Goal: Task Accomplishment & Management: Use online tool/utility

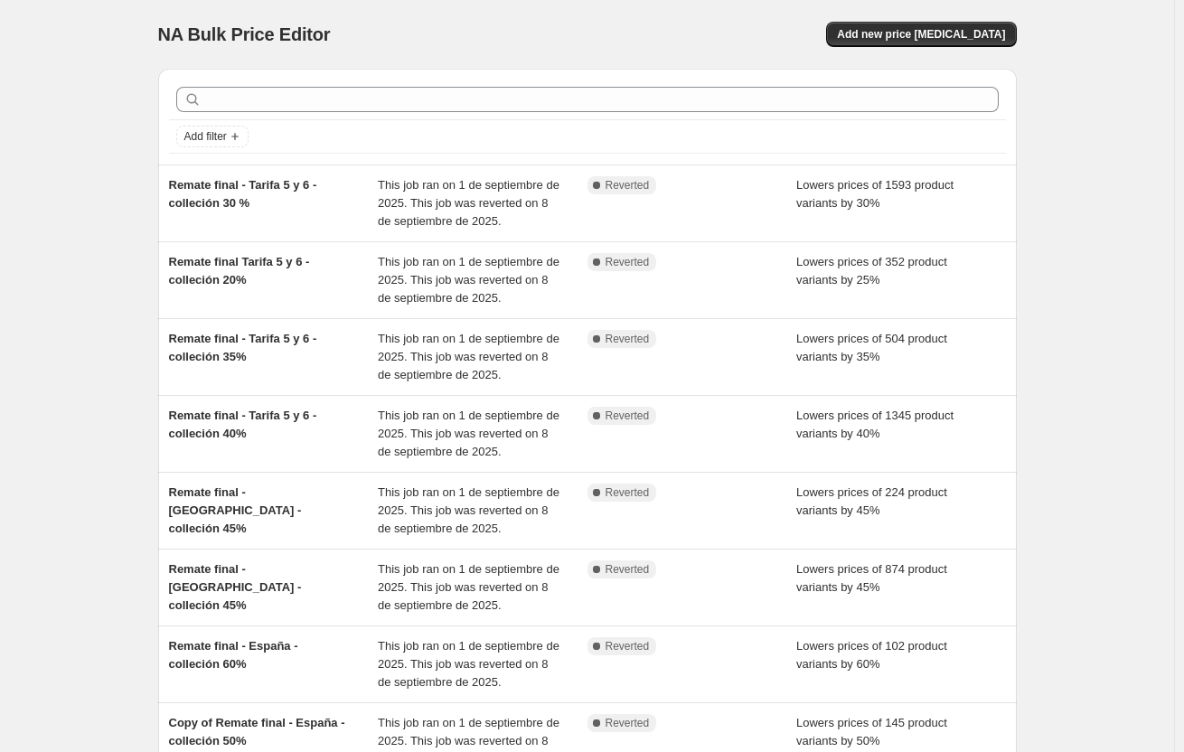
click at [391, 113] on div at bounding box center [587, 100] width 837 height 40
click at [939, 40] on span "Add new price [MEDICAL_DATA]" at bounding box center [921, 34] width 168 height 14
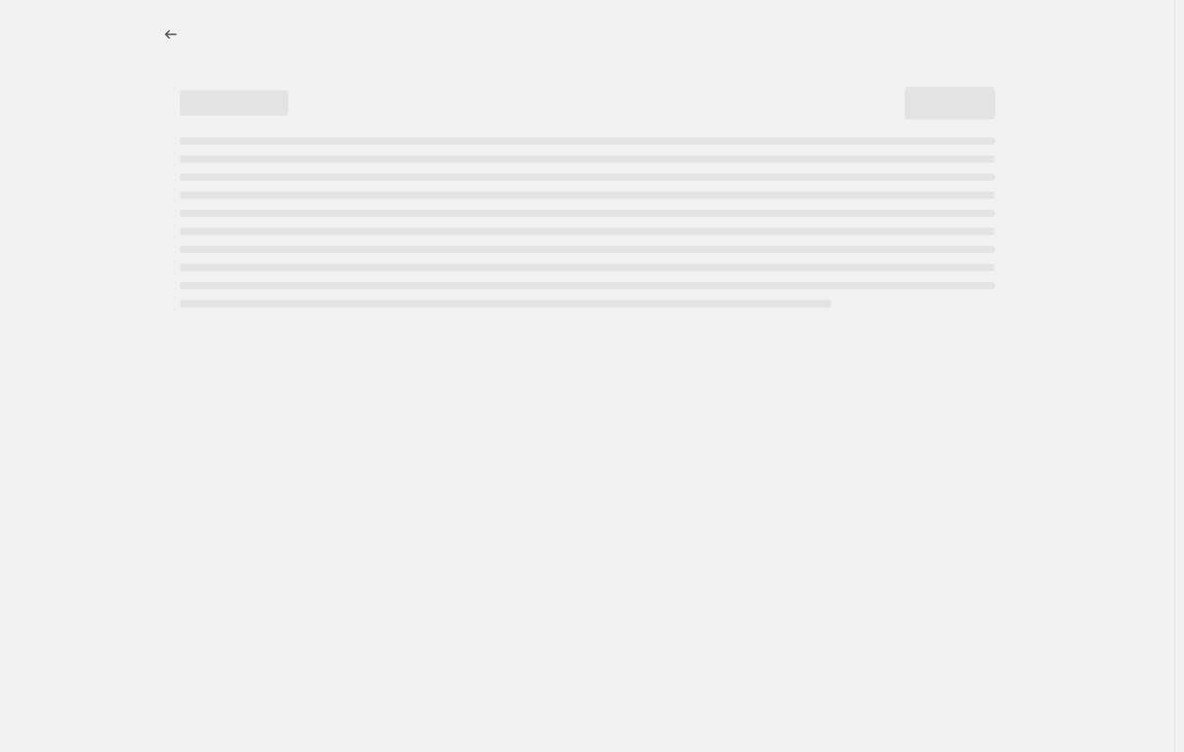
select select "percentage"
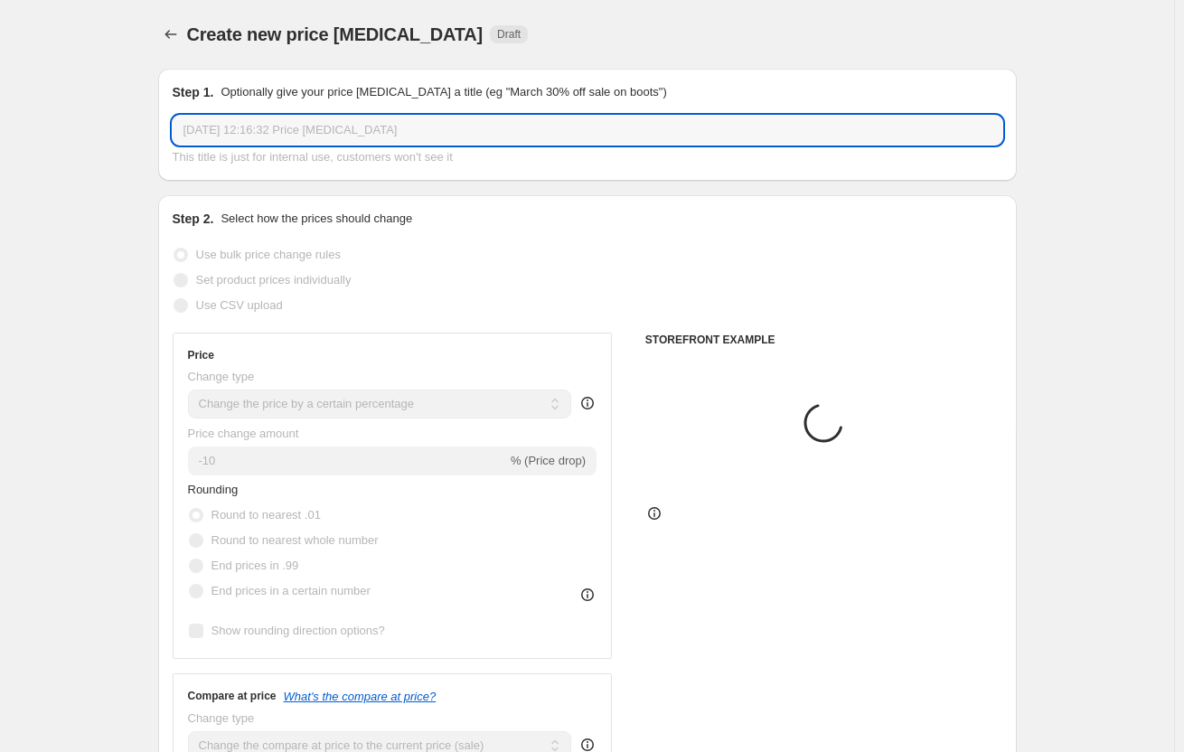
click at [483, 130] on input "[DATE] 12:16:32 Price [MEDICAL_DATA]" at bounding box center [588, 130] width 830 height 29
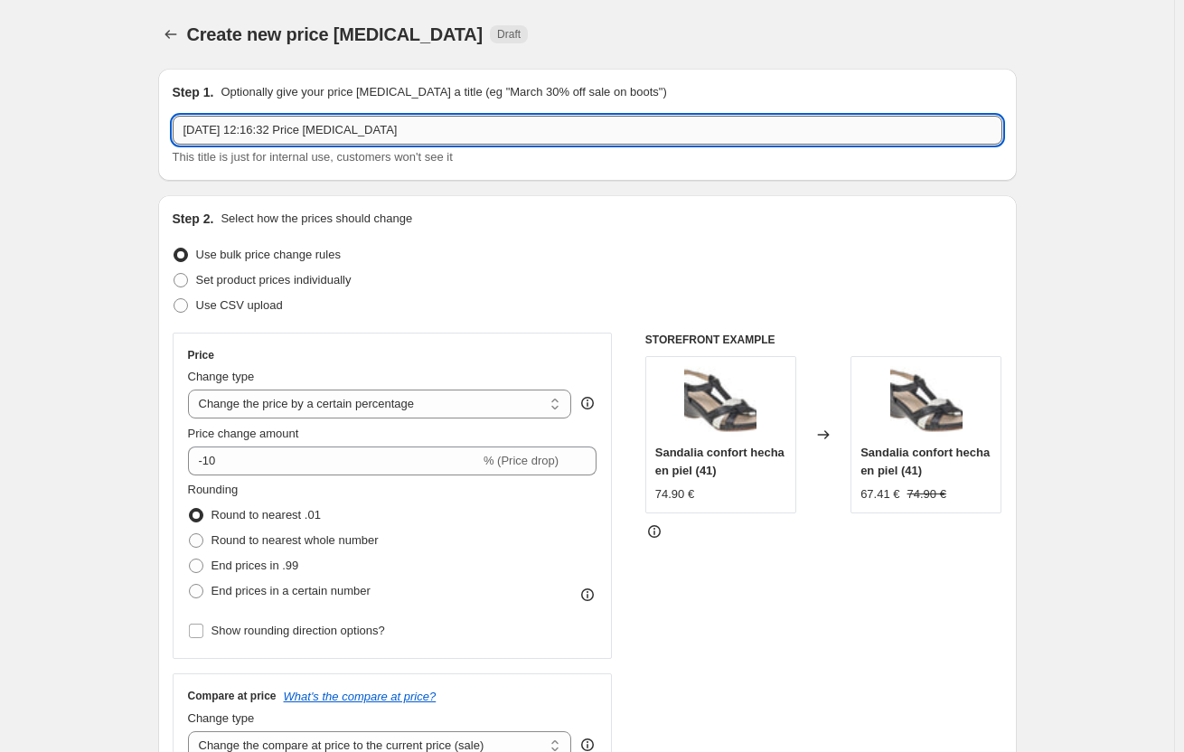
click at [483, 130] on input "[DATE] 12:16:32 Price [MEDICAL_DATA]" at bounding box center [588, 130] width 830 height 29
type input "Special prices 15%"
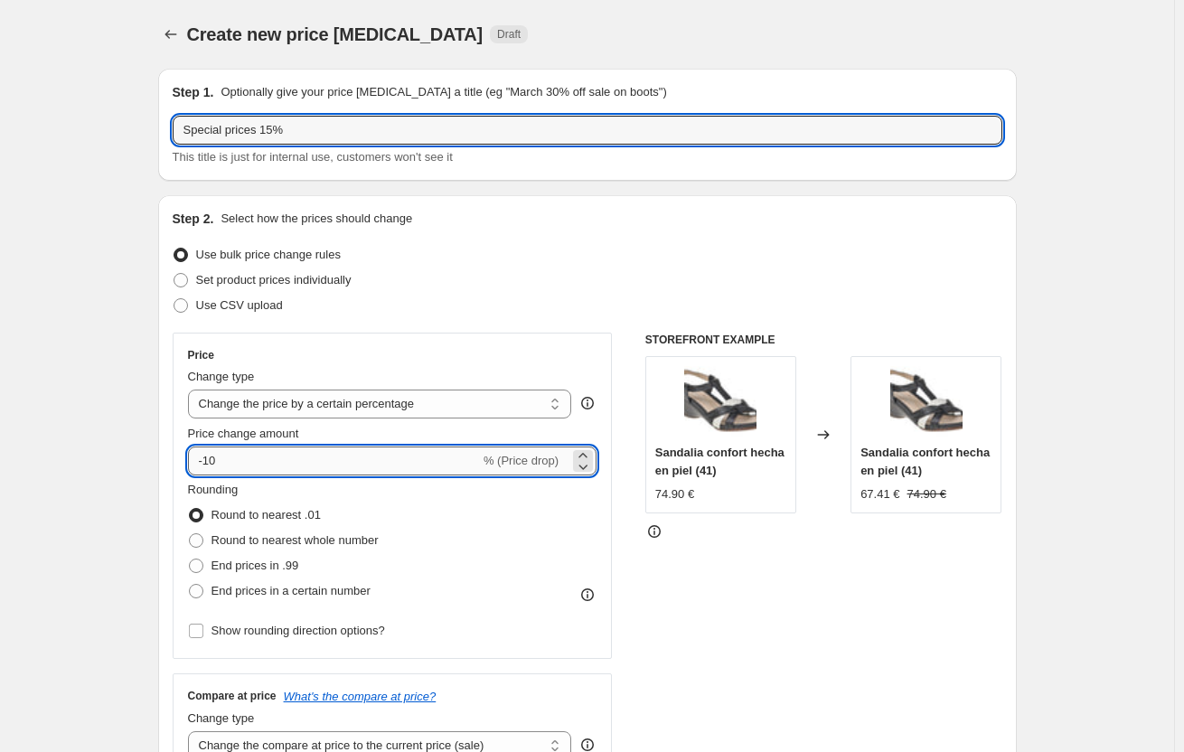
click at [257, 456] on input "-10" at bounding box center [334, 461] width 292 height 29
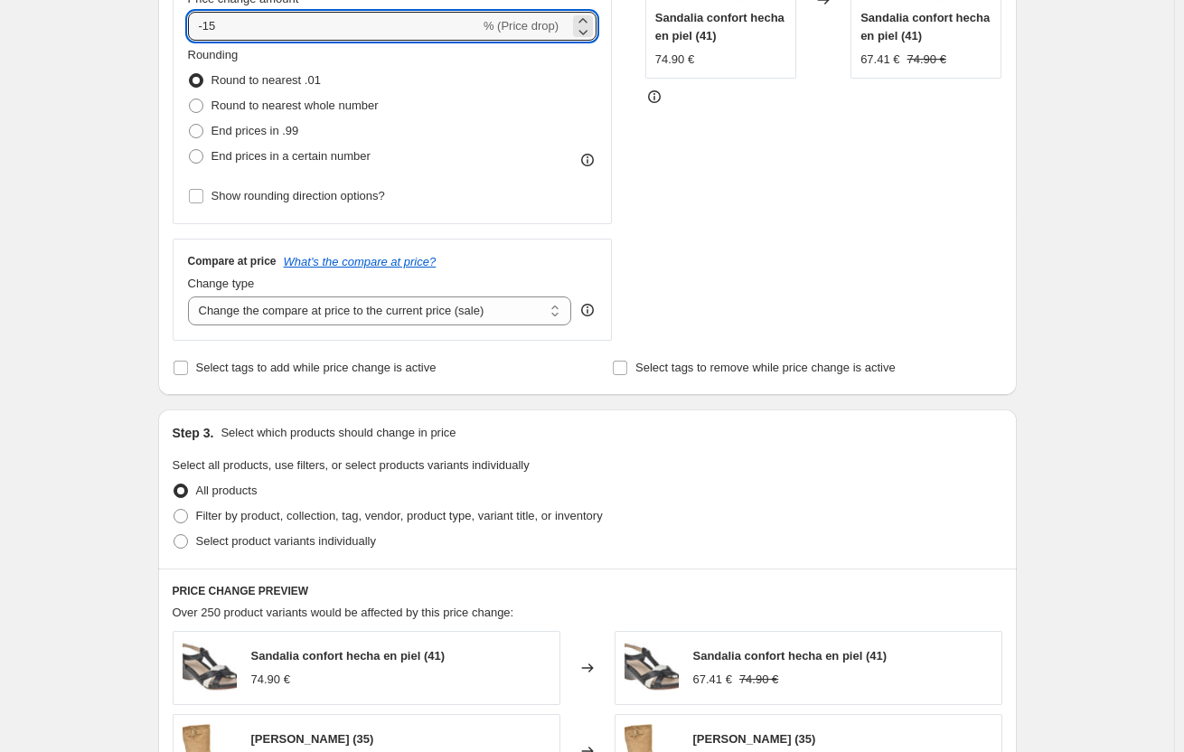
scroll to position [542, 0]
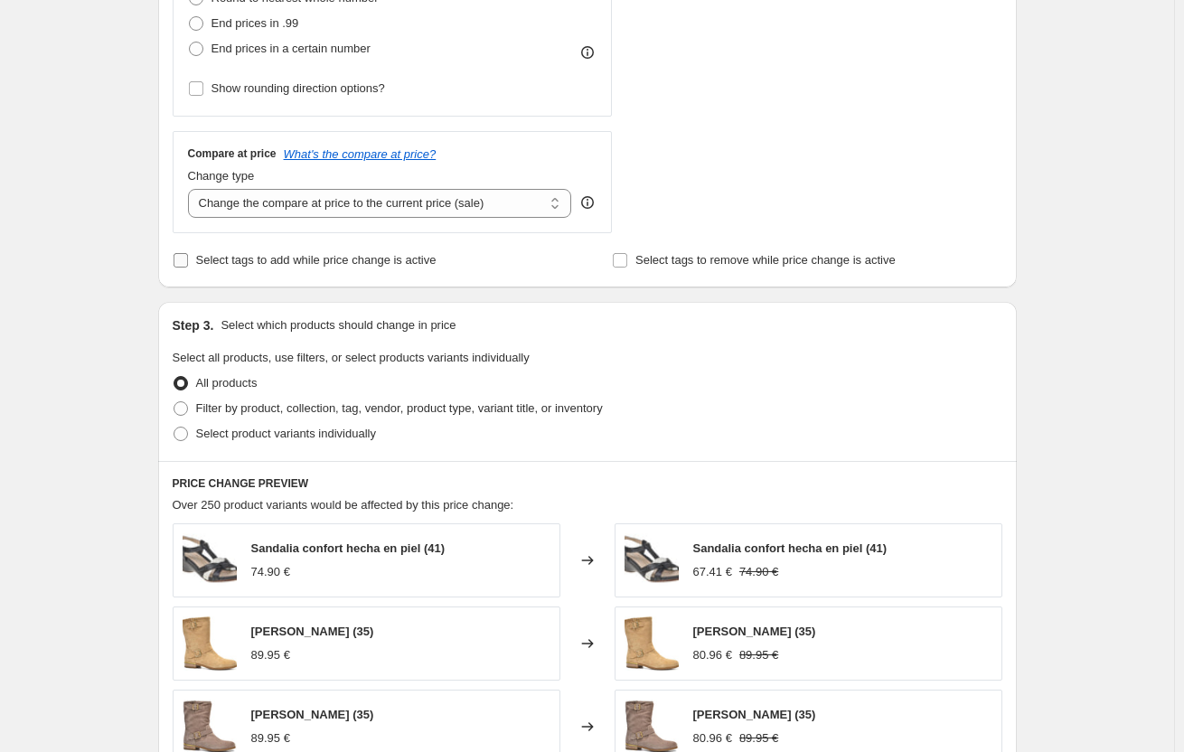
type input "-15"
click at [193, 261] on label "Select tags to add while price change is active" at bounding box center [305, 260] width 264 height 25
click at [188, 261] on input "Select tags to add while price change is active" at bounding box center [181, 260] width 14 height 14
checkbox input "true"
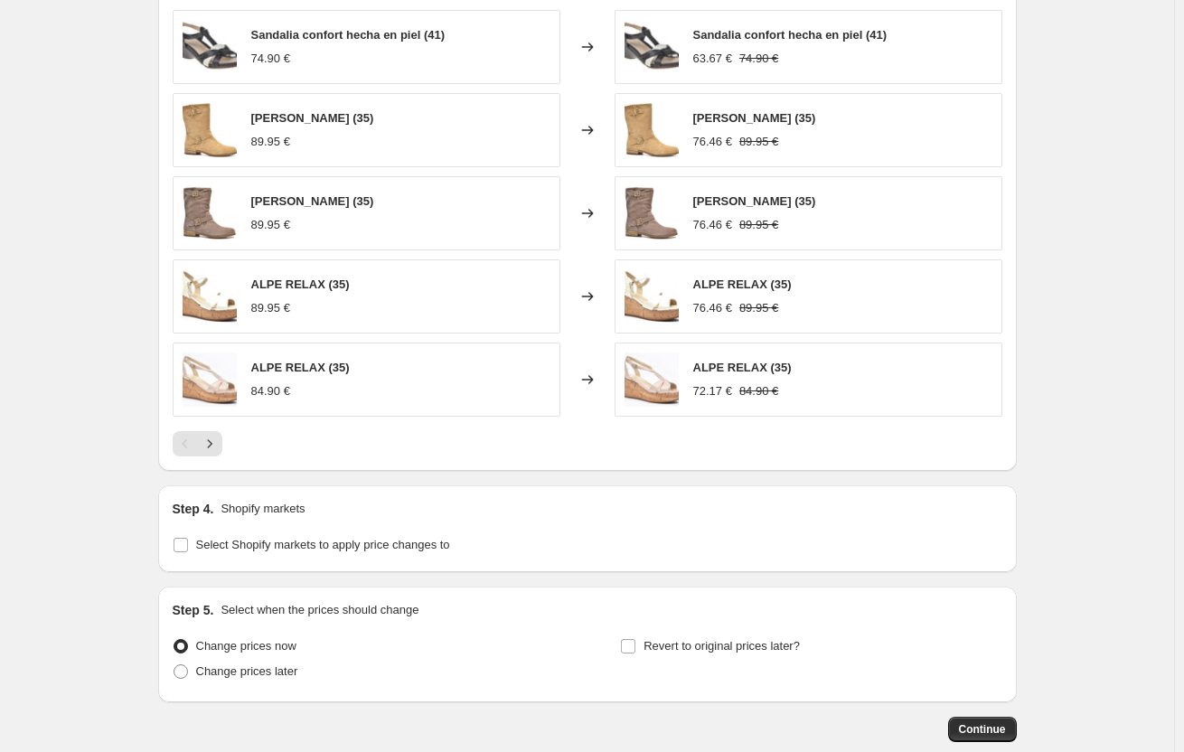
scroll to position [1175, 0]
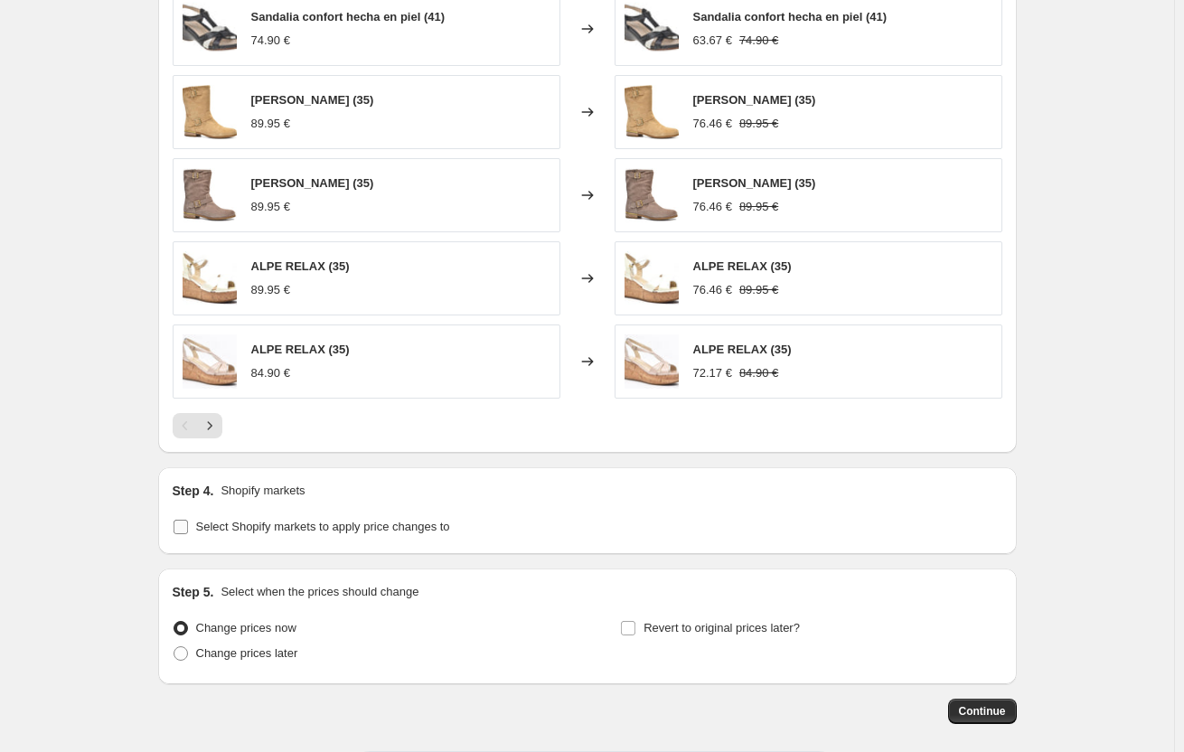
click at [189, 533] on span at bounding box center [181, 527] width 16 height 16
click at [188, 533] on input "Select Shopify markets to apply price changes to" at bounding box center [181, 527] width 14 height 14
checkbox input "true"
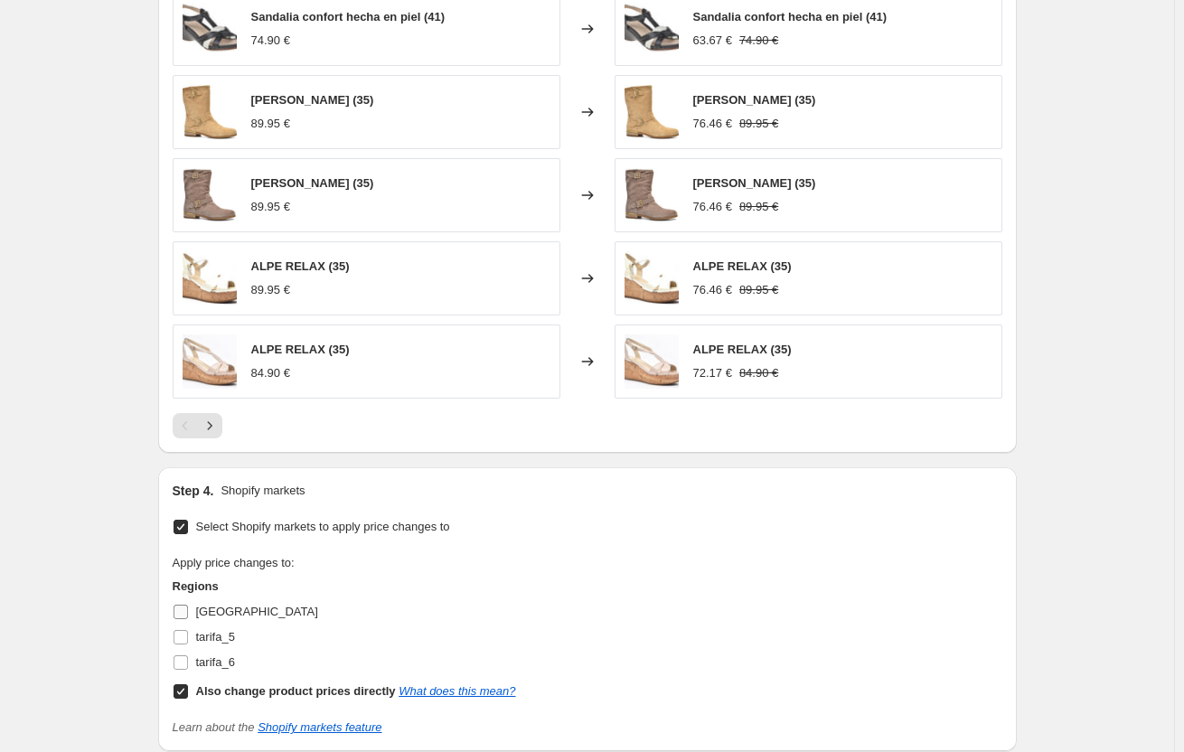
click at [186, 611] on input "[GEOGRAPHIC_DATA]" at bounding box center [181, 612] width 14 height 14
checkbox input "true"
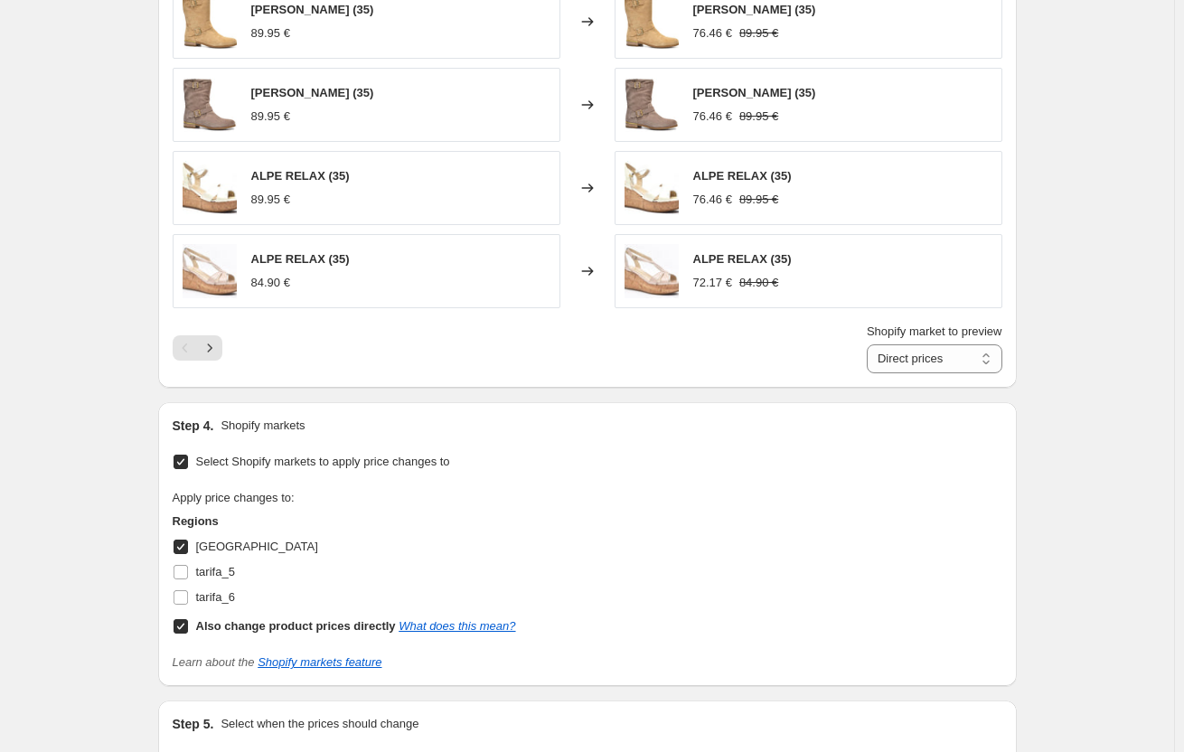
click at [187, 631] on input "Also change product prices directly What does this mean?" at bounding box center [181, 626] width 14 height 14
checkbox input "false"
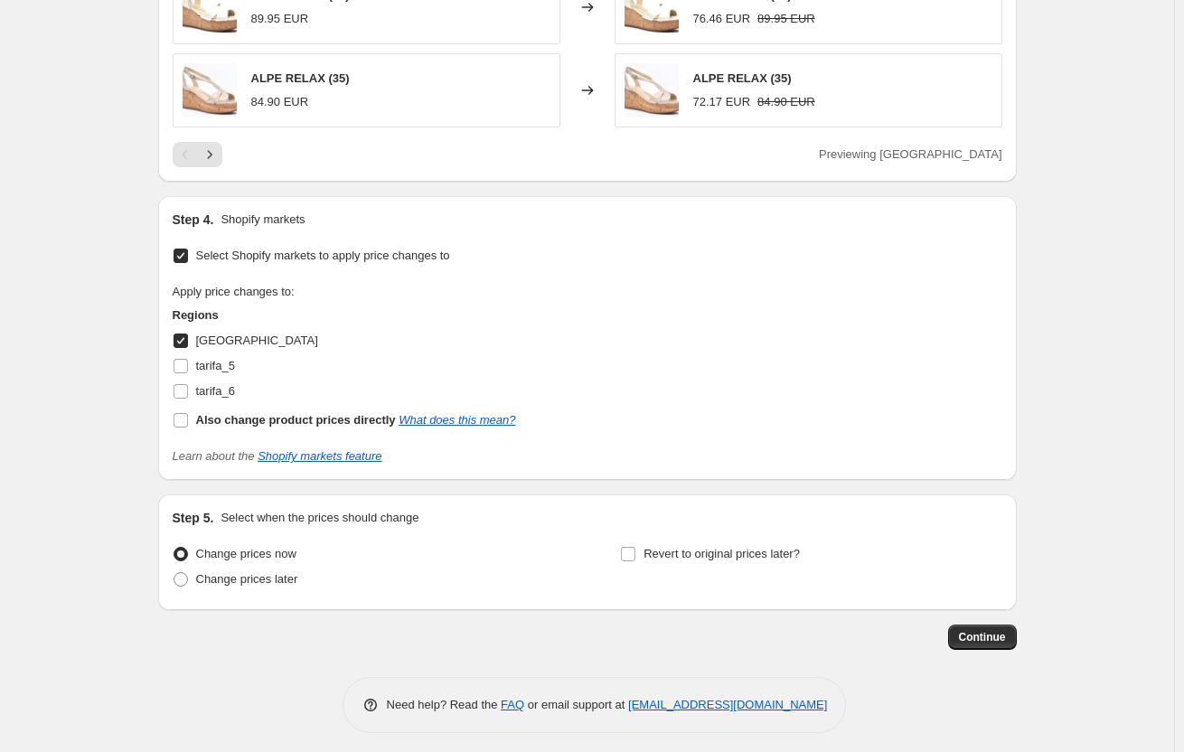
scroll to position [1455, 0]
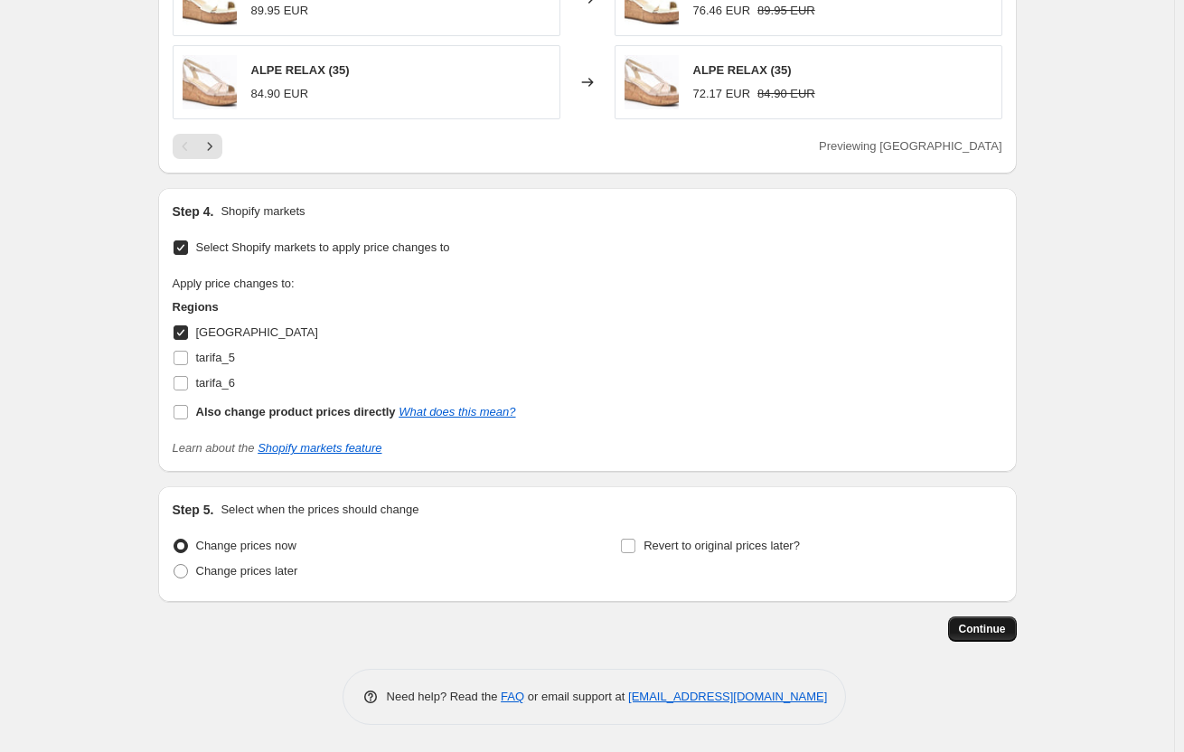
click at [1002, 634] on span "Continue" at bounding box center [982, 629] width 47 height 14
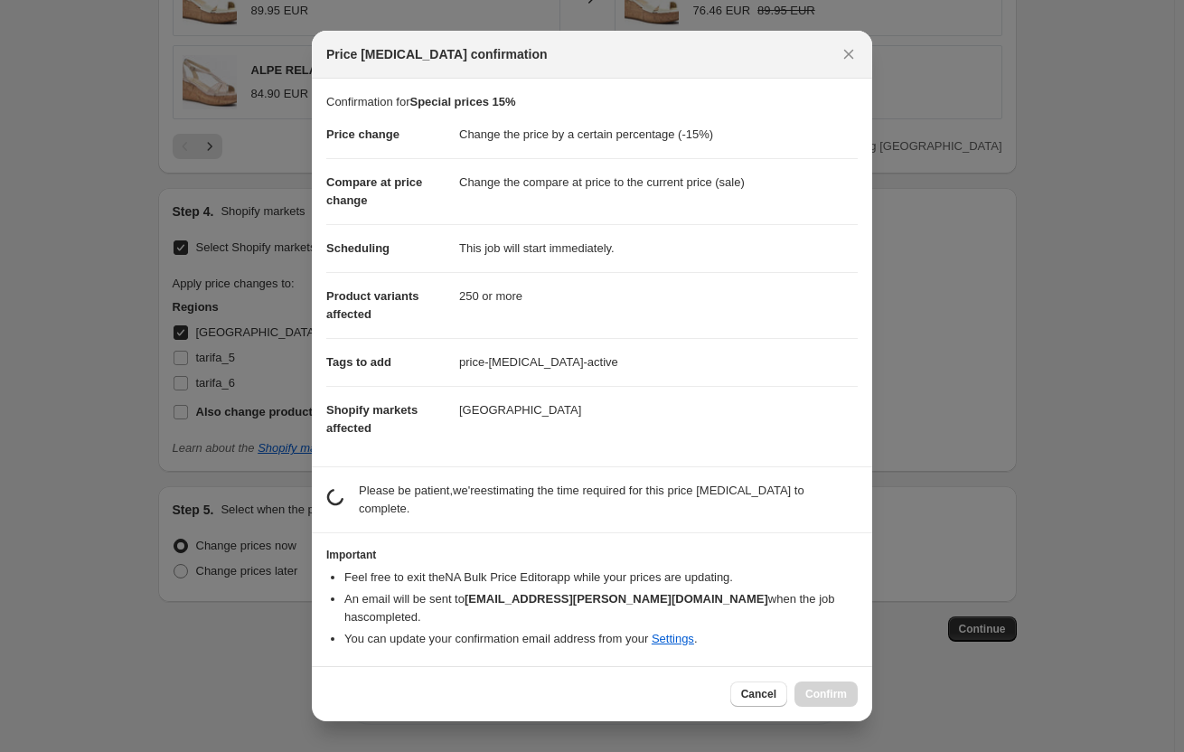
click at [391, 503] on p "Please be patient, we're estimating the time required for this price [MEDICAL_D…" at bounding box center [608, 500] width 499 height 36
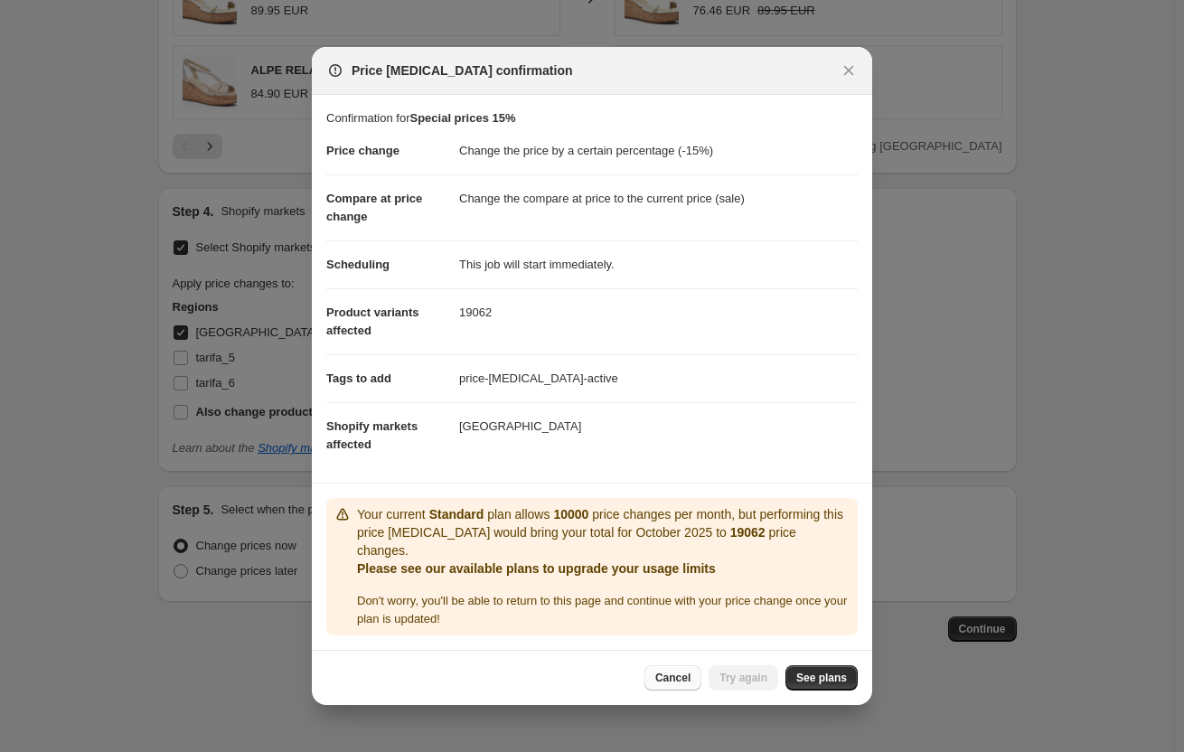
click at [677, 671] on span "Cancel" at bounding box center [672, 678] width 35 height 14
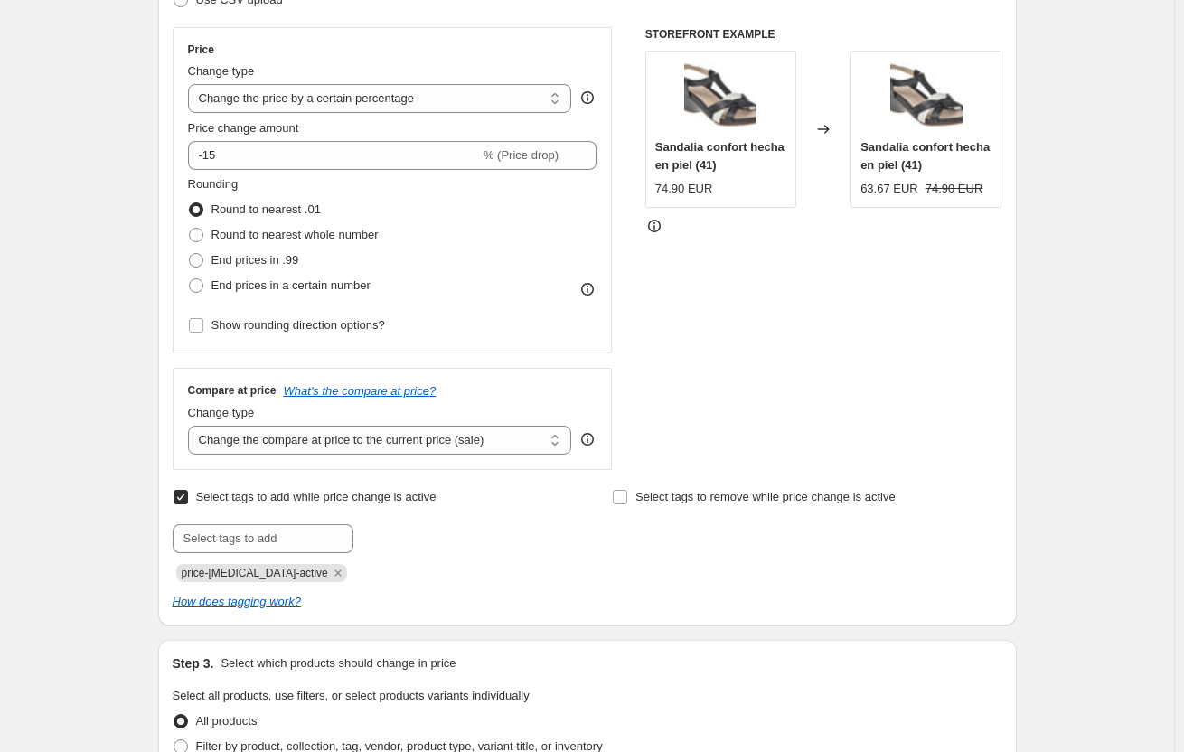
scroll to position [542, 0]
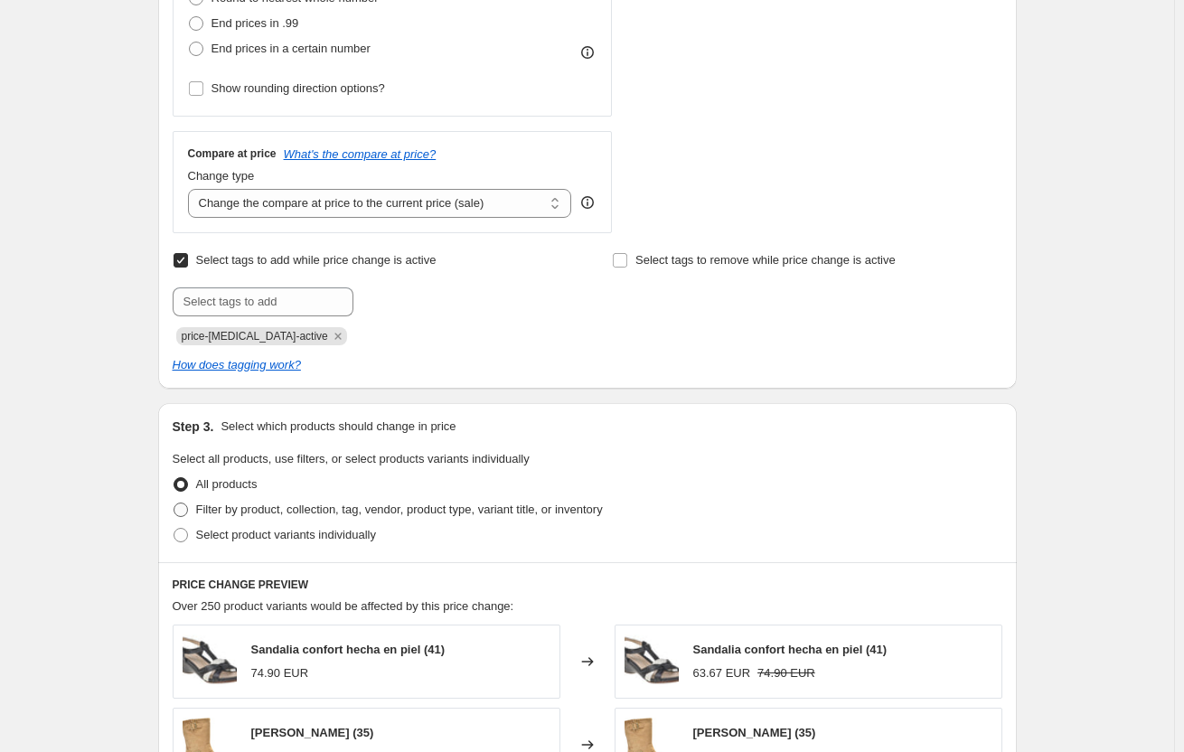
click at [196, 508] on label "Filter by product, collection, tag, vendor, product type, variant title, or inv…" at bounding box center [388, 509] width 430 height 25
click at [174, 504] on input "Filter by product, collection, tag, vendor, product type, variant title, or inv…" at bounding box center [174, 503] width 1 height 1
radio input "true"
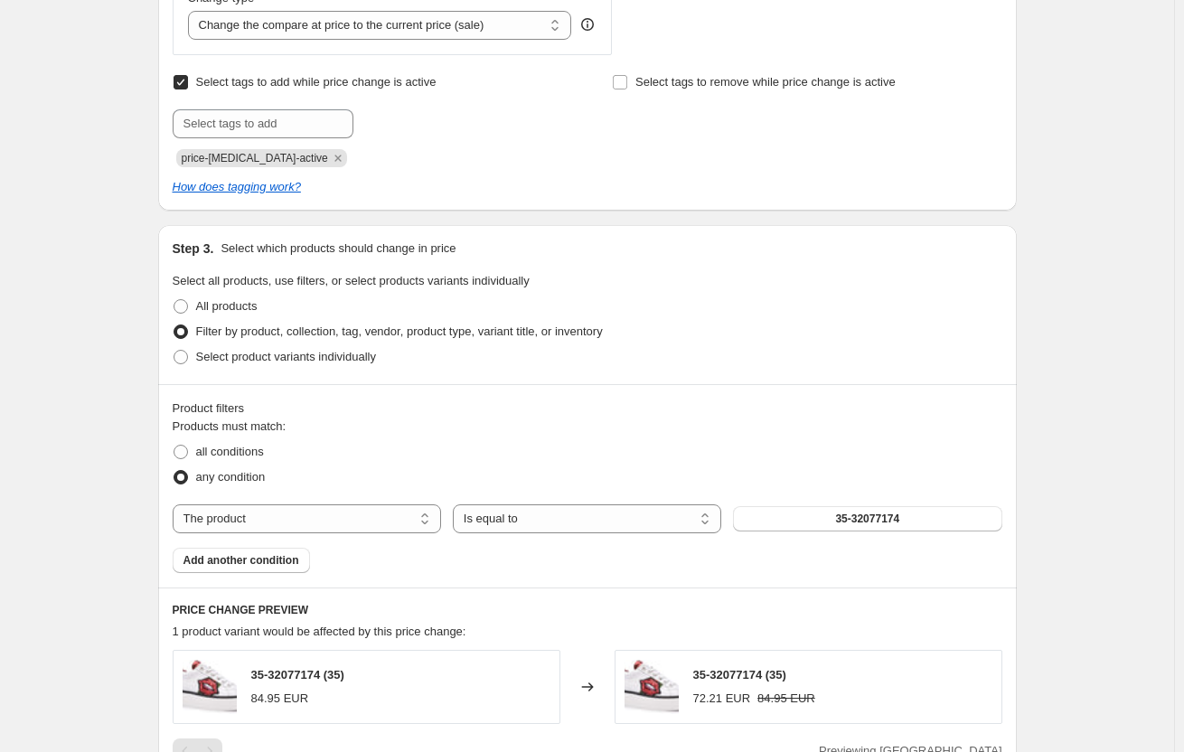
scroll to position [723, 0]
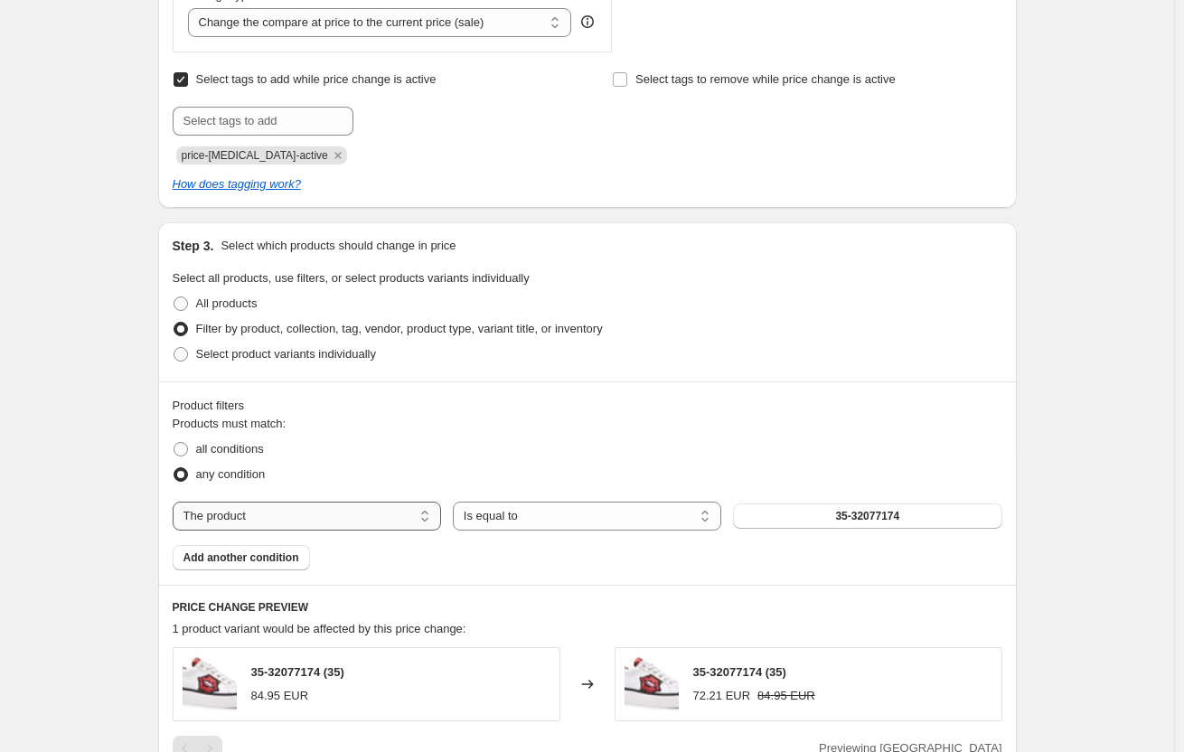
click at [221, 512] on select "The product The product's collection The product's tag The product's vendor The…" at bounding box center [307, 516] width 268 height 29
select select "collection"
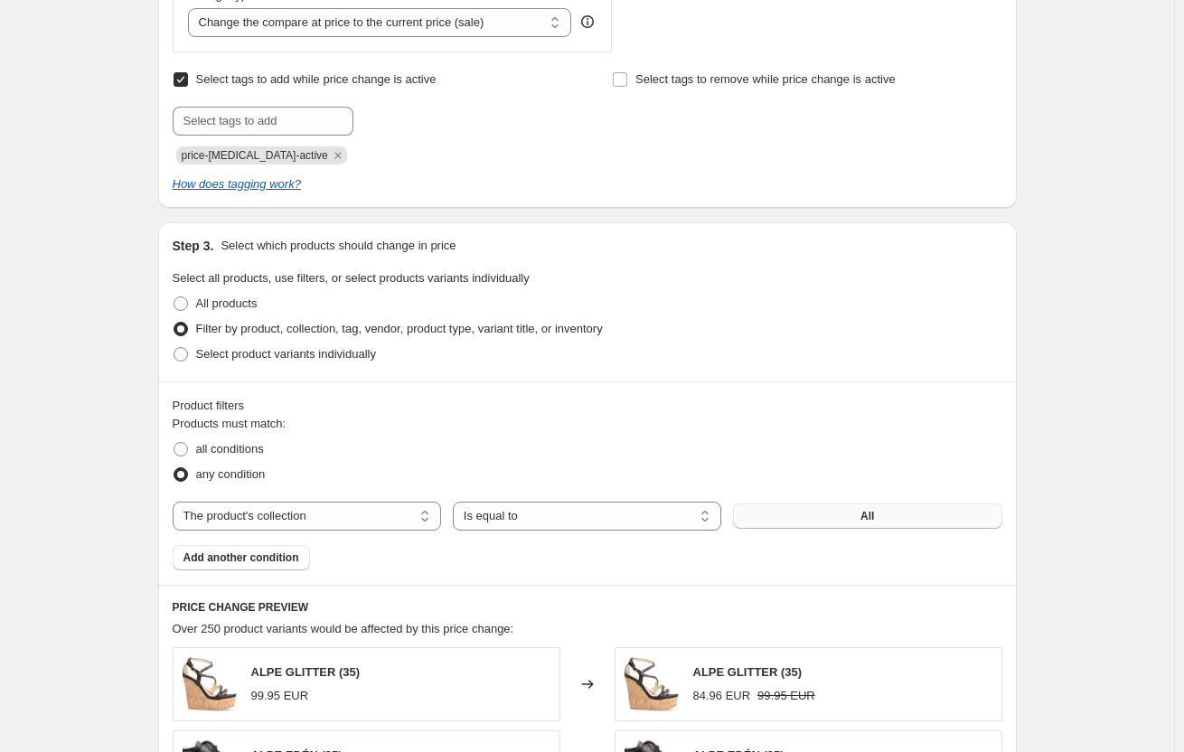
click at [848, 513] on button "All" at bounding box center [867, 516] width 268 height 25
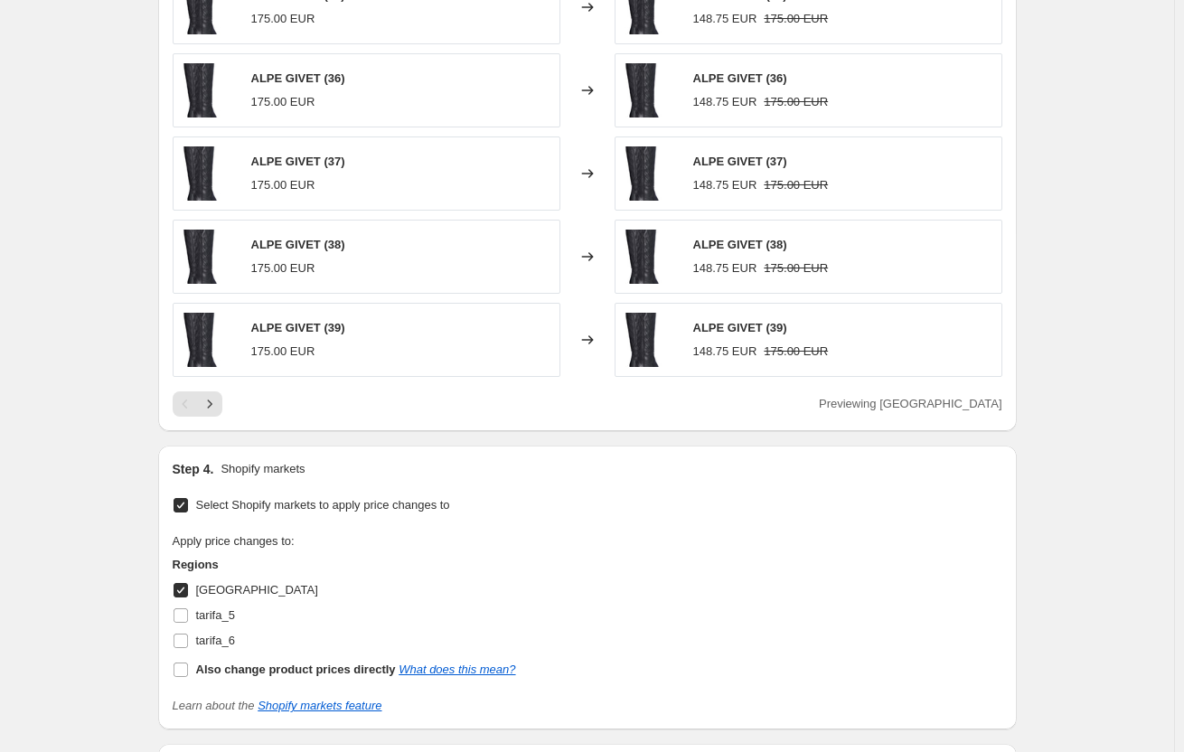
scroll to position [1627, 0]
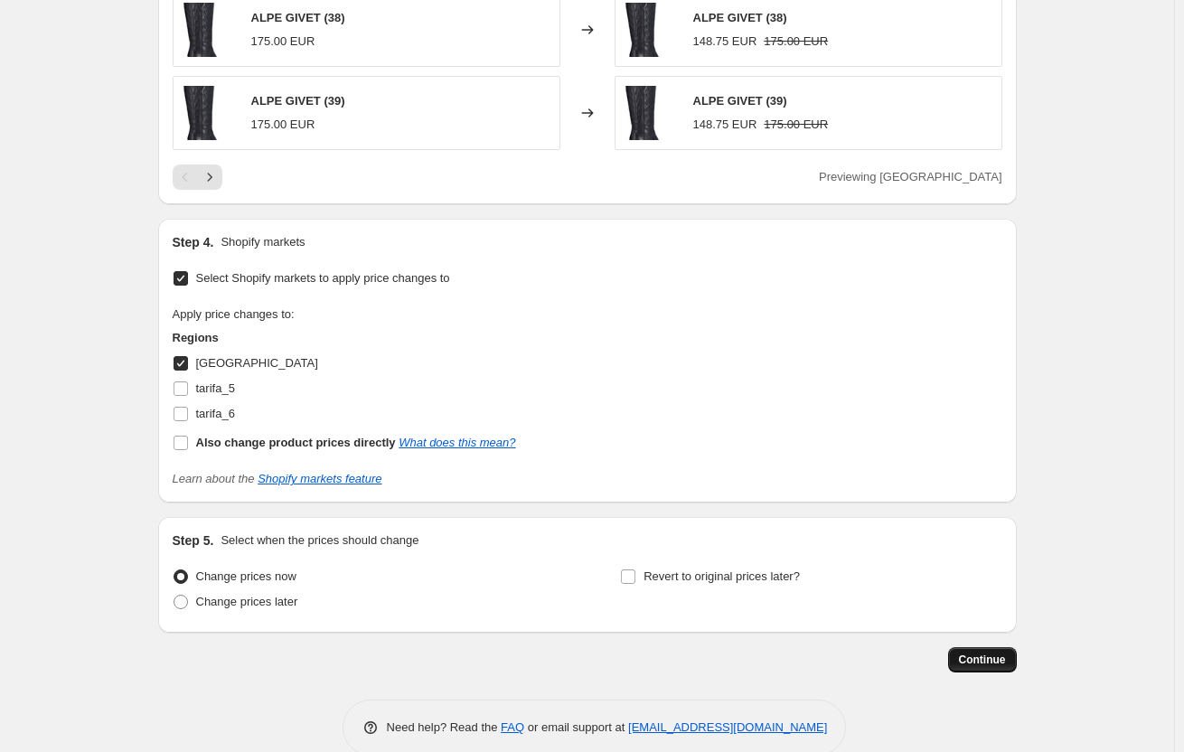
click at [981, 664] on span "Continue" at bounding box center [982, 660] width 47 height 14
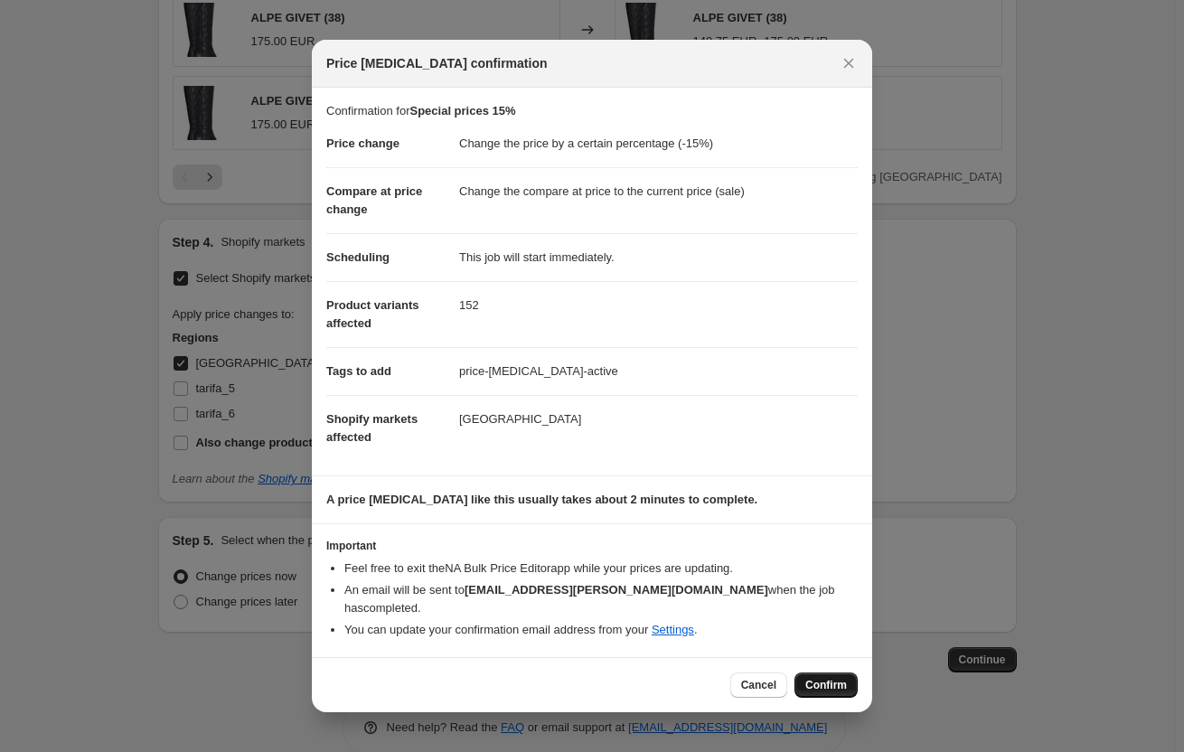
click at [827, 678] on span "Confirm" at bounding box center [826, 685] width 42 height 14
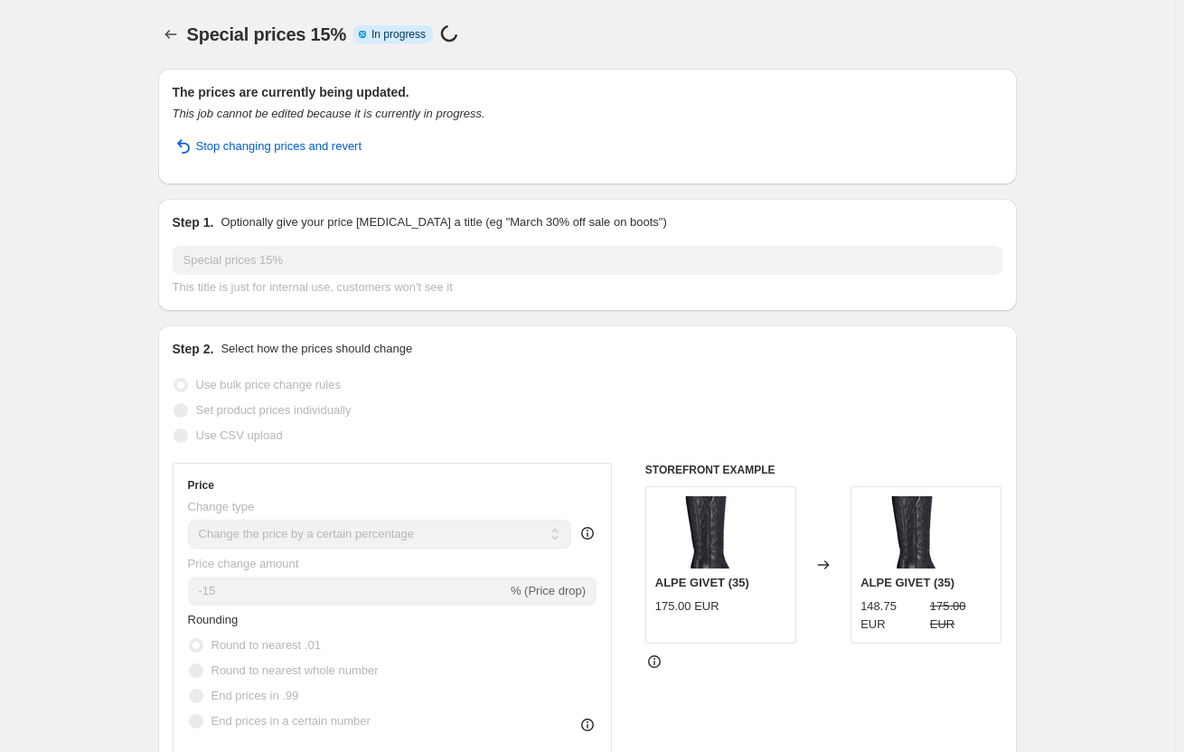
click at [401, 36] on span "In progress" at bounding box center [399, 34] width 54 height 14
click at [588, 9] on div "Special prices 15%. This page is ready Special prices 15% Info Partially comple…" at bounding box center [587, 34] width 859 height 69
drag, startPoint x: 489, startPoint y: 42, endPoint x: 359, endPoint y: 39, distance: 130.2
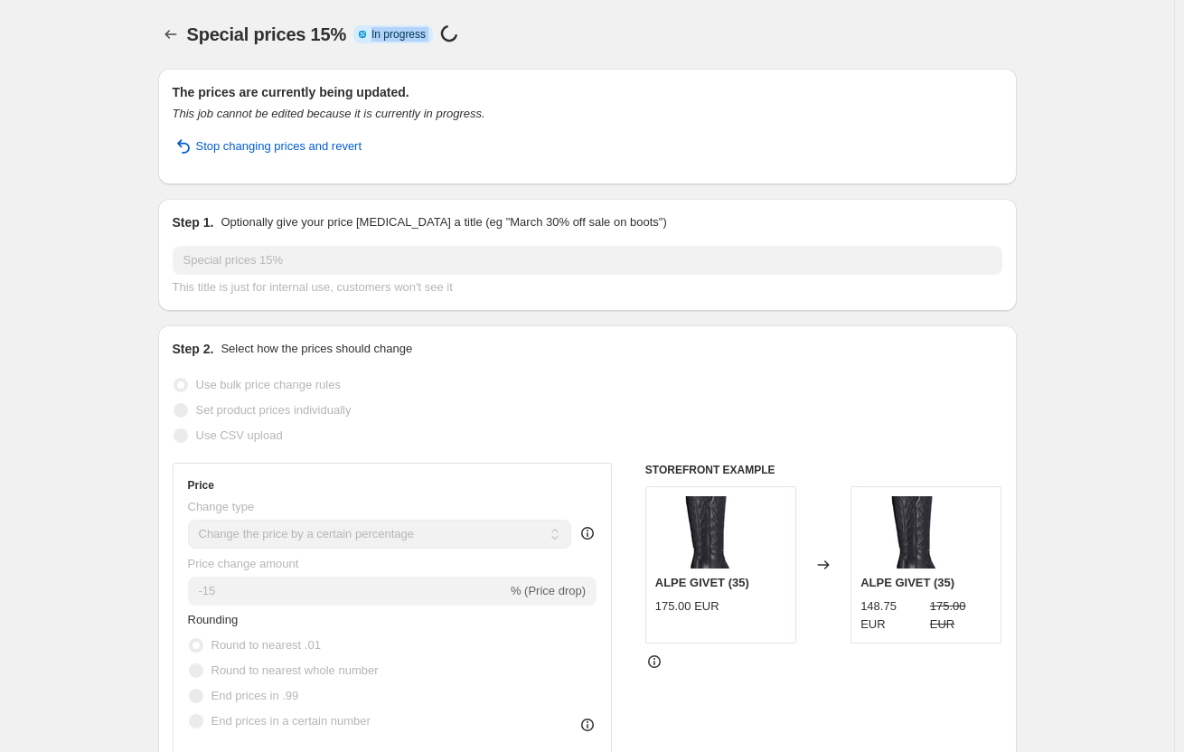
click at [359, 39] on div "Special prices 15% Info Partially complete In progress Price [MEDICAL_DATA] in …" at bounding box center [602, 34] width 830 height 25
click at [251, 31] on span "Special prices 15%" at bounding box center [267, 34] width 160 height 20
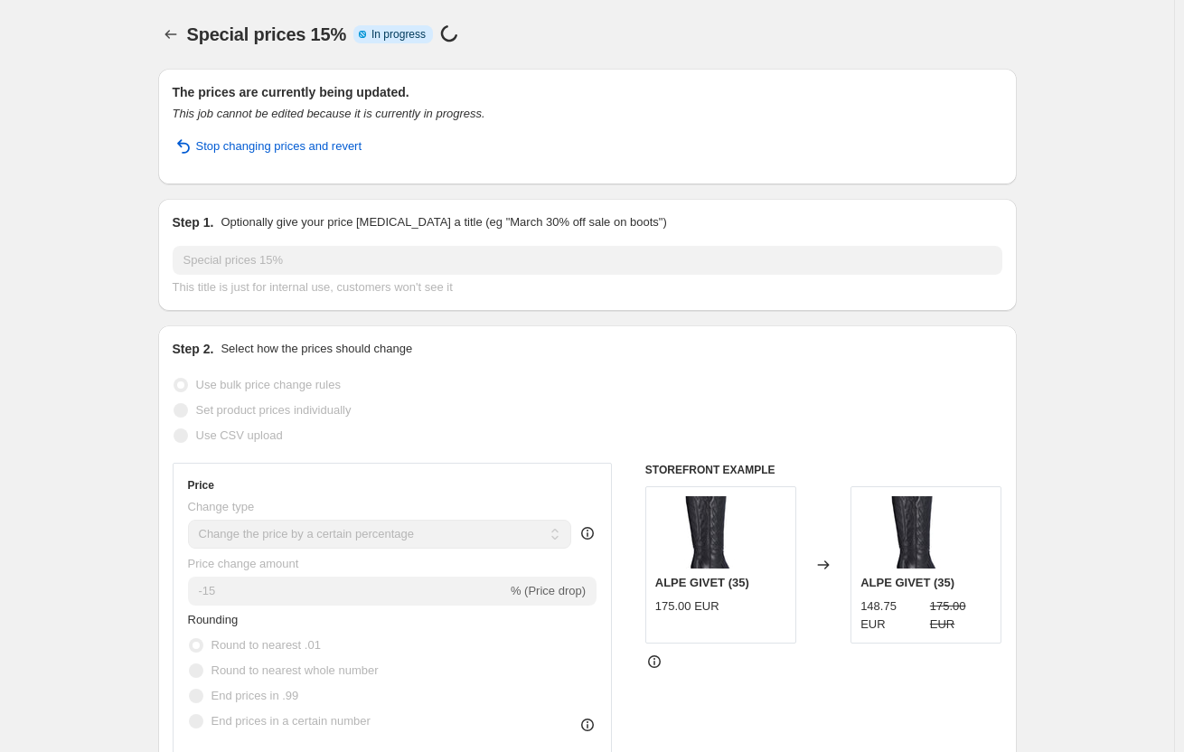
click at [738, 24] on div "Special prices 15% Info Partially complete In progress Price [MEDICAL_DATA] in …" at bounding box center [602, 34] width 830 height 25
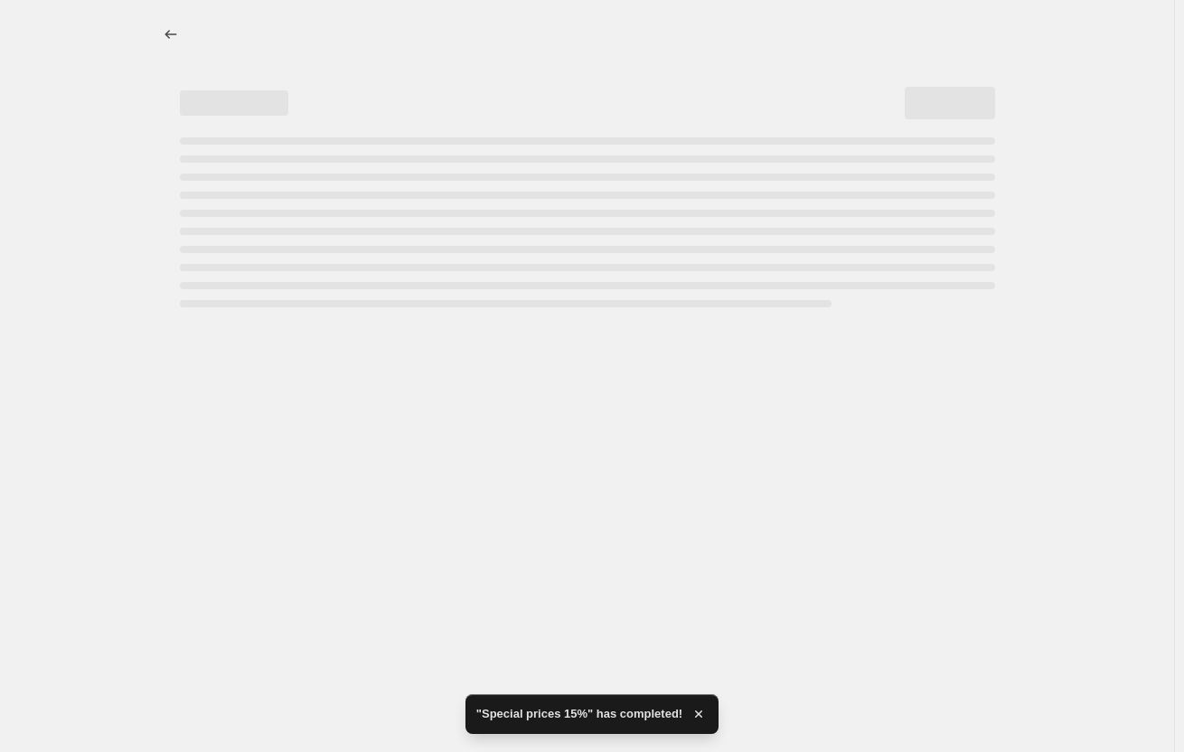
select select "percentage"
select select "collection"
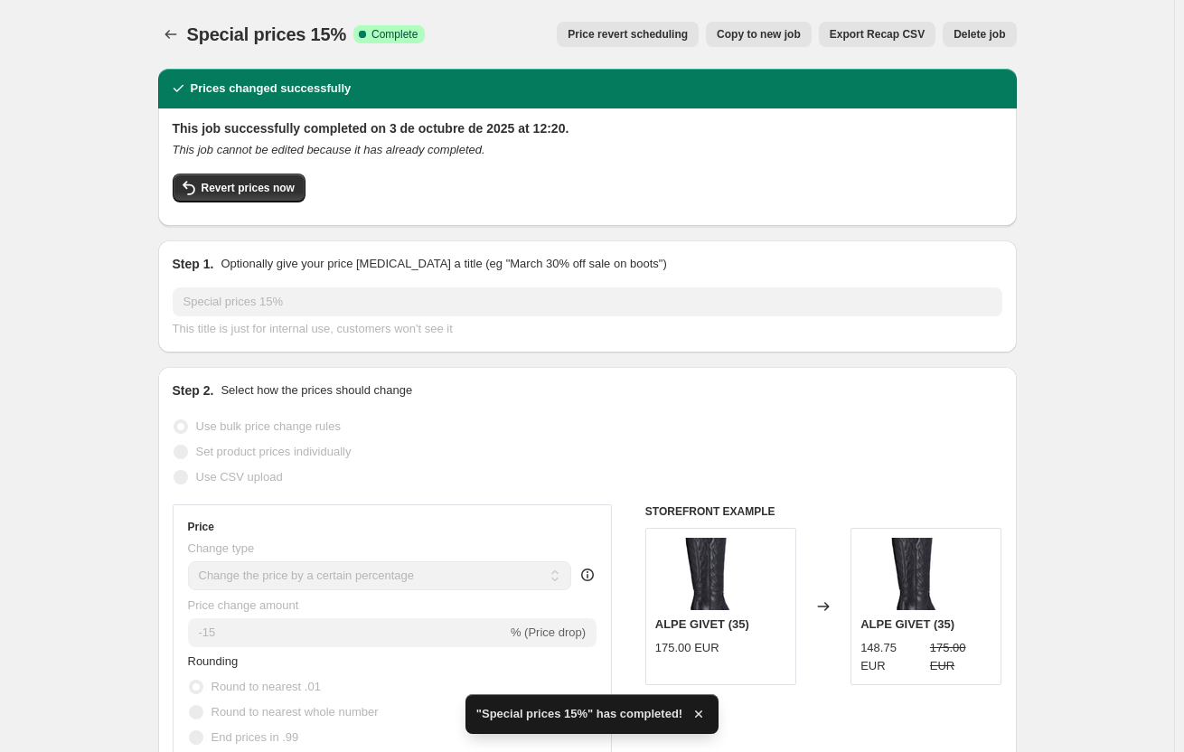
click at [763, 42] on button "Copy to new job" at bounding box center [759, 34] width 106 height 25
select select "percentage"
select select "collection"
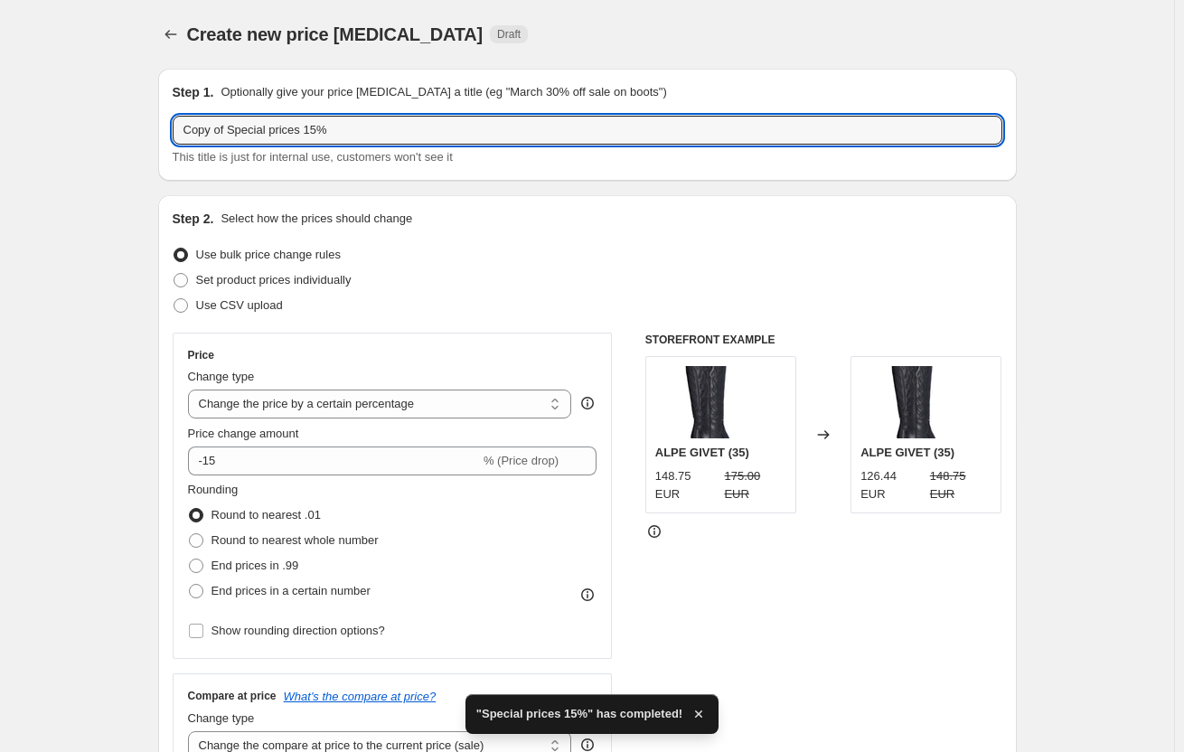
drag, startPoint x: 232, startPoint y: 127, endPoint x: 132, endPoint y: 130, distance: 100.4
drag, startPoint x: 276, startPoint y: 132, endPoint x: 261, endPoint y: 130, distance: 14.6
click at [261, 130] on input "Special prices 15%" at bounding box center [588, 130] width 830 height 29
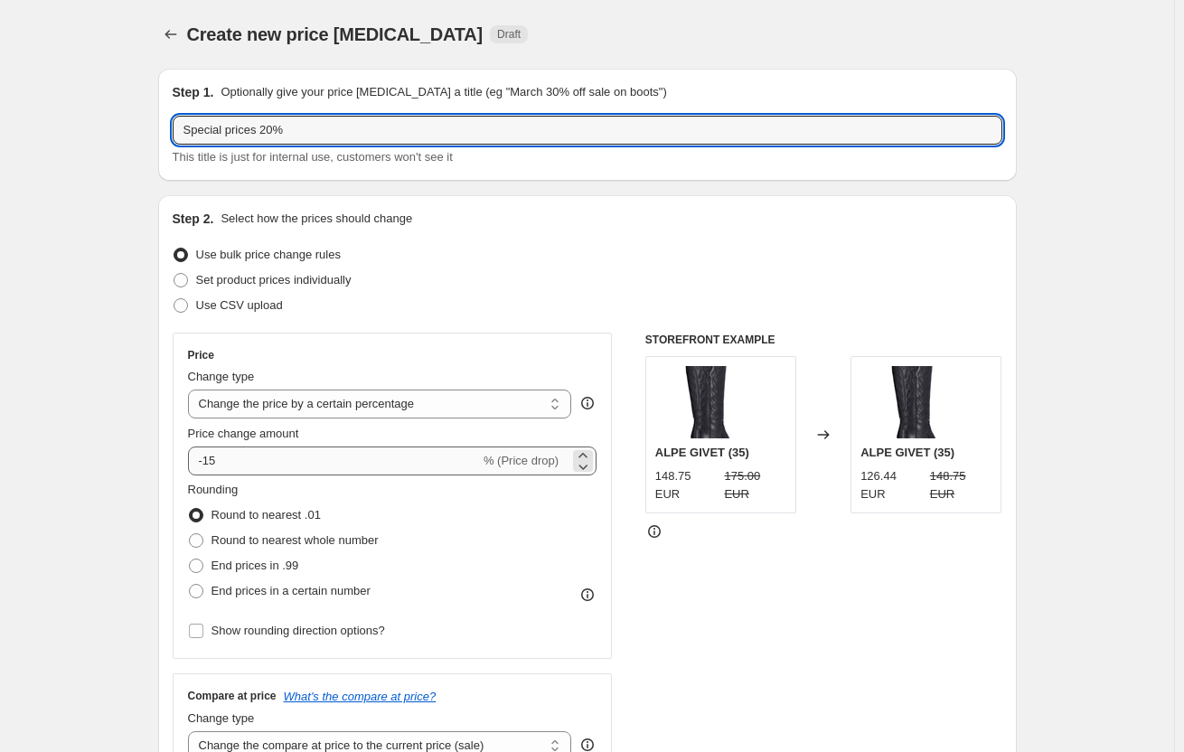
type input "Special prices 20%"
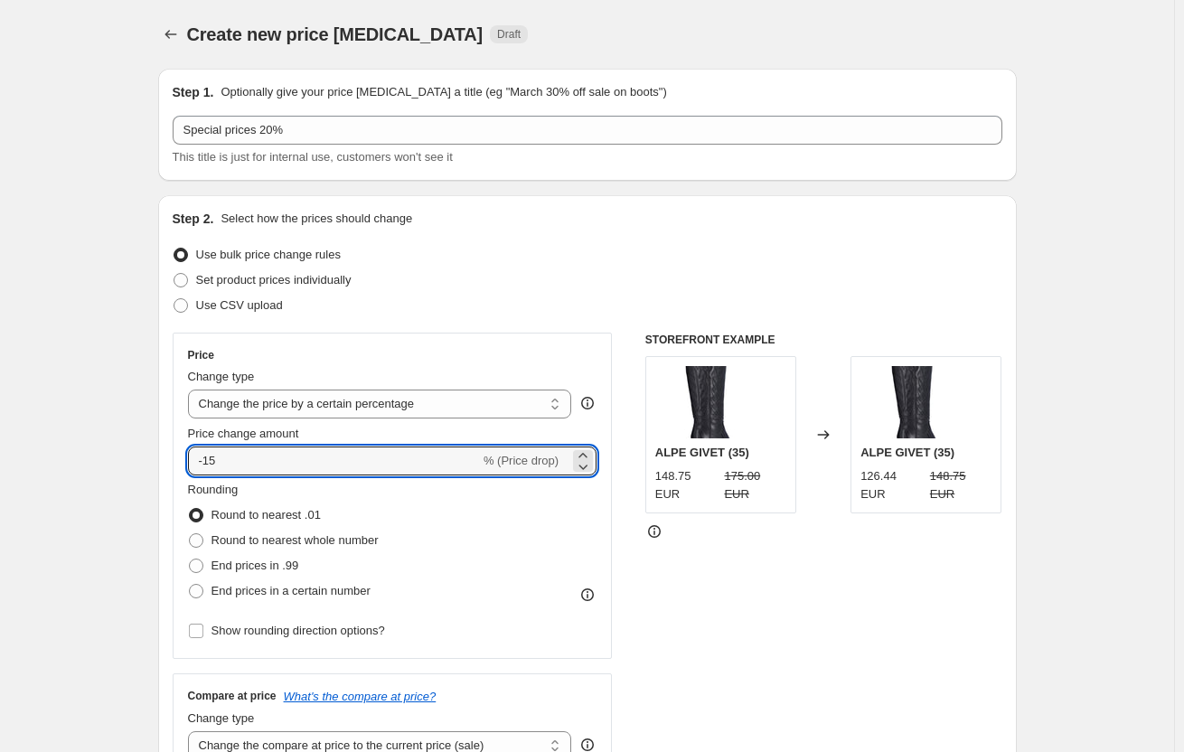
drag, startPoint x: 263, startPoint y: 461, endPoint x: 144, endPoint y: 466, distance: 119.4
click at [259, 467] on input "-15" at bounding box center [334, 461] width 292 height 29
click at [240, 460] on input "-15" at bounding box center [334, 461] width 292 height 29
click at [581, 461] on icon at bounding box center [583, 466] width 18 height 18
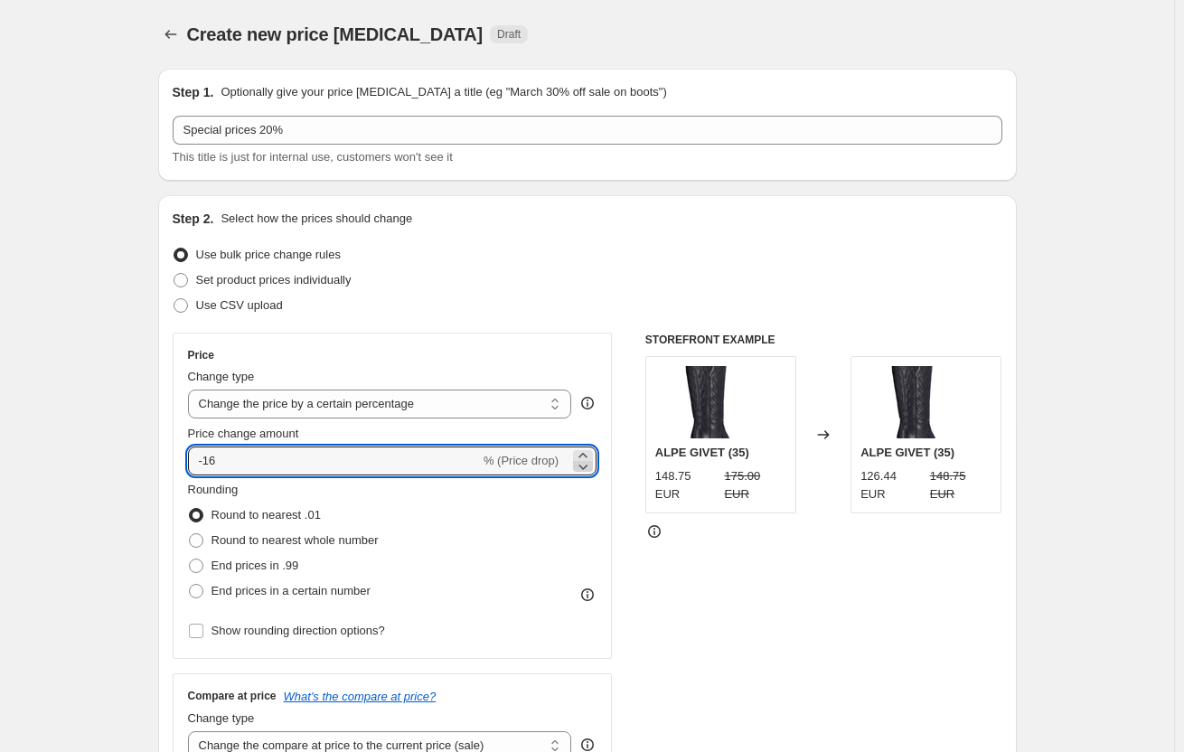
click at [581, 461] on icon at bounding box center [583, 466] width 18 height 18
click at [582, 460] on icon at bounding box center [583, 466] width 18 height 18
type input "-20"
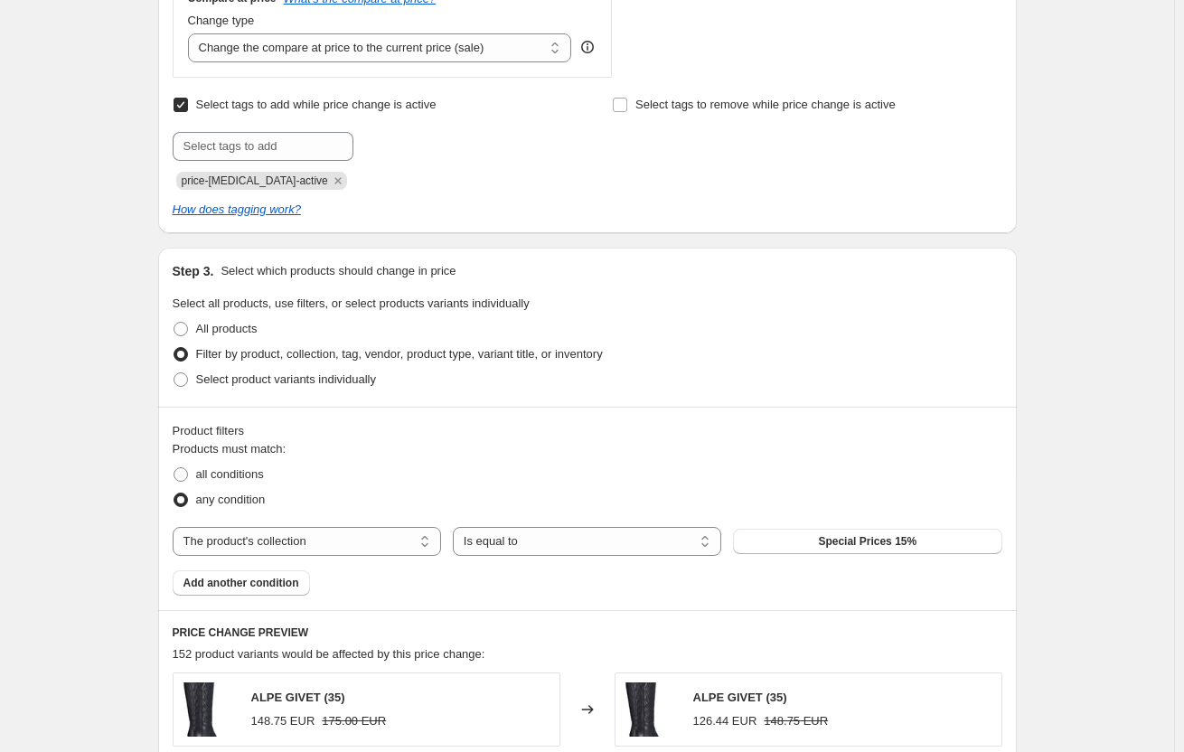
scroll to position [723, 0]
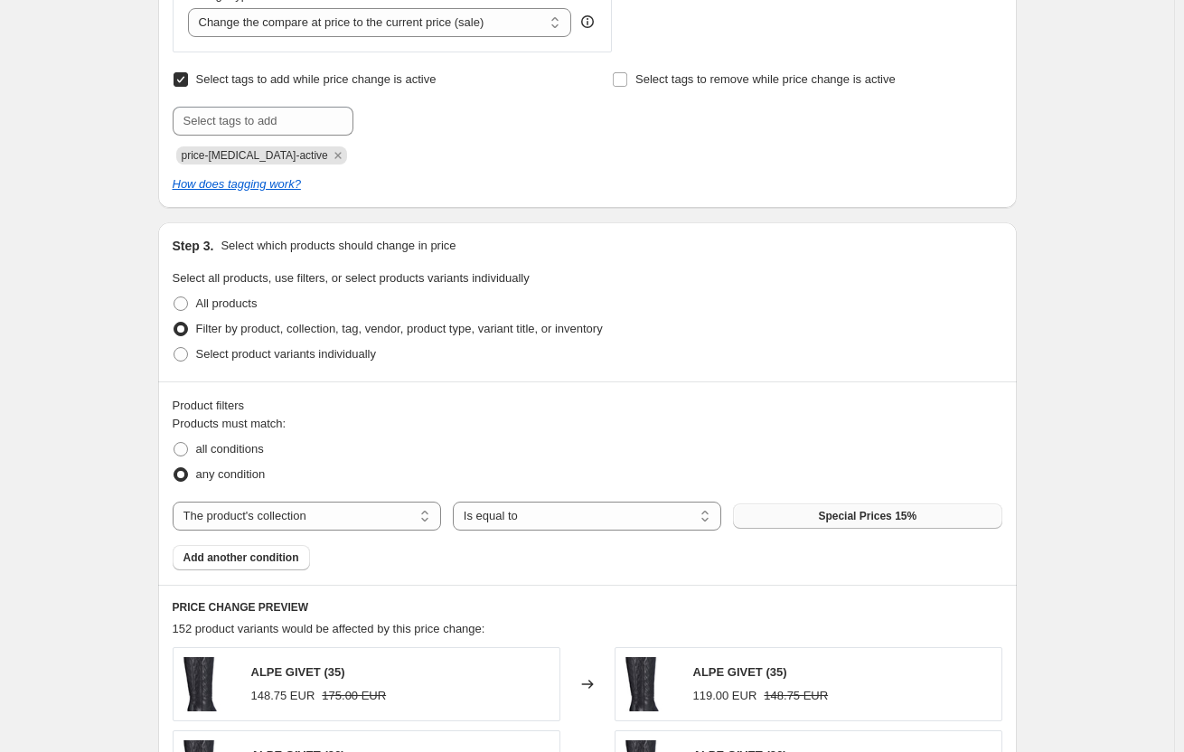
click at [921, 505] on button "Special Prices 15%" at bounding box center [867, 516] width 268 height 25
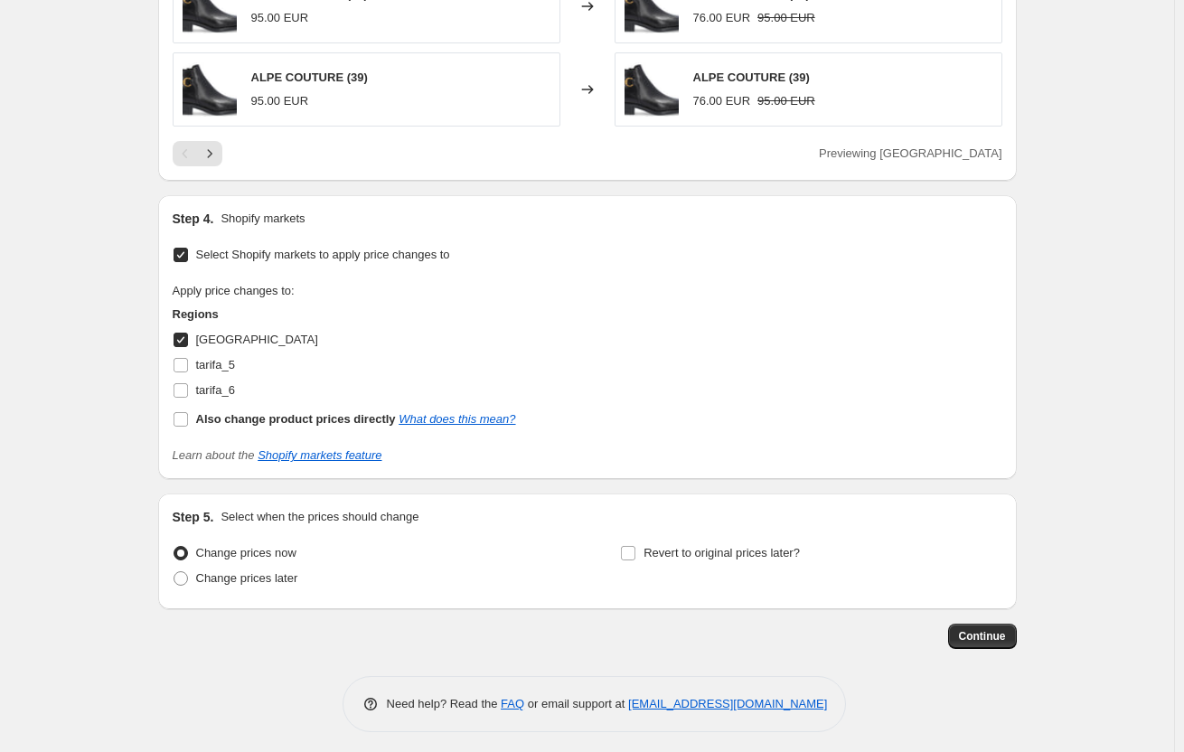
scroll to position [1659, 0]
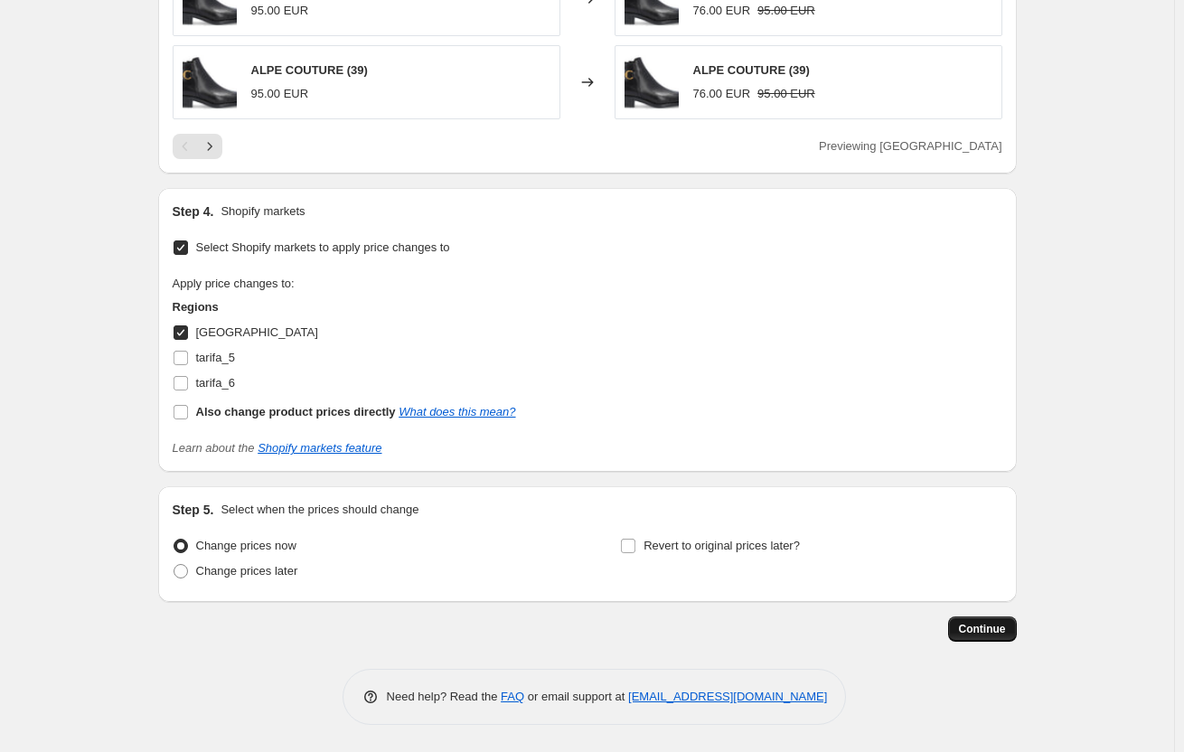
click at [1006, 635] on span "Continue" at bounding box center [982, 629] width 47 height 14
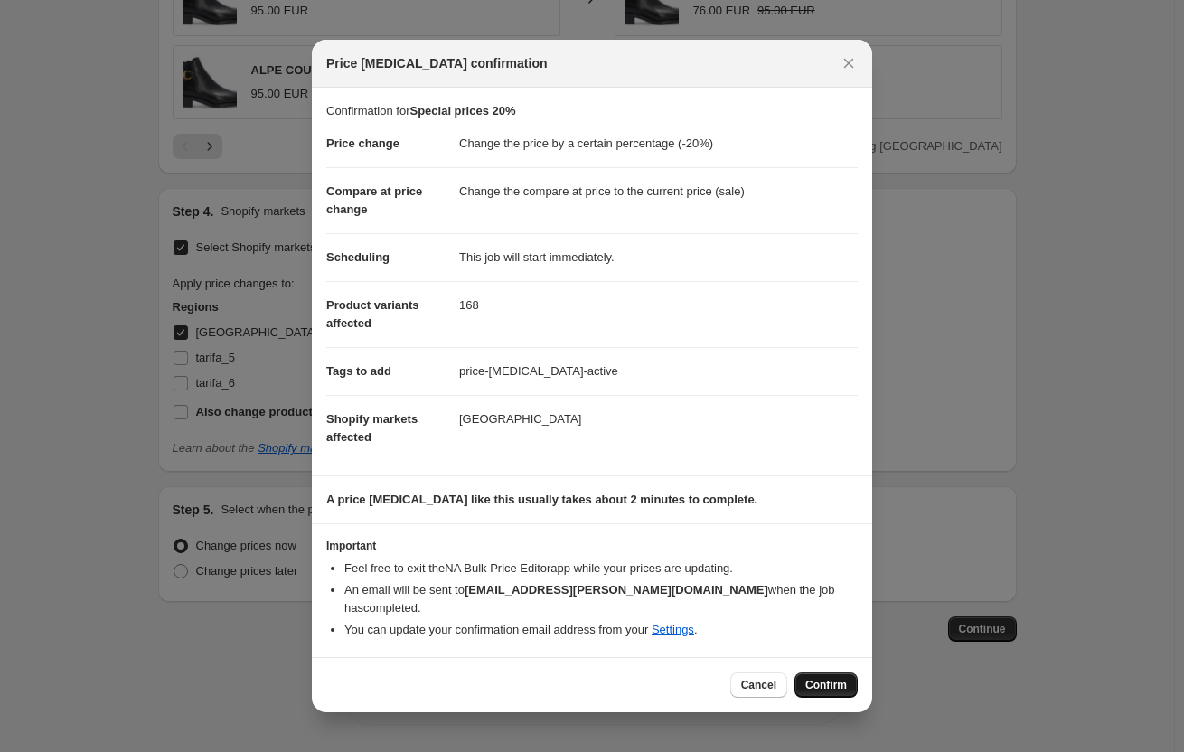
click at [829, 673] on button "Confirm" at bounding box center [826, 685] width 63 height 25
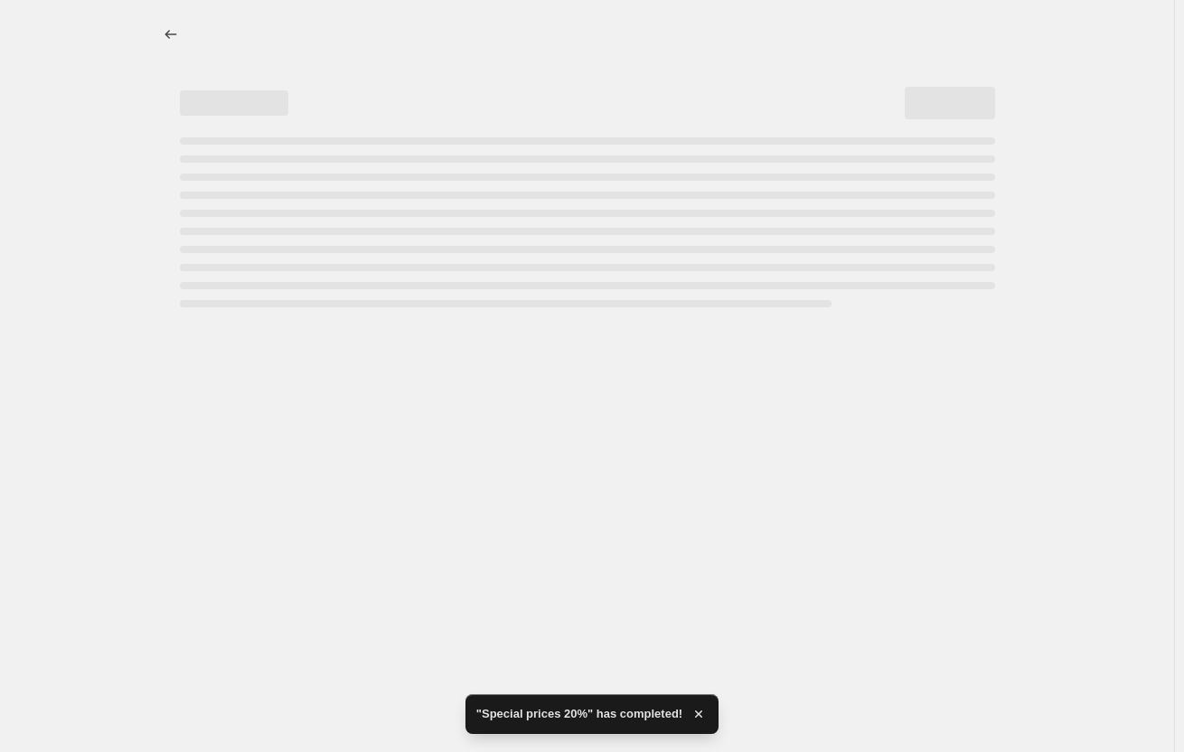
select select "percentage"
select select "collection"
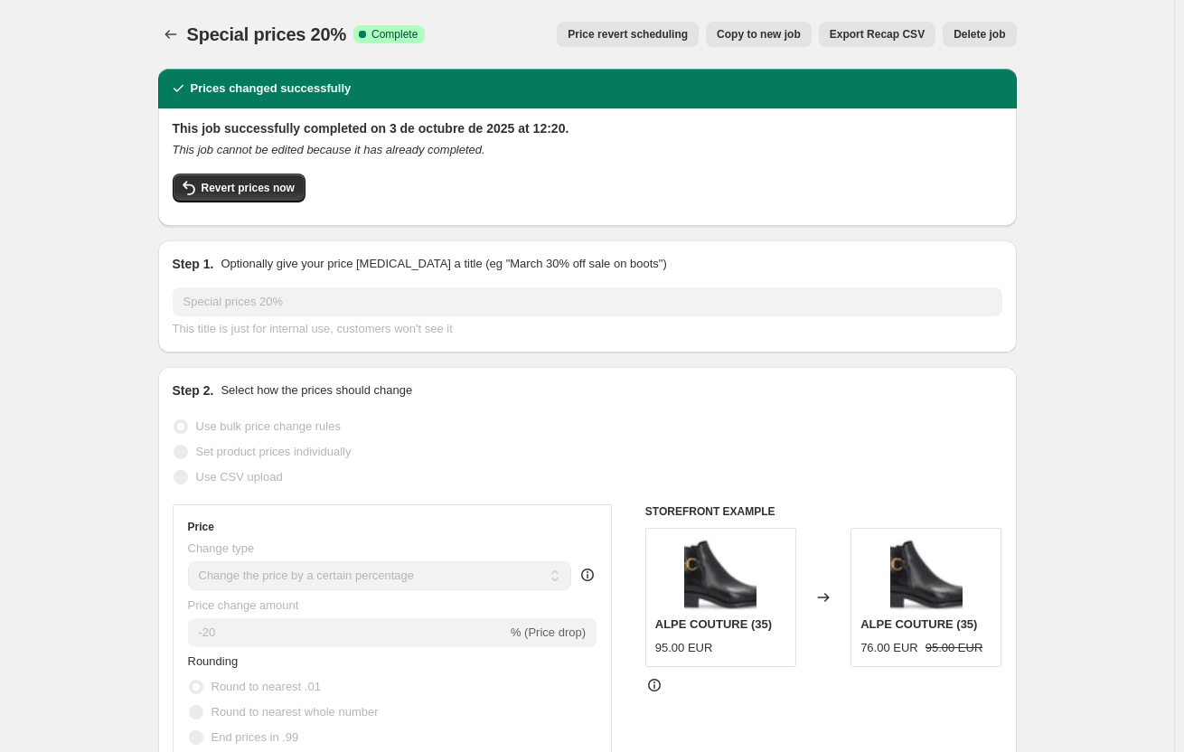
click at [767, 45] on button "Copy to new job" at bounding box center [759, 34] width 106 height 25
select select "percentage"
select select "collection"
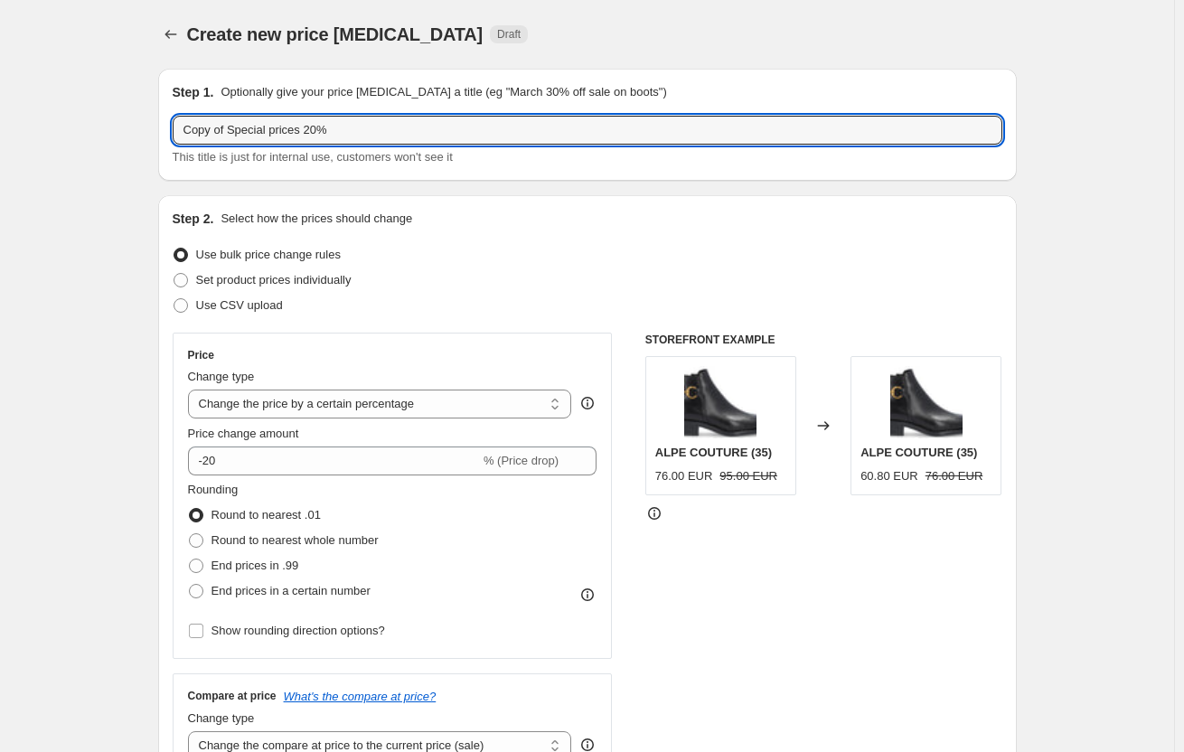
drag, startPoint x: 232, startPoint y: 131, endPoint x: 106, endPoint y: 118, distance: 127.3
click at [277, 125] on input "Special prices 20%" at bounding box center [588, 130] width 830 height 29
type input "Special prices 25%"
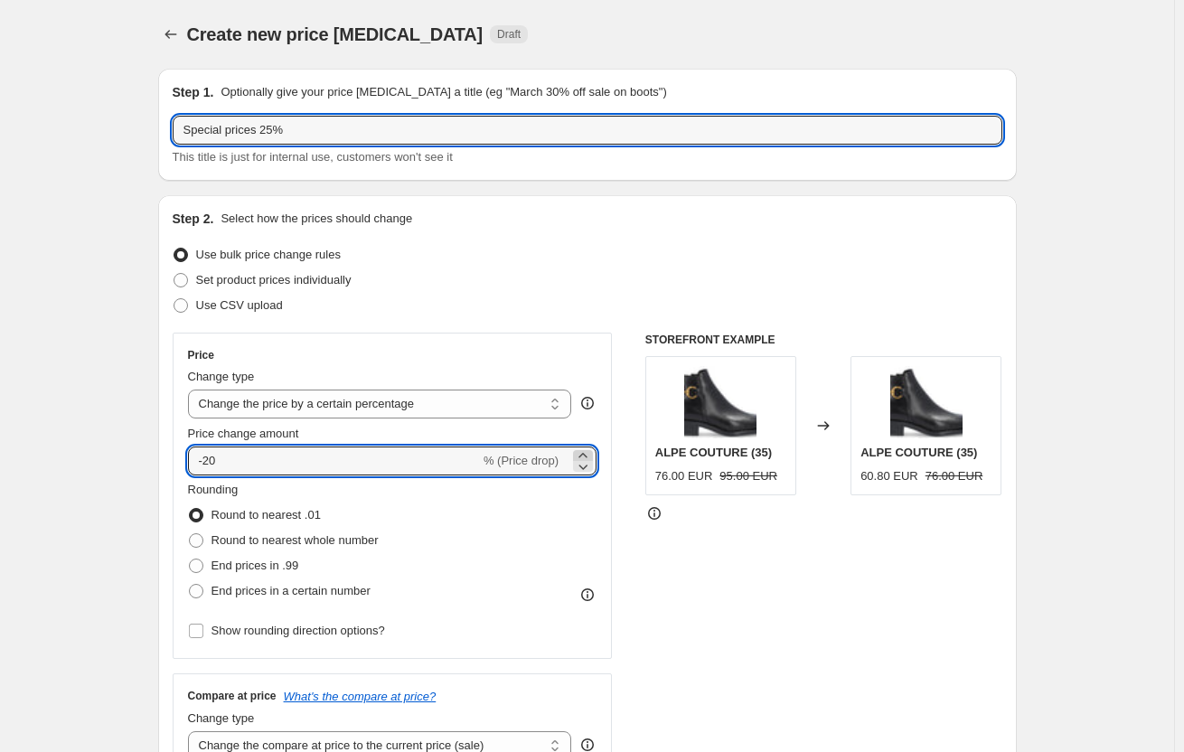
click at [584, 452] on icon at bounding box center [583, 456] width 18 height 18
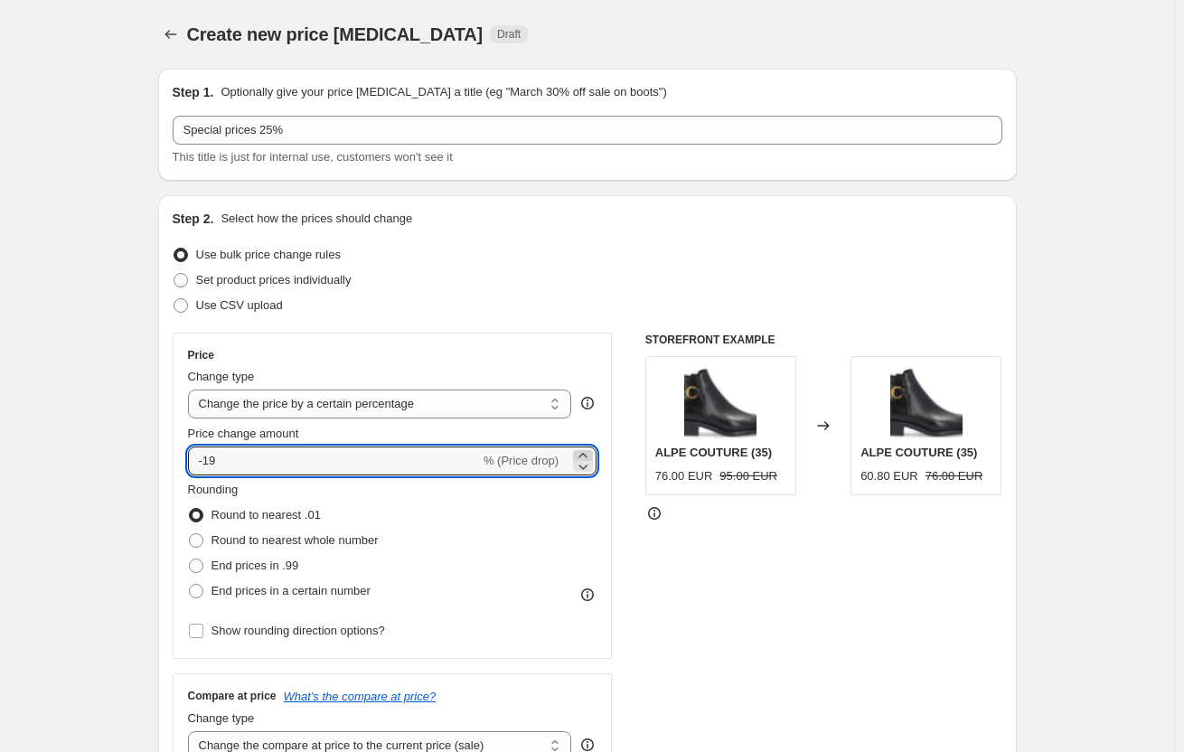
click at [588, 451] on icon at bounding box center [583, 456] width 18 height 18
click at [585, 472] on icon at bounding box center [583, 466] width 18 height 18
click at [585, 466] on icon at bounding box center [583, 467] width 9 height 5
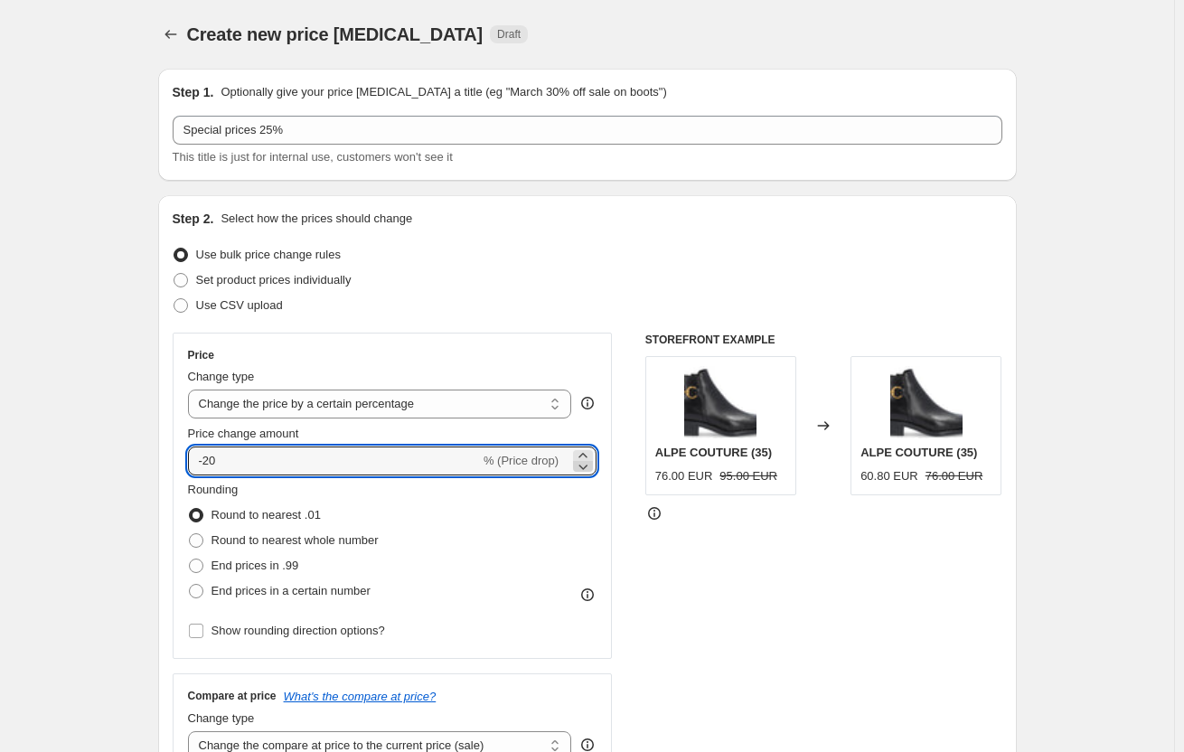
click at [585, 466] on icon at bounding box center [583, 467] width 9 height 5
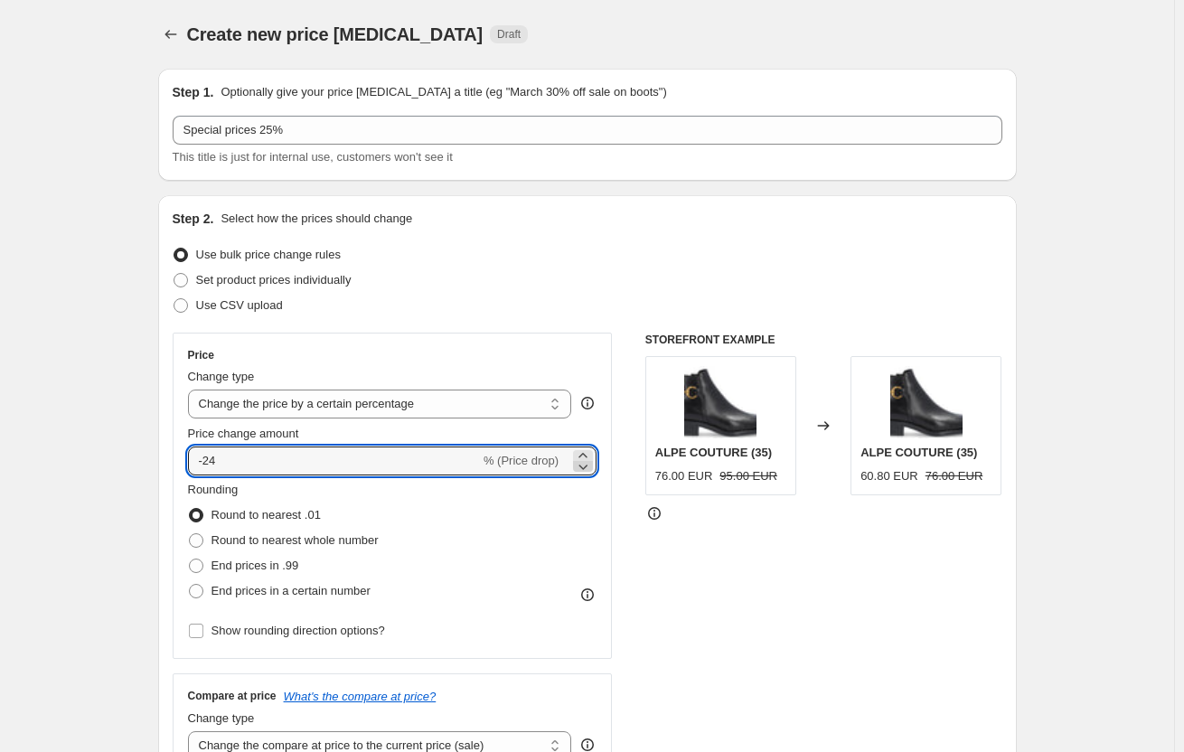
type input "-25"
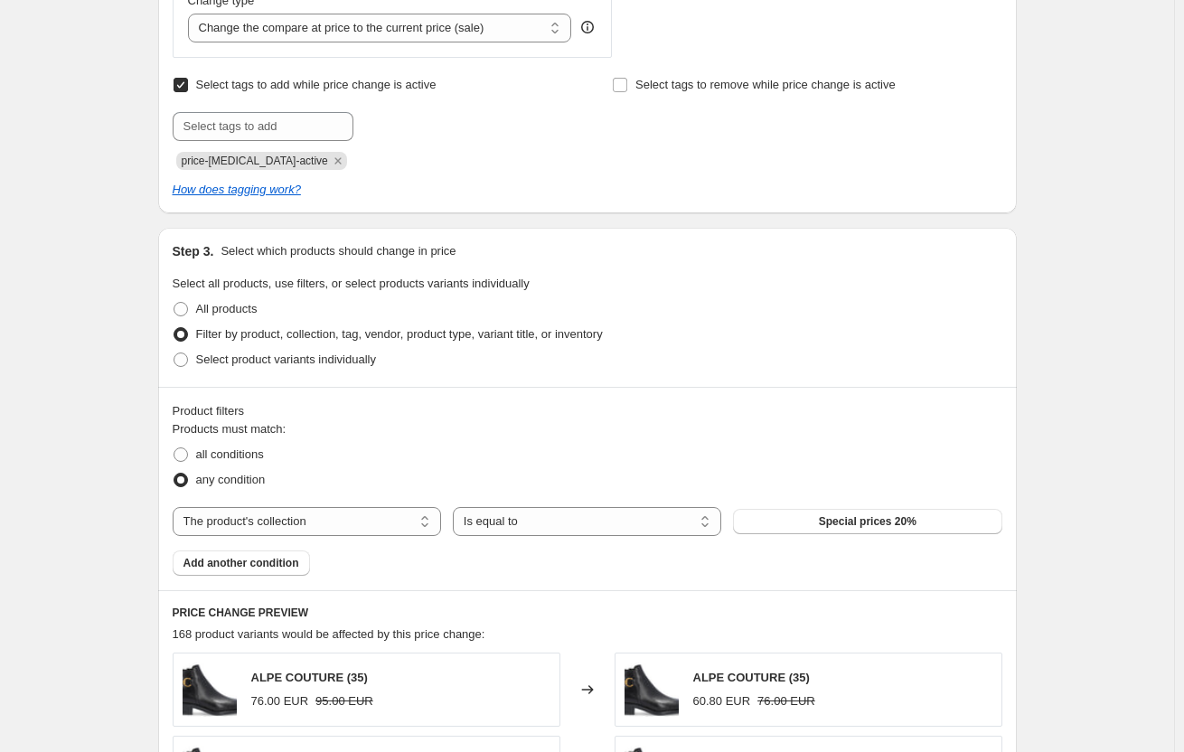
scroll to position [723, 0]
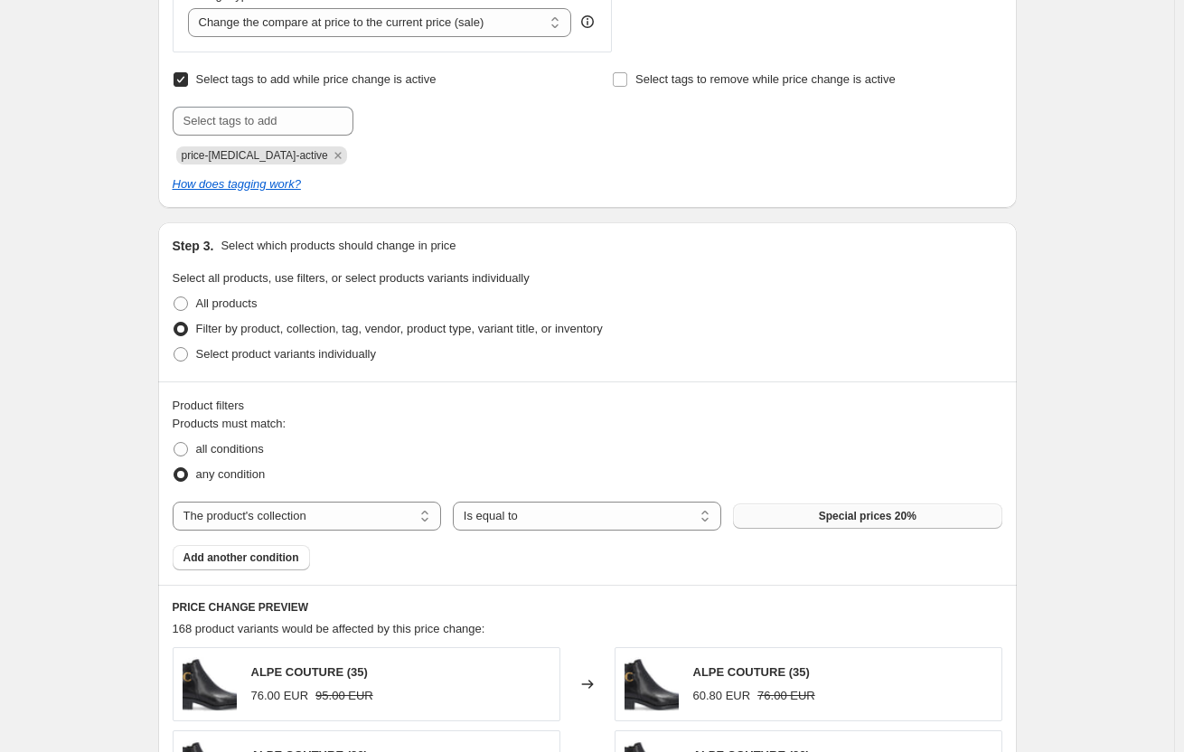
click at [915, 529] on button "Special prices 20%" at bounding box center [867, 516] width 268 height 25
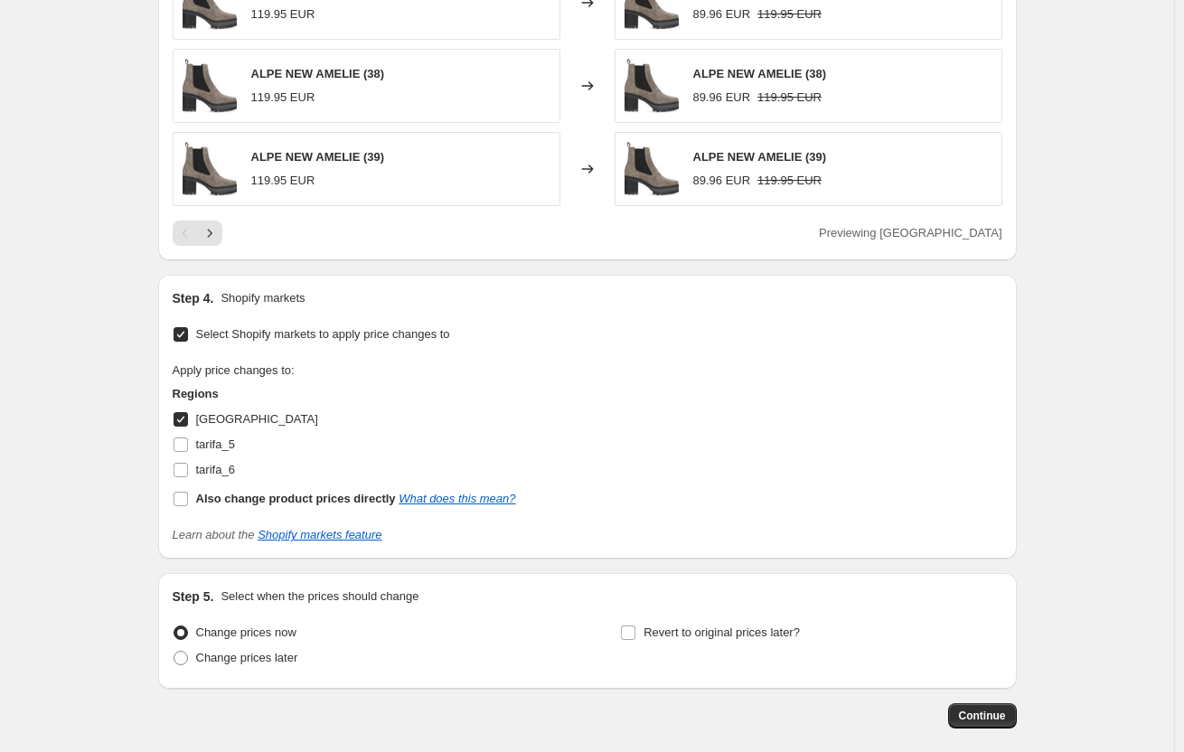
scroll to position [1659, 0]
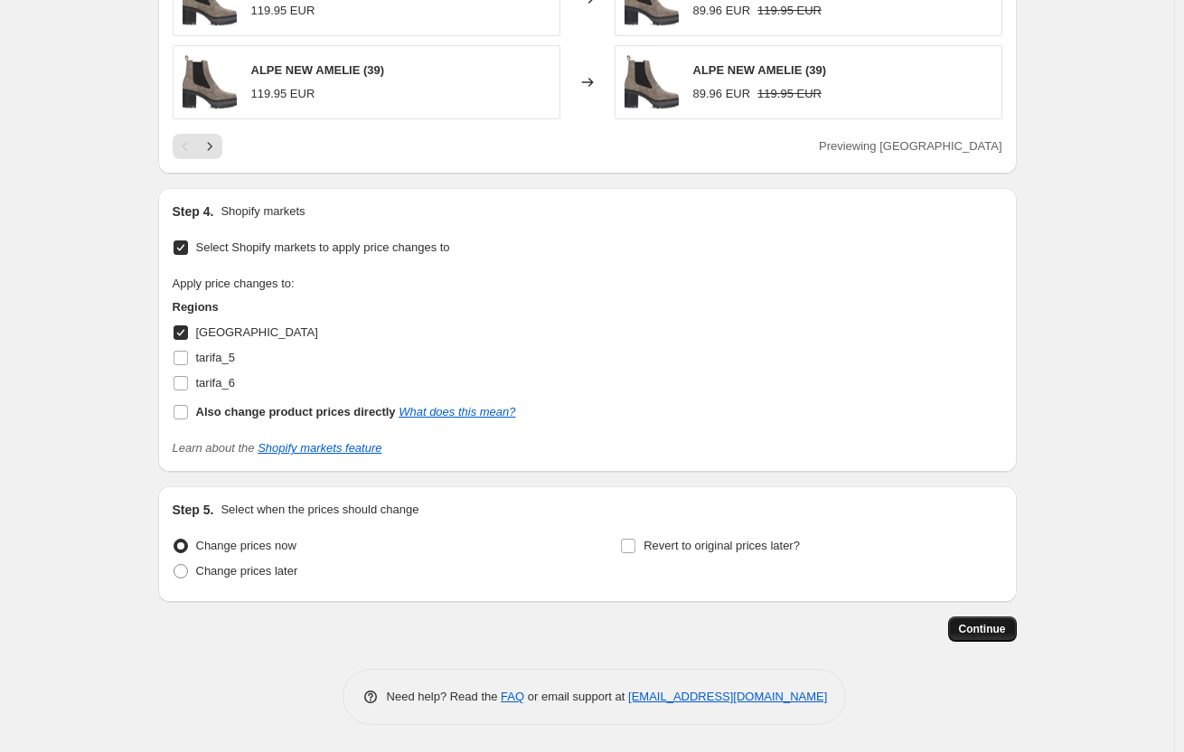
click at [993, 621] on button "Continue" at bounding box center [982, 628] width 69 height 25
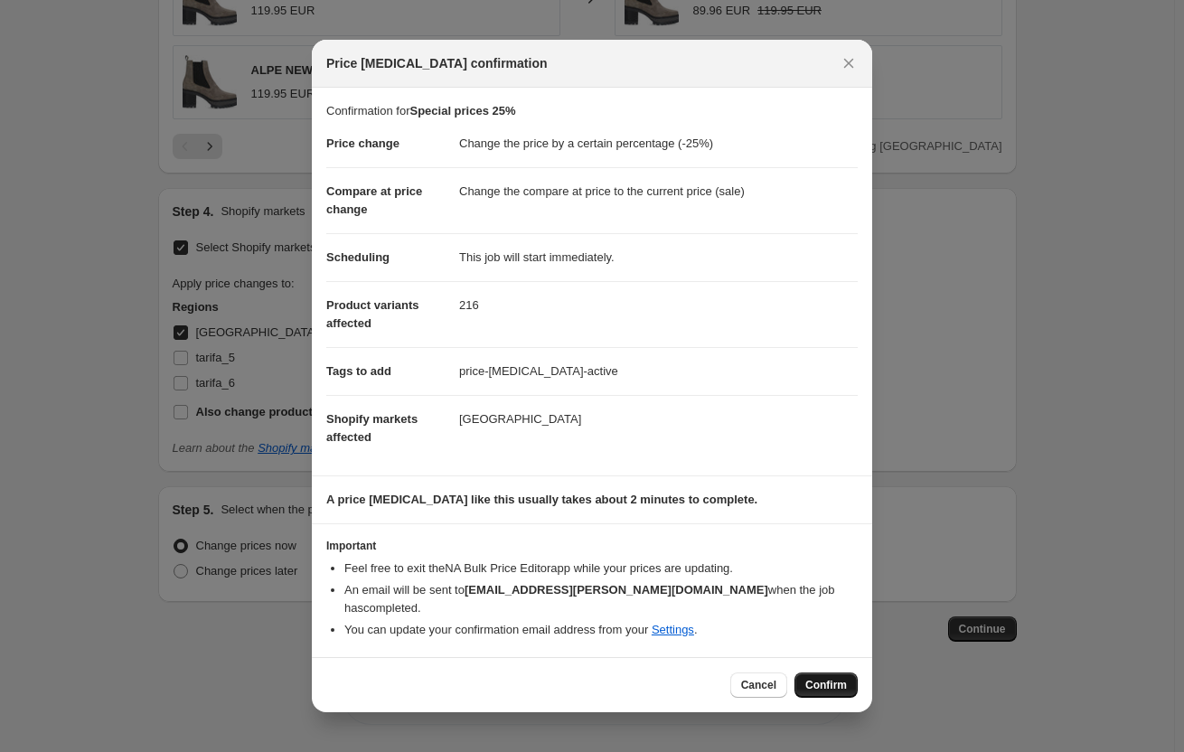
click at [824, 678] on span "Confirm" at bounding box center [826, 685] width 42 height 14
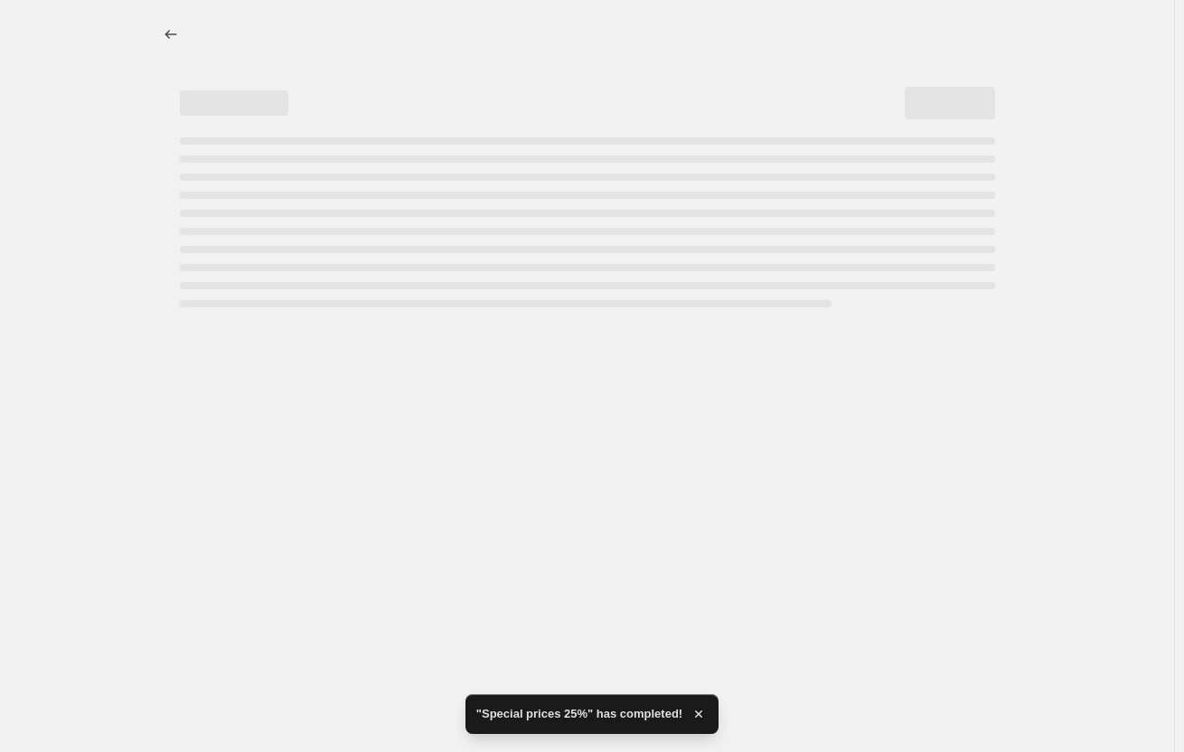
select select "percentage"
select select "collection"
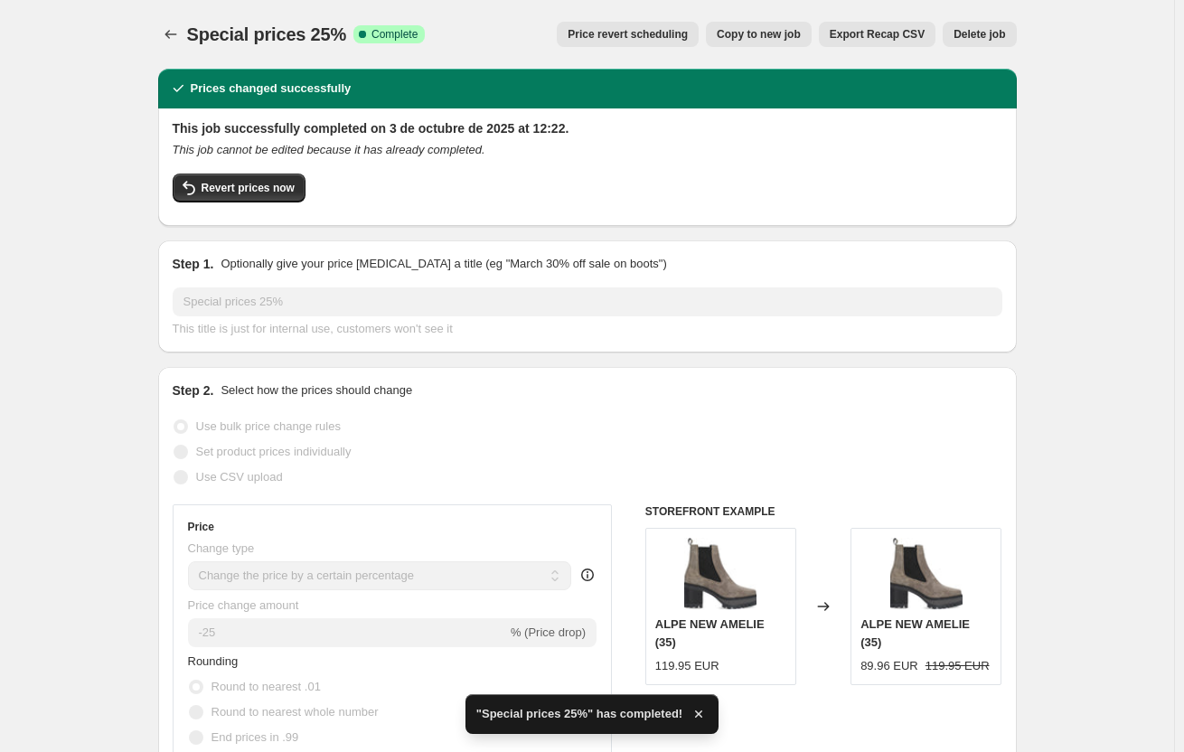
click at [784, 23] on button "Copy to new job" at bounding box center [759, 34] width 106 height 25
select select "percentage"
select select "collection"
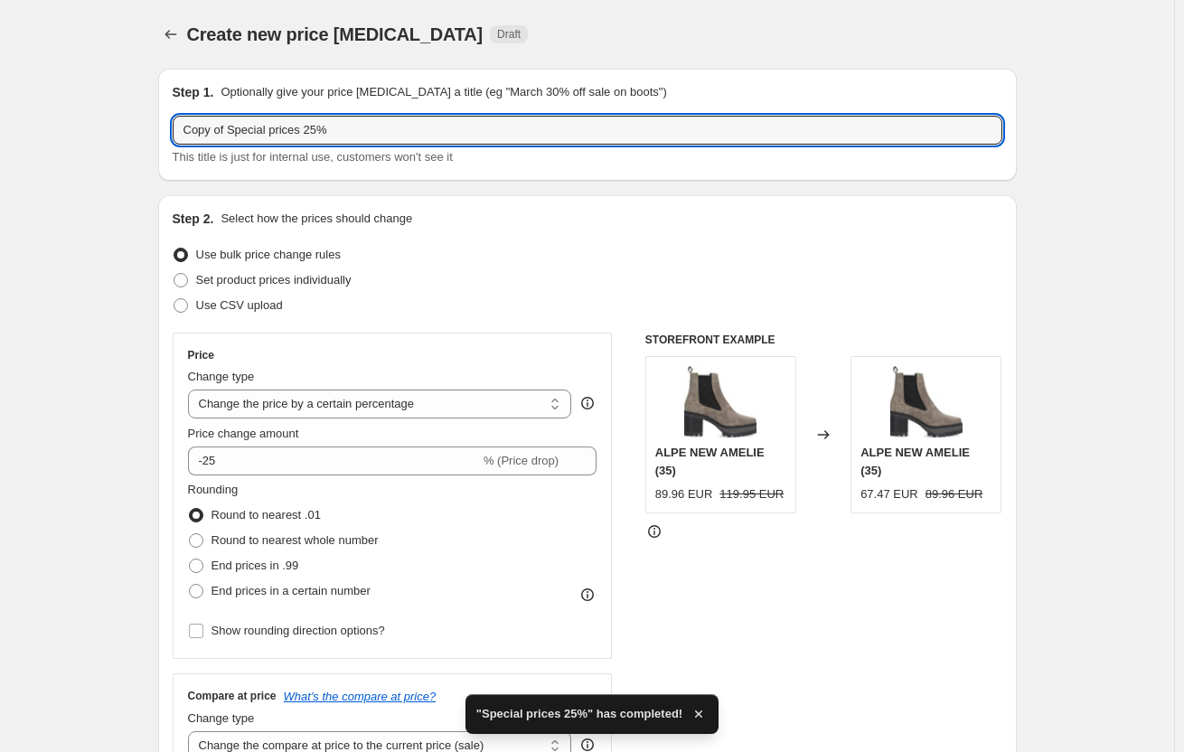
drag, startPoint x: 205, startPoint y: 123, endPoint x: 71, endPoint y: 107, distance: 135.7
drag, startPoint x: 274, startPoint y: 136, endPoint x: 261, endPoint y: 135, distance: 12.8
click at [261, 135] on input "Special prices 25%" at bounding box center [588, 130] width 830 height 29
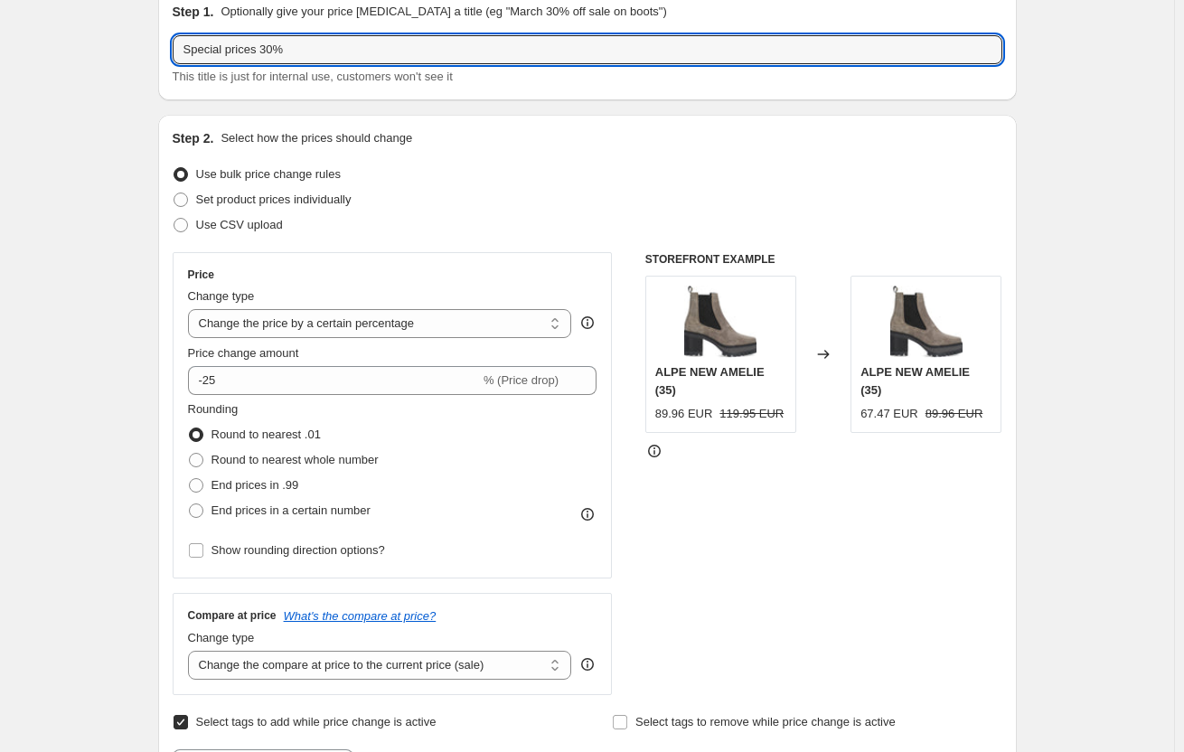
scroll to position [90, 0]
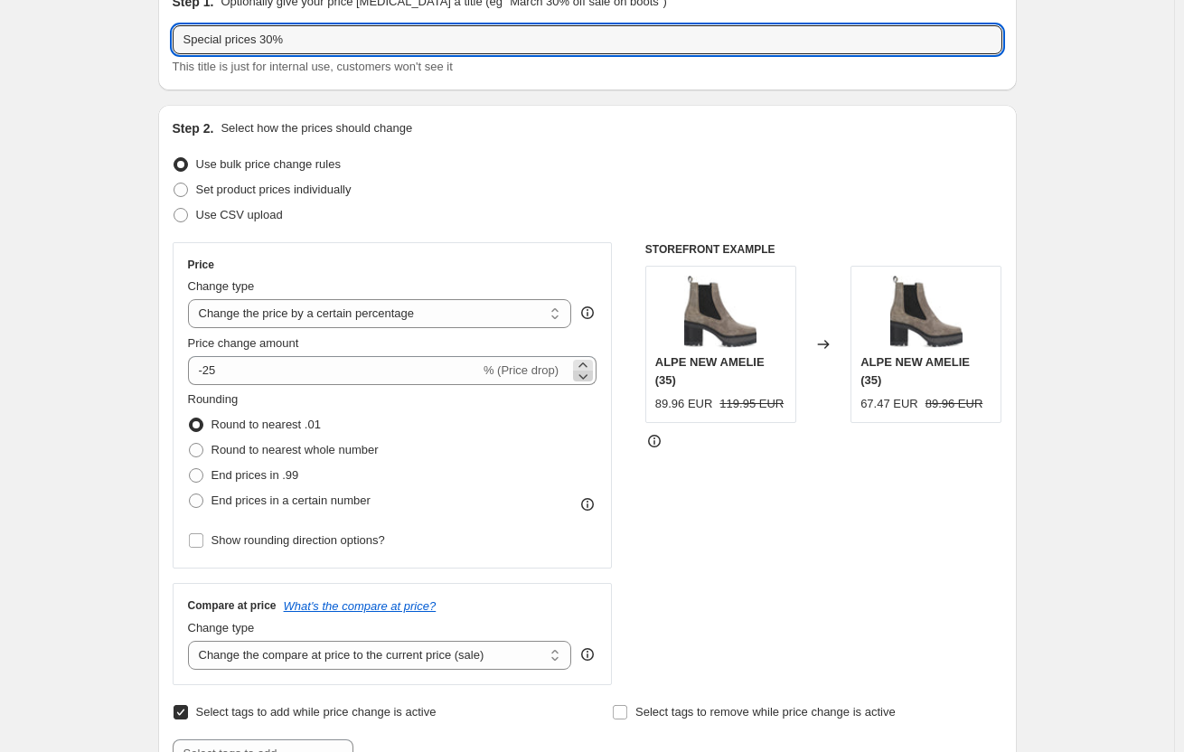
type input "Special prices 30%"
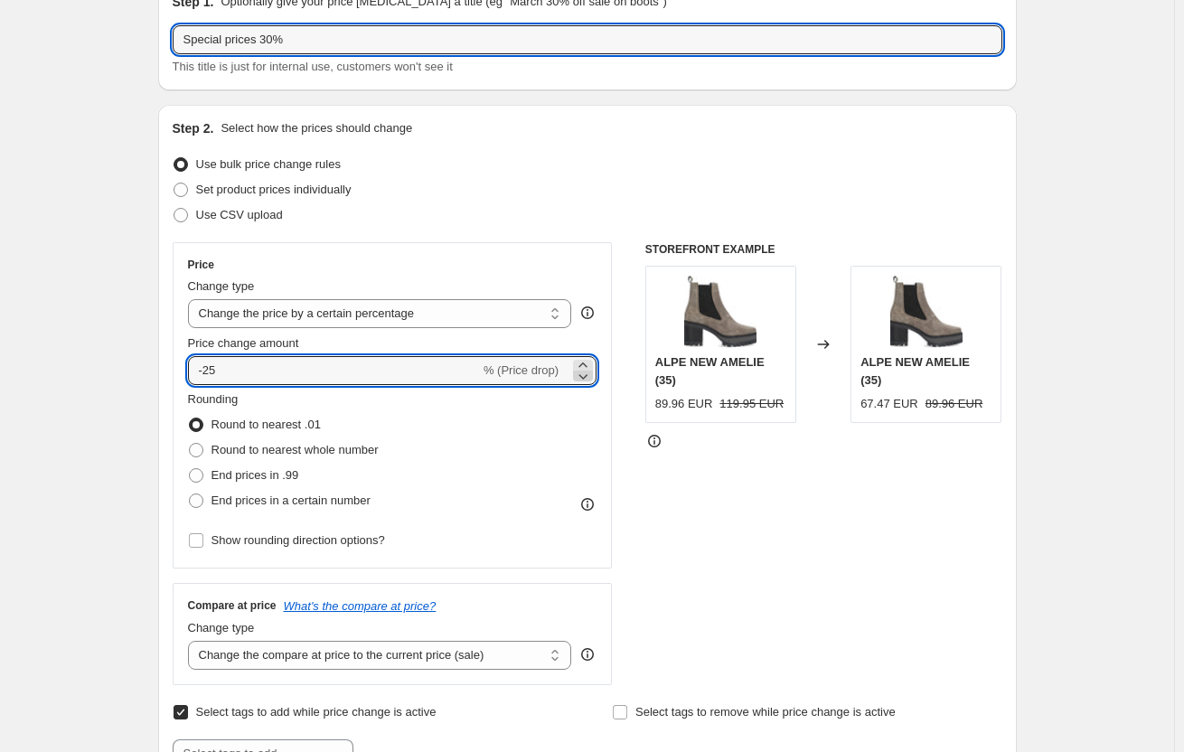
click at [592, 376] on icon at bounding box center [583, 376] width 18 height 18
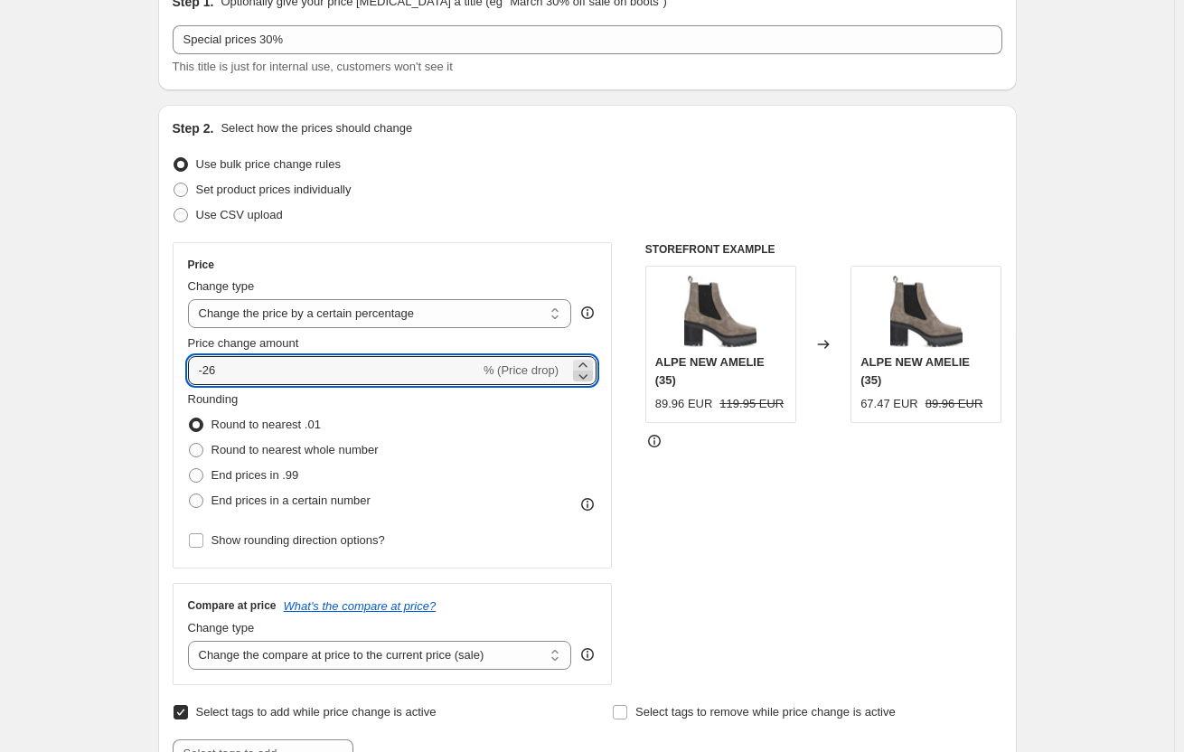
click at [592, 376] on icon at bounding box center [583, 376] width 18 height 18
type input "-30"
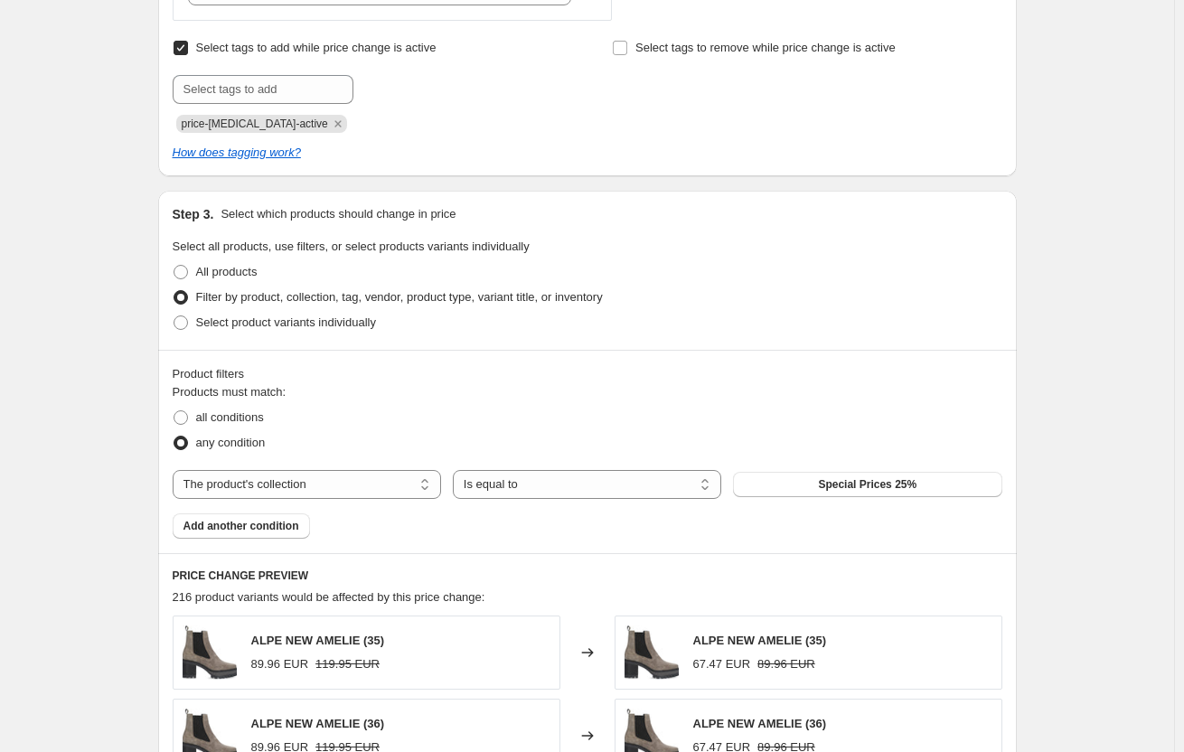
scroll to position [814, 0]
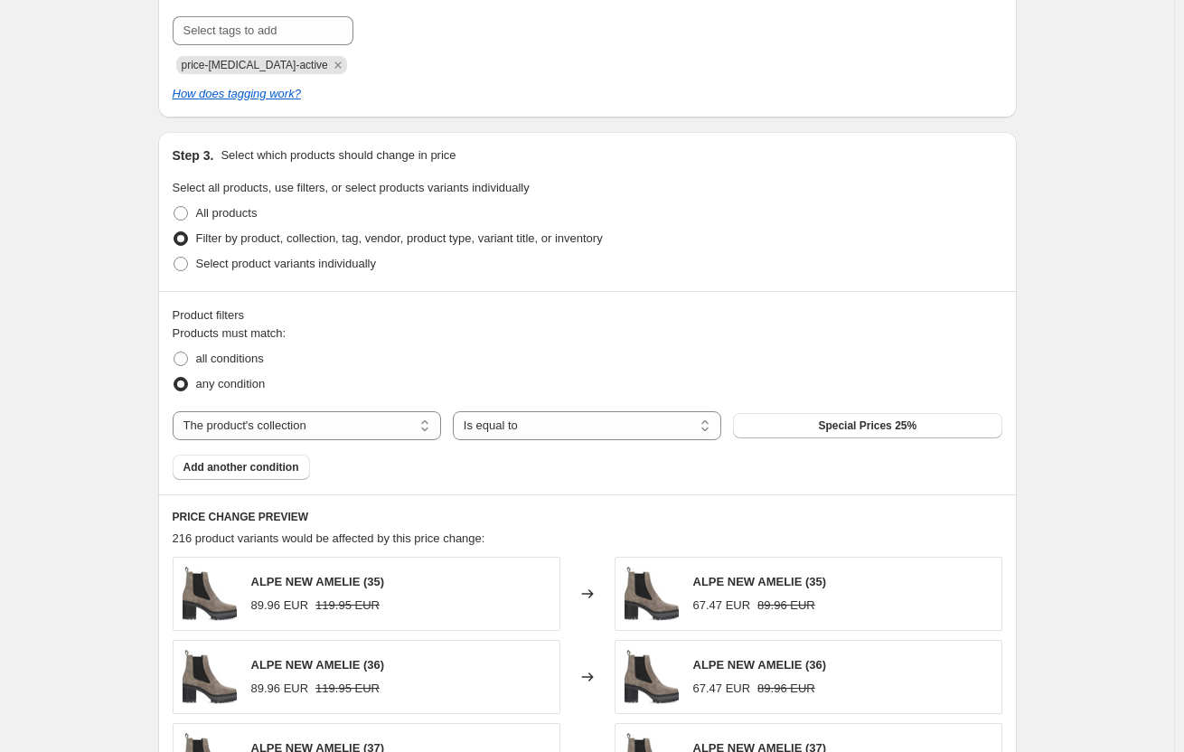
click at [878, 443] on div "Products must match: all conditions any condition The product The product's col…" at bounding box center [588, 402] width 830 height 155
click at [878, 438] on button "Special Prices 25%" at bounding box center [867, 425] width 268 height 25
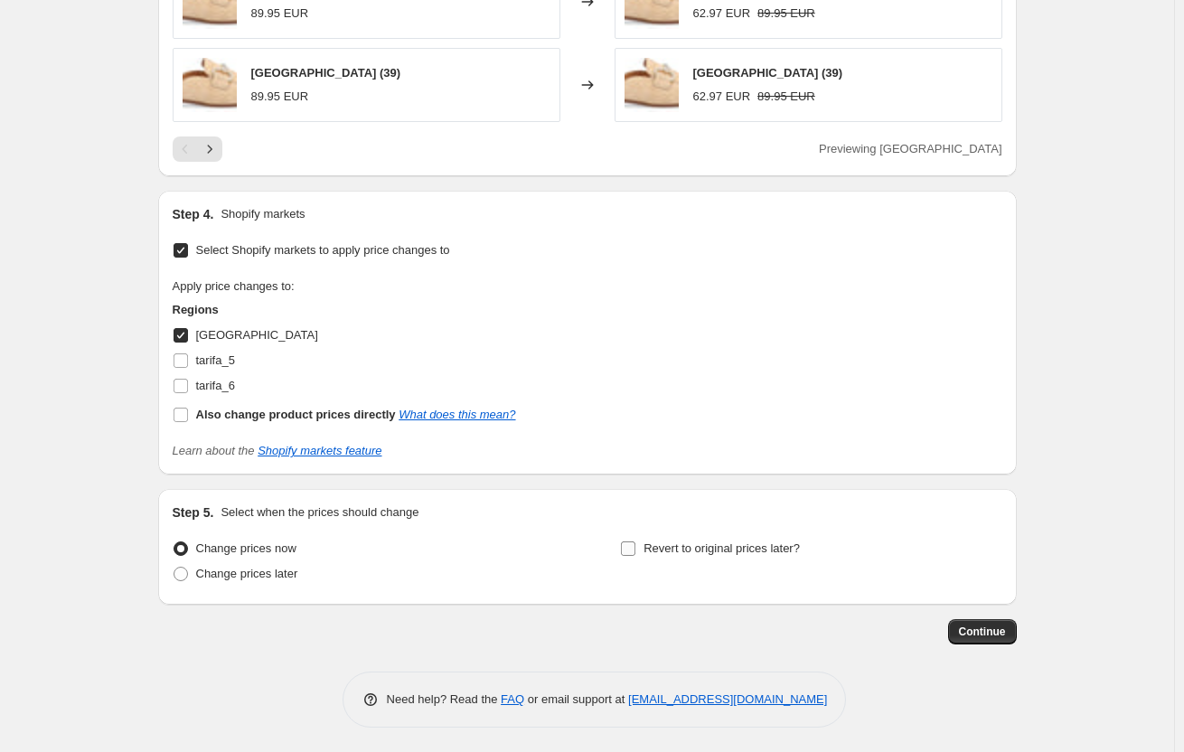
scroll to position [1659, 0]
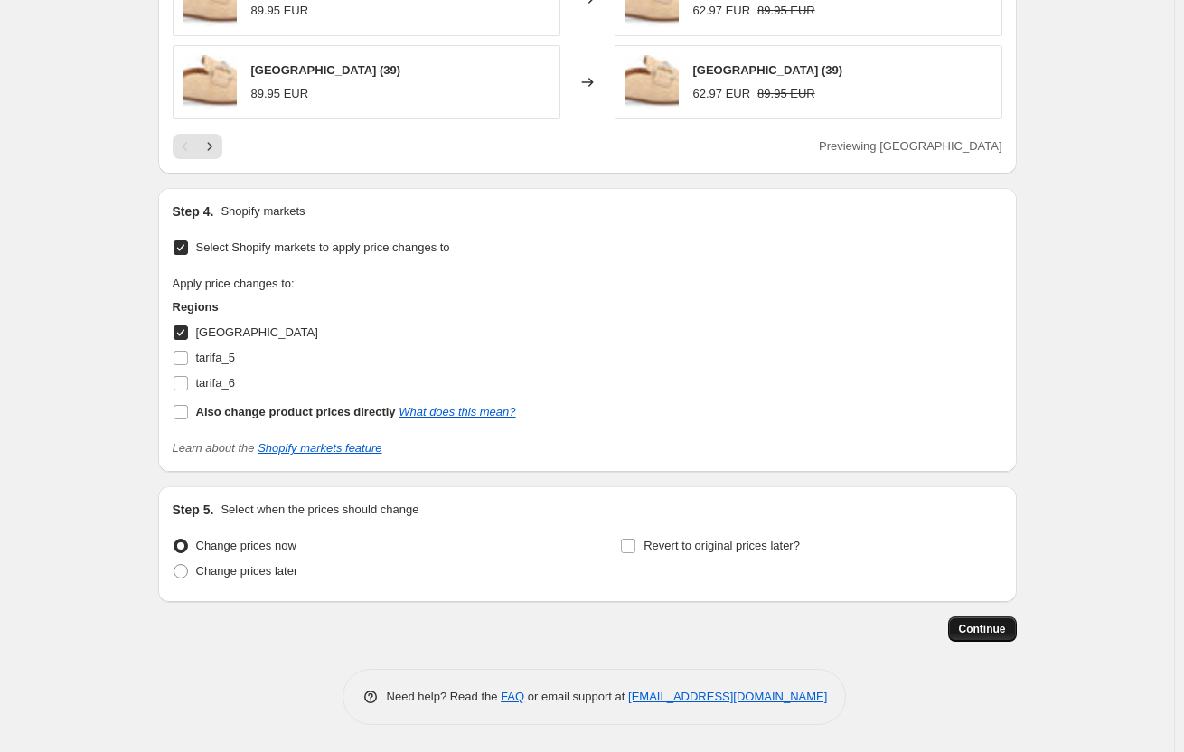
drag, startPoint x: 999, startPoint y: 599, endPoint x: 1000, endPoint y: 624, distance: 24.4
click at [999, 600] on div "Step 5. Select when the prices should change Change prices now Change prices la…" at bounding box center [587, 544] width 859 height 116
click at [1000, 624] on span "Continue" at bounding box center [982, 629] width 47 height 14
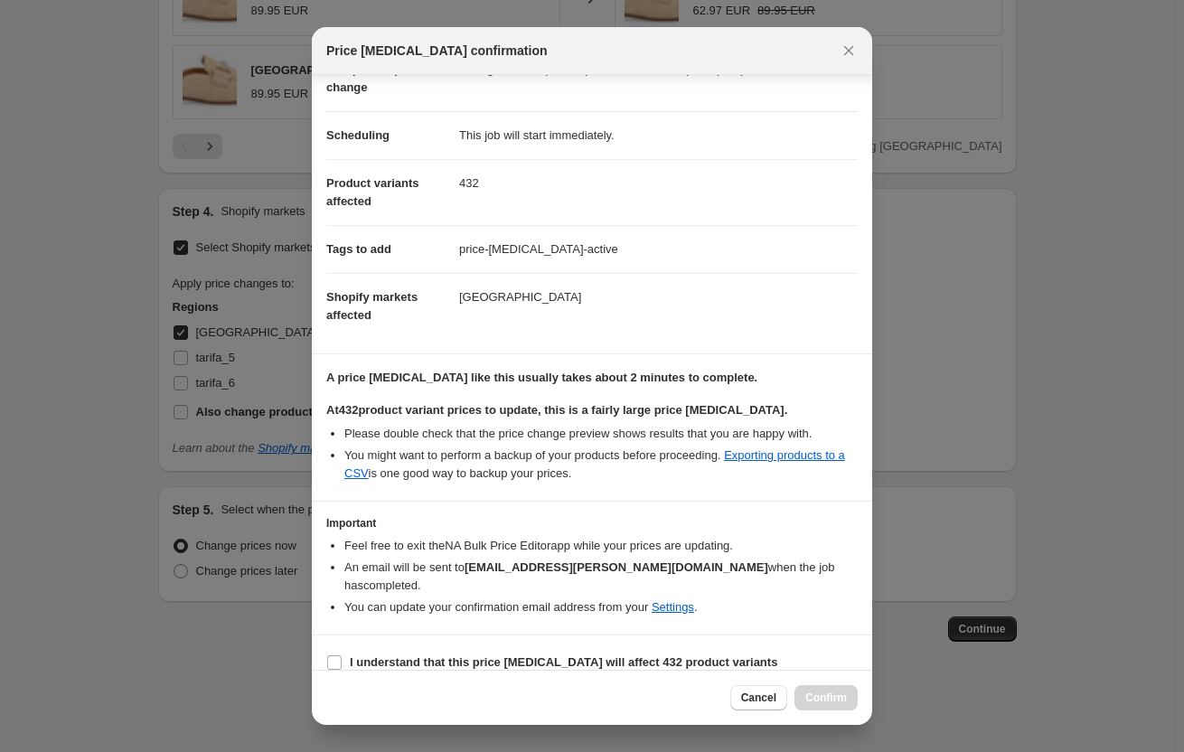
scroll to position [111, 0]
click at [586, 648] on label "I understand that this price [MEDICAL_DATA] will affect 432 product variants" at bounding box center [551, 660] width 451 height 25
click at [342, 654] on input "I understand that this price [MEDICAL_DATA] will affect 432 product variants" at bounding box center [334, 661] width 14 height 14
checkbox input "true"
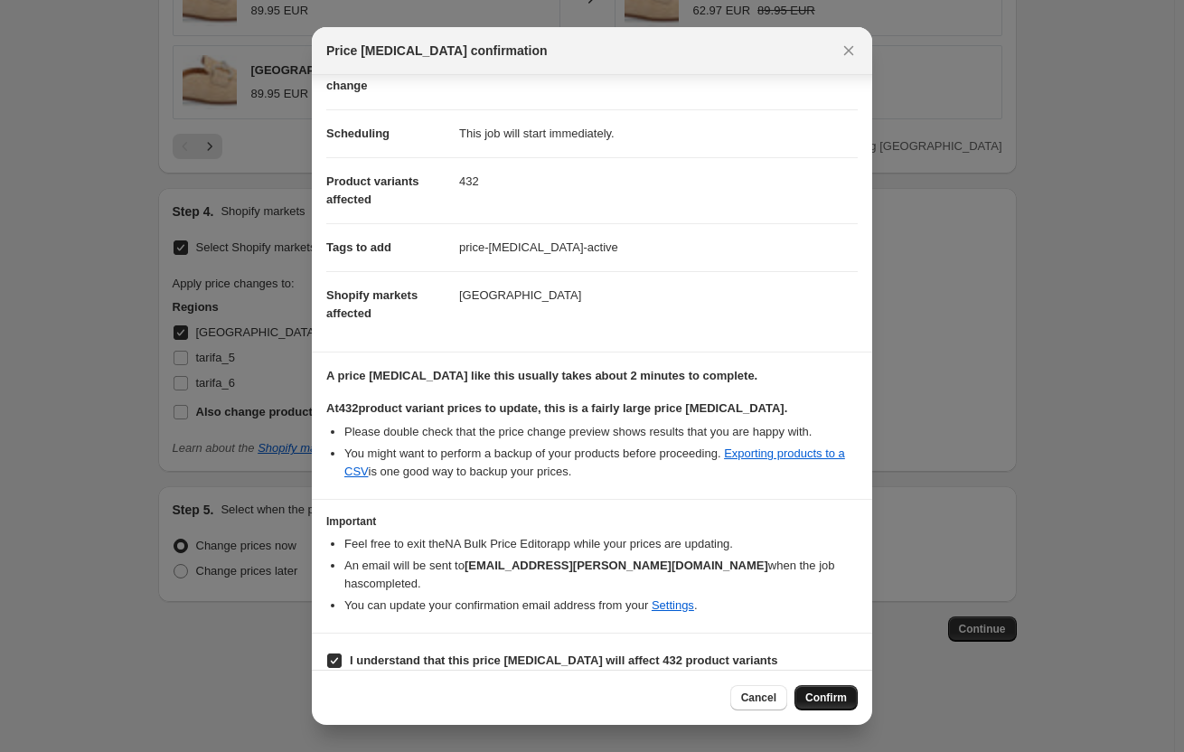
click at [829, 694] on span "Confirm" at bounding box center [826, 698] width 42 height 14
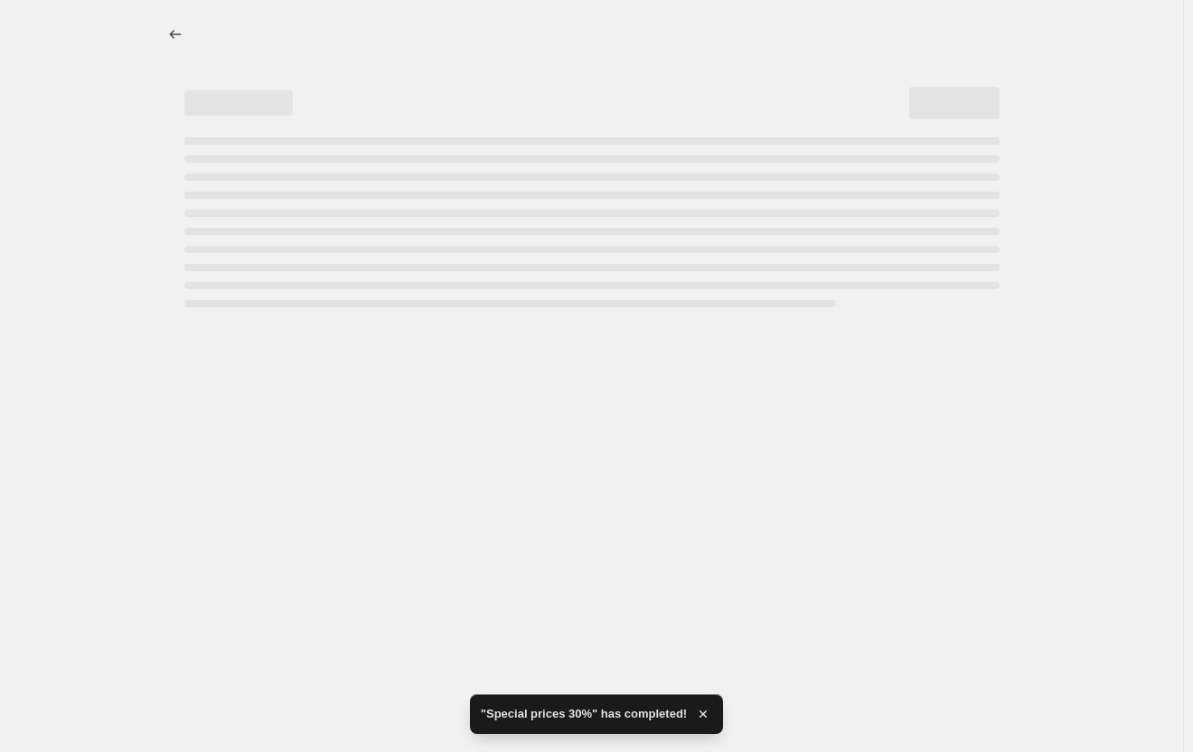
select select "percentage"
select select "collection"
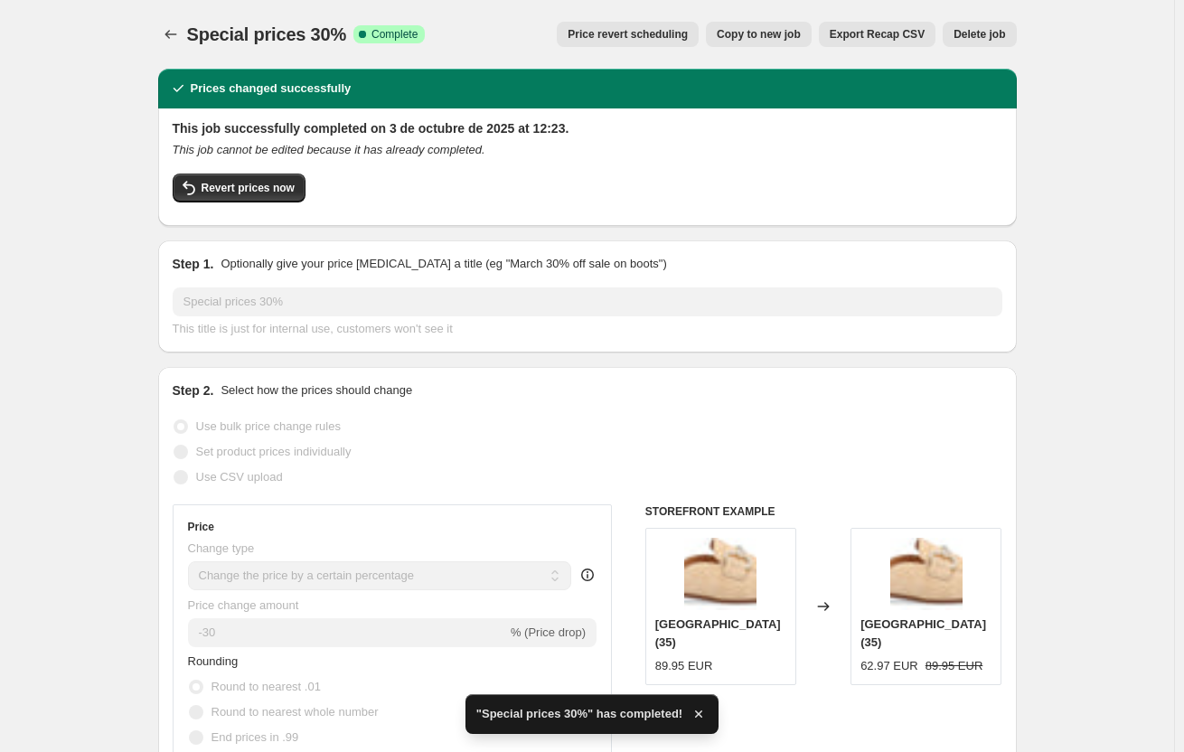
click at [769, 38] on span "Copy to new job" at bounding box center [759, 34] width 84 height 14
select select "percentage"
select select "collection"
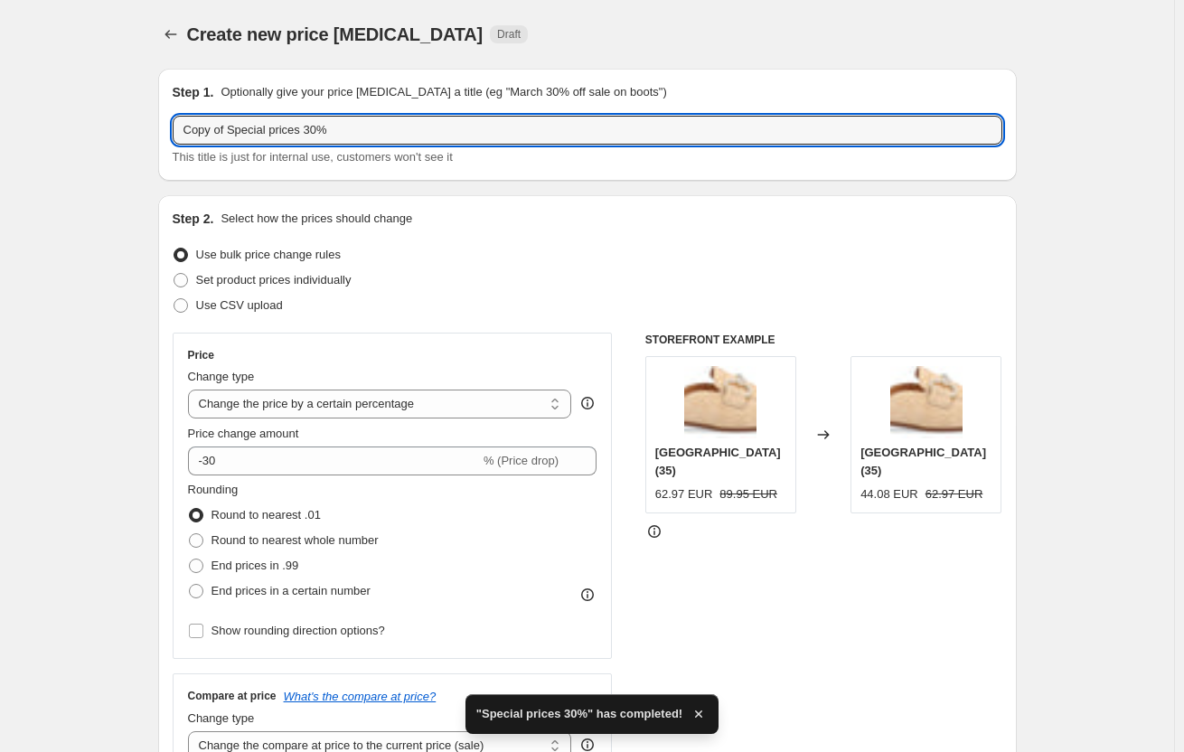
drag, startPoint x: 233, startPoint y: 128, endPoint x: 65, endPoint y: 143, distance: 168.8
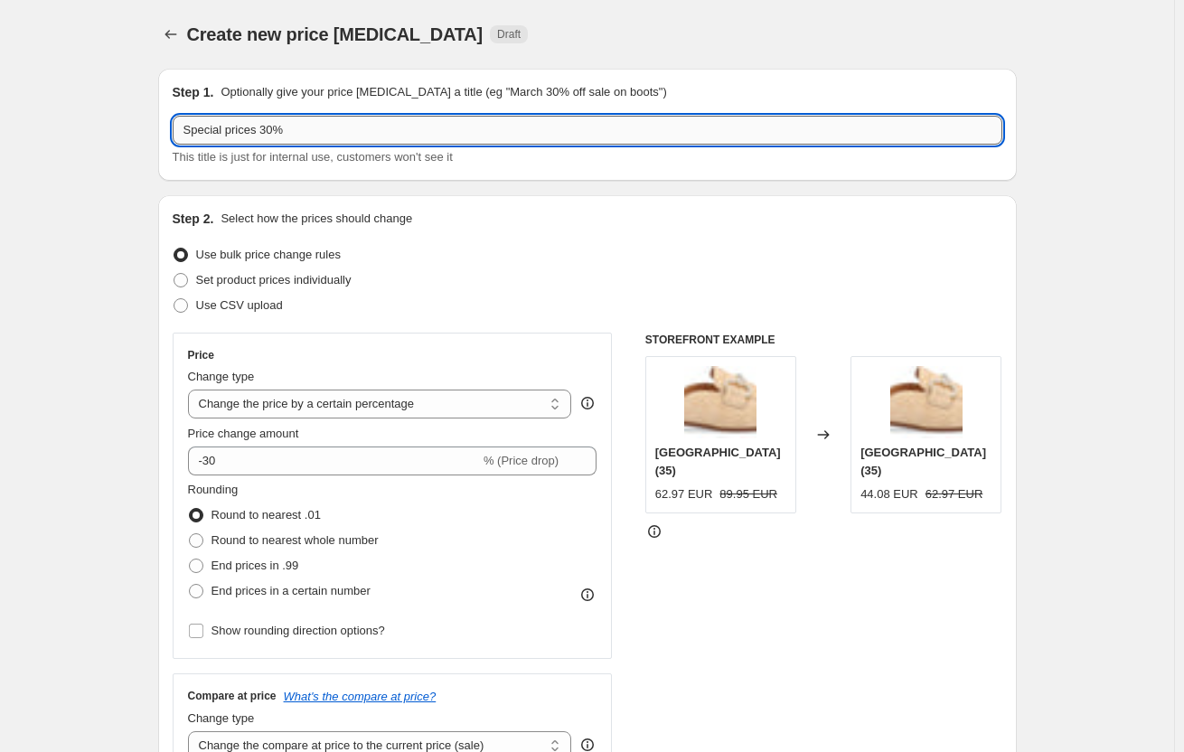
click at [276, 131] on input "Special prices 30%" at bounding box center [588, 130] width 830 height 29
type input "Special prices 35%"
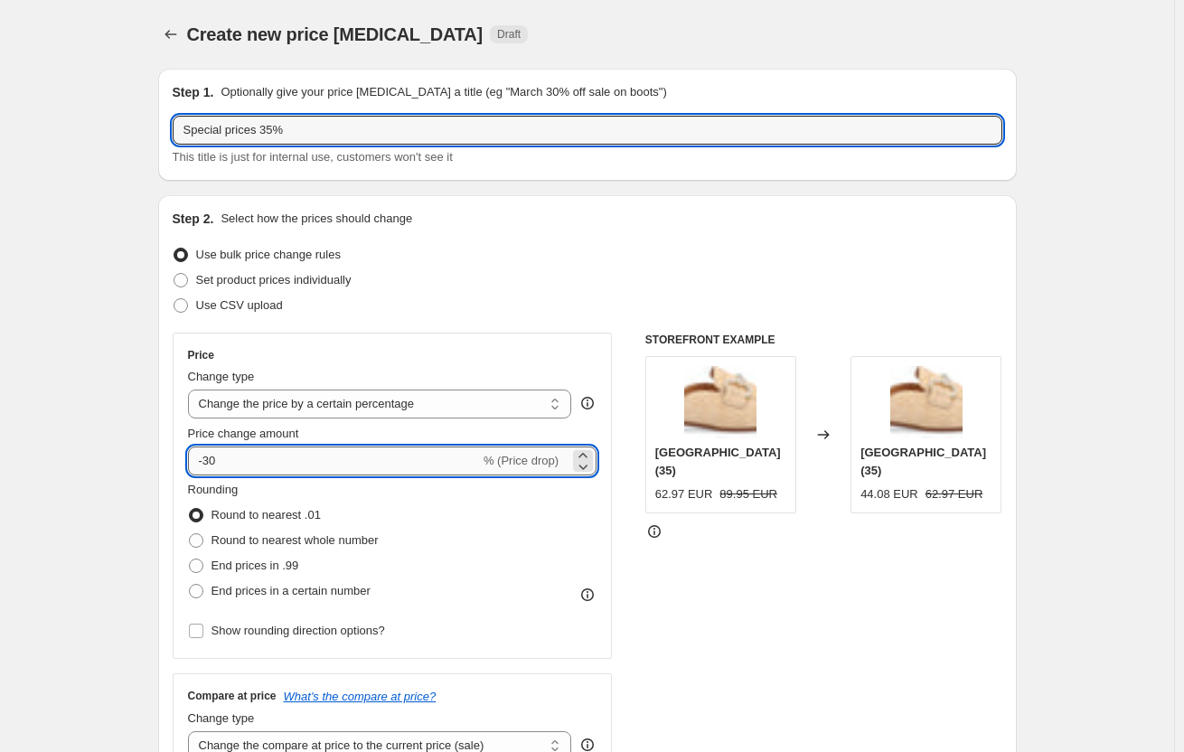
click at [284, 458] on input "-30" at bounding box center [334, 461] width 292 height 29
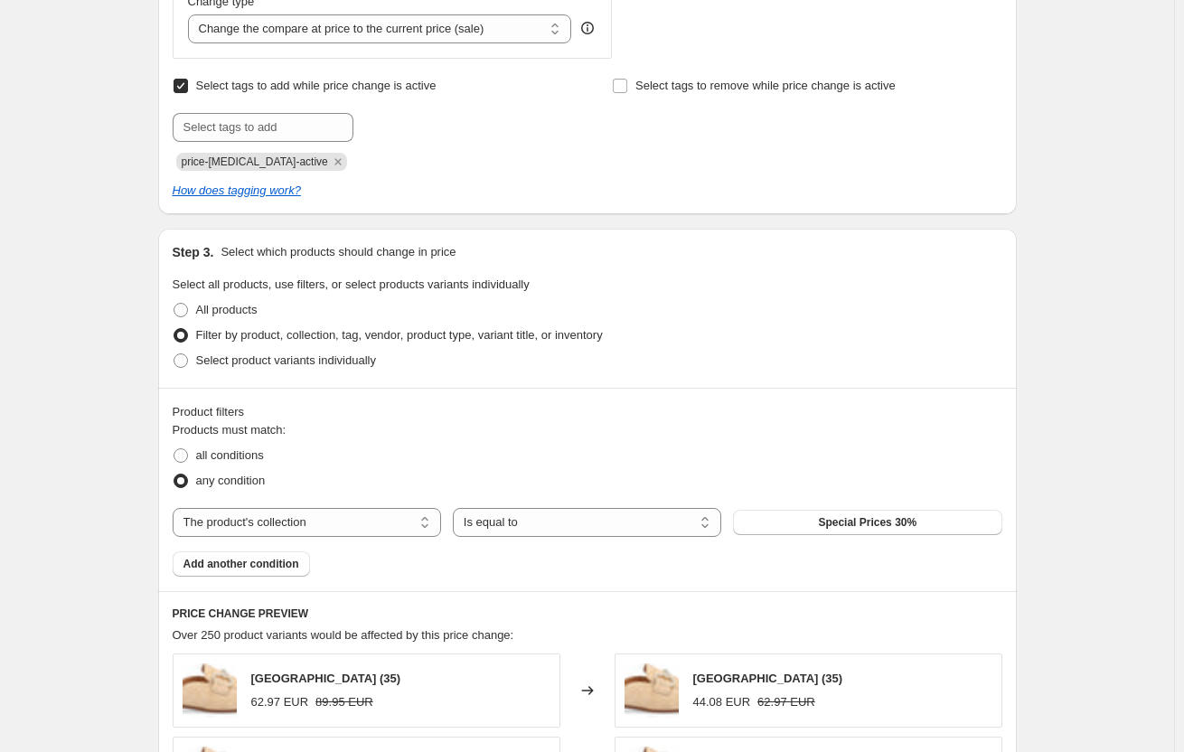
scroll to position [723, 0]
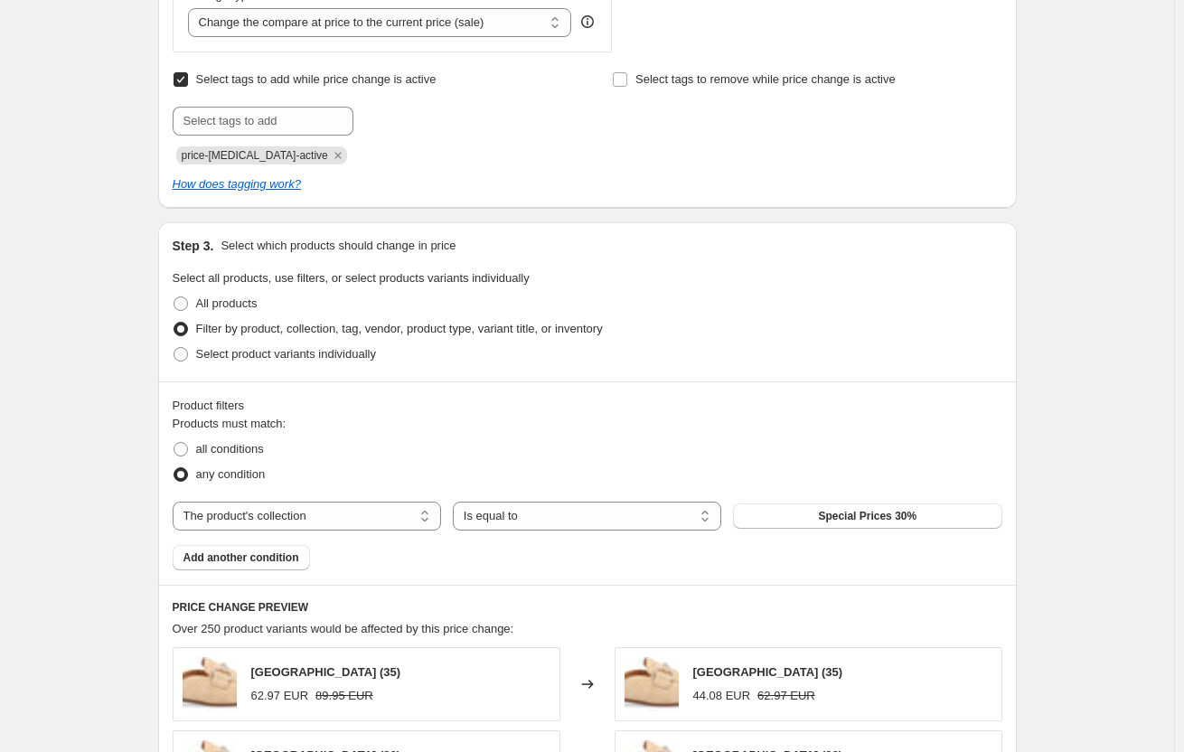
type input "-37"
click at [826, 501] on div "Products must match: all conditions any condition The product The product's col…" at bounding box center [588, 492] width 830 height 155
click at [830, 515] on span "Special Prices 30%" at bounding box center [867, 516] width 99 height 14
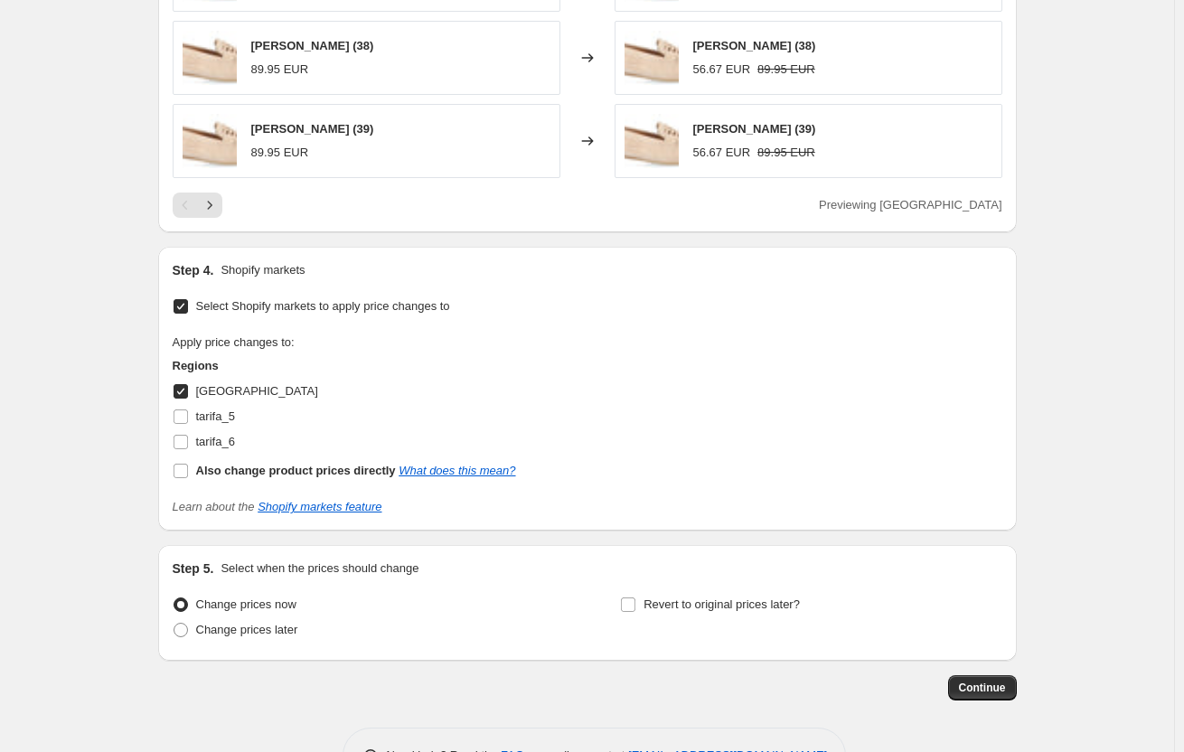
scroll to position [1659, 0]
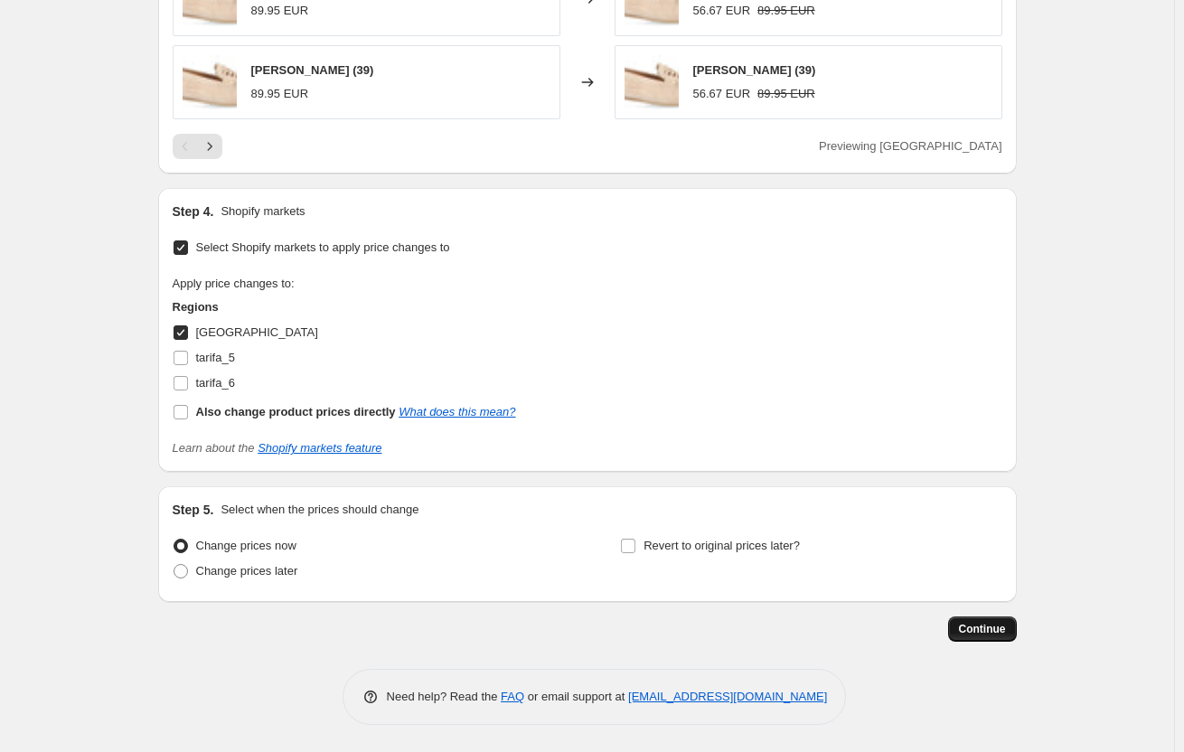
click at [999, 630] on span "Continue" at bounding box center [982, 629] width 47 height 14
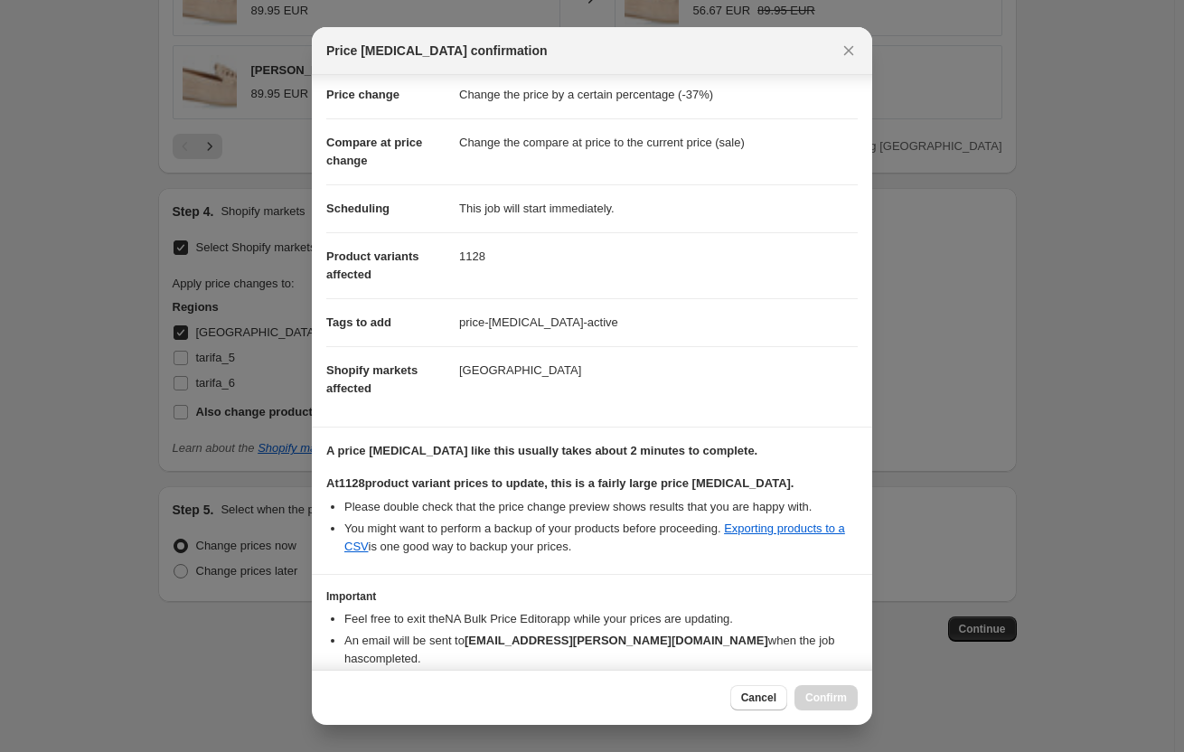
scroll to position [111, 0]
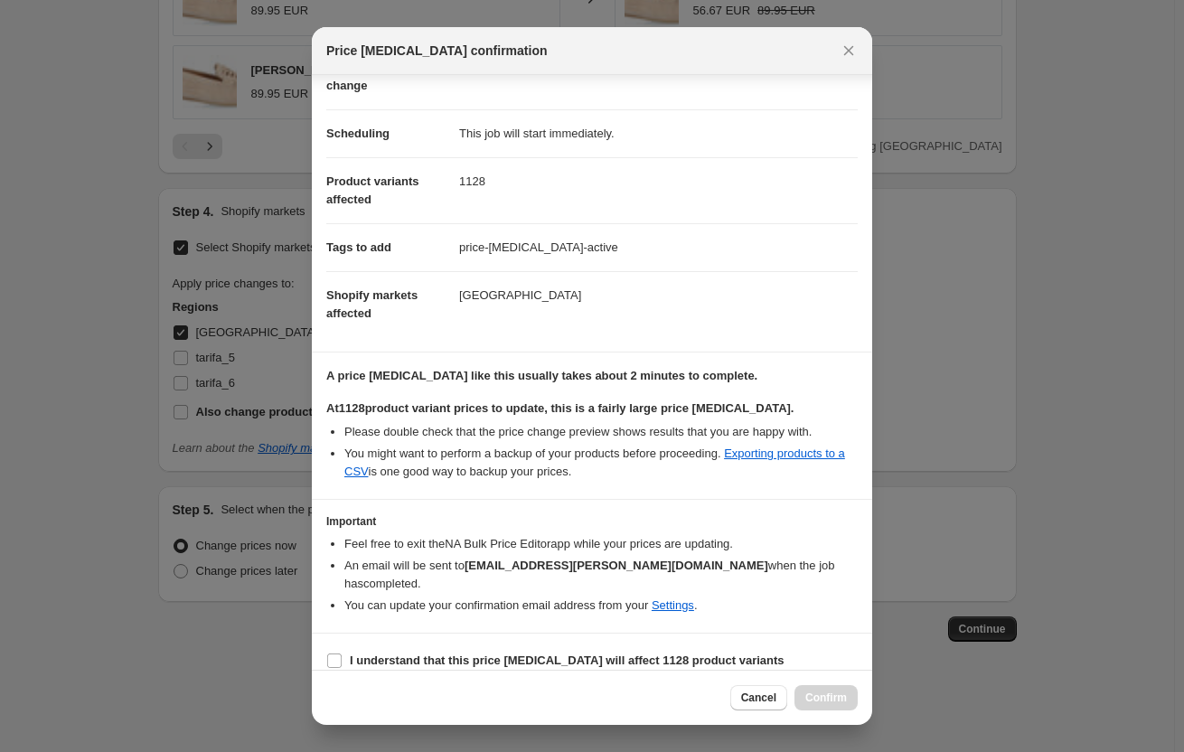
click at [540, 634] on section "I understand that this price [MEDICAL_DATA] will affect 1128 product variants" at bounding box center [592, 661] width 560 height 54
click at [537, 654] on b "I understand that this price [MEDICAL_DATA] will affect 1128 product variants" at bounding box center [567, 661] width 435 height 14
click at [342, 654] on input "I understand that this price [MEDICAL_DATA] will affect 1128 product variants" at bounding box center [334, 661] width 14 height 14
checkbox input "true"
click at [847, 698] on button "Confirm" at bounding box center [826, 697] width 63 height 25
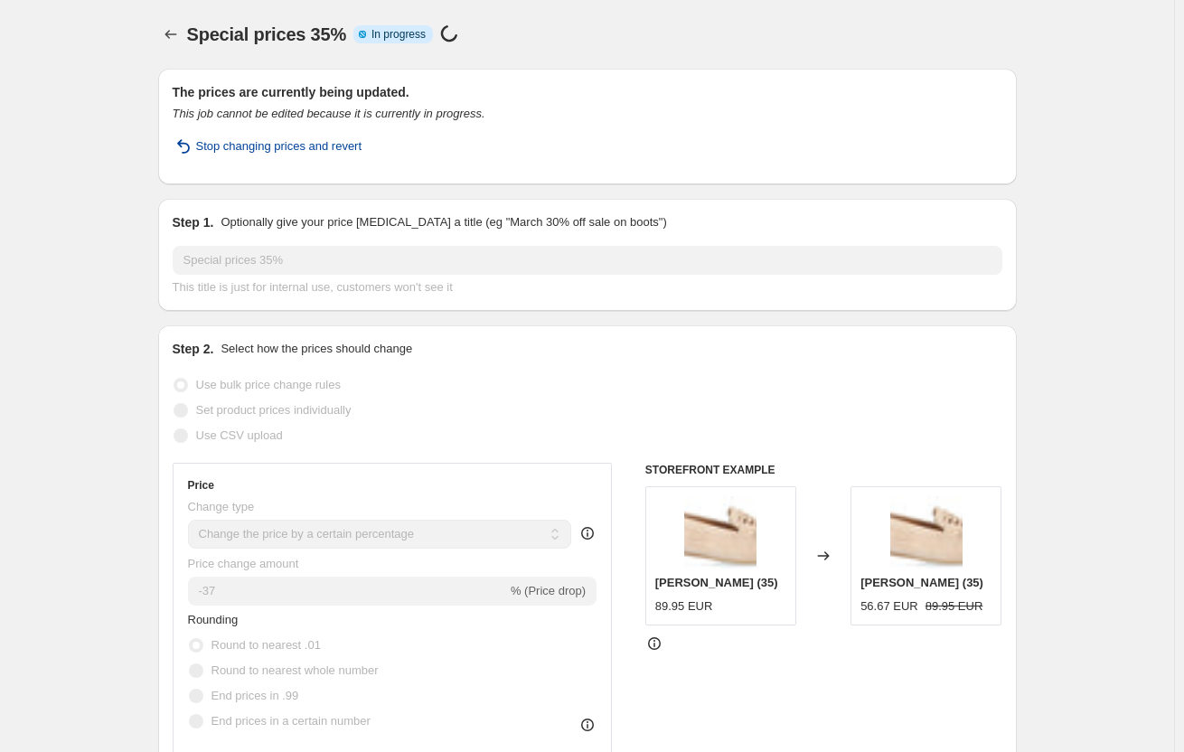
click at [246, 145] on span "Stop changing prices and revert" at bounding box center [279, 146] width 166 height 18
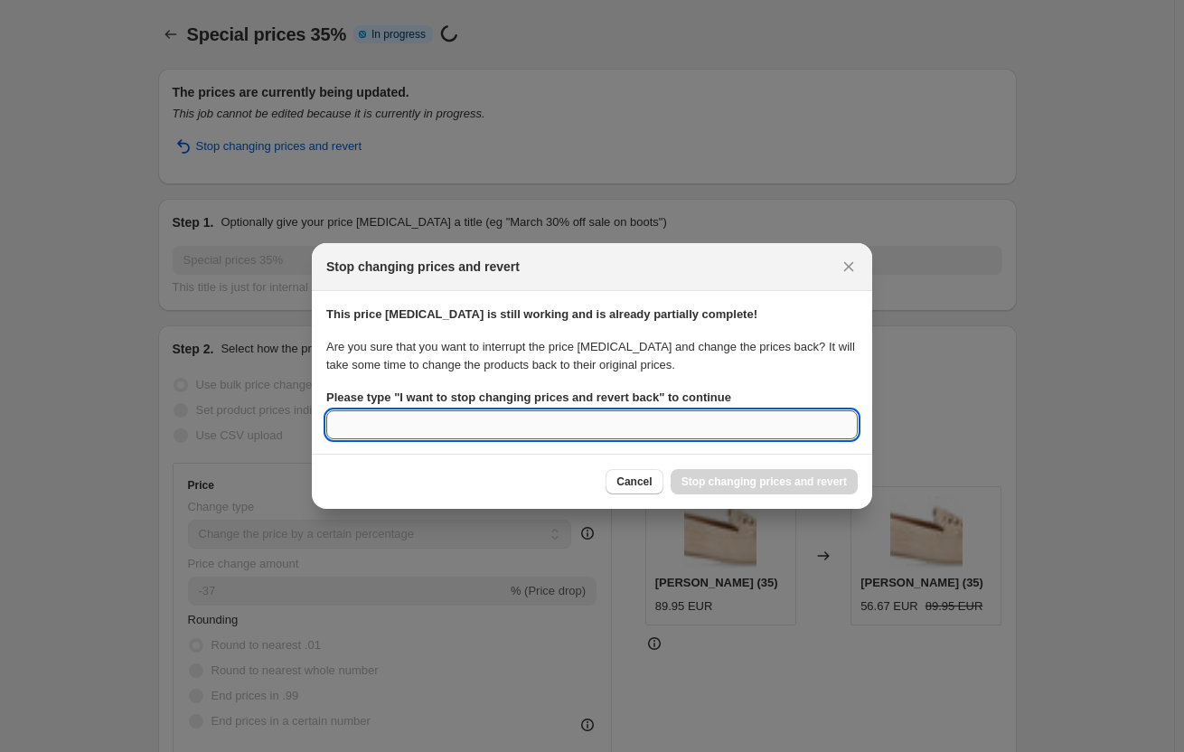
click at [651, 425] on input "Please type " I want to stop changing prices and revert back " to continue" at bounding box center [592, 424] width 532 height 29
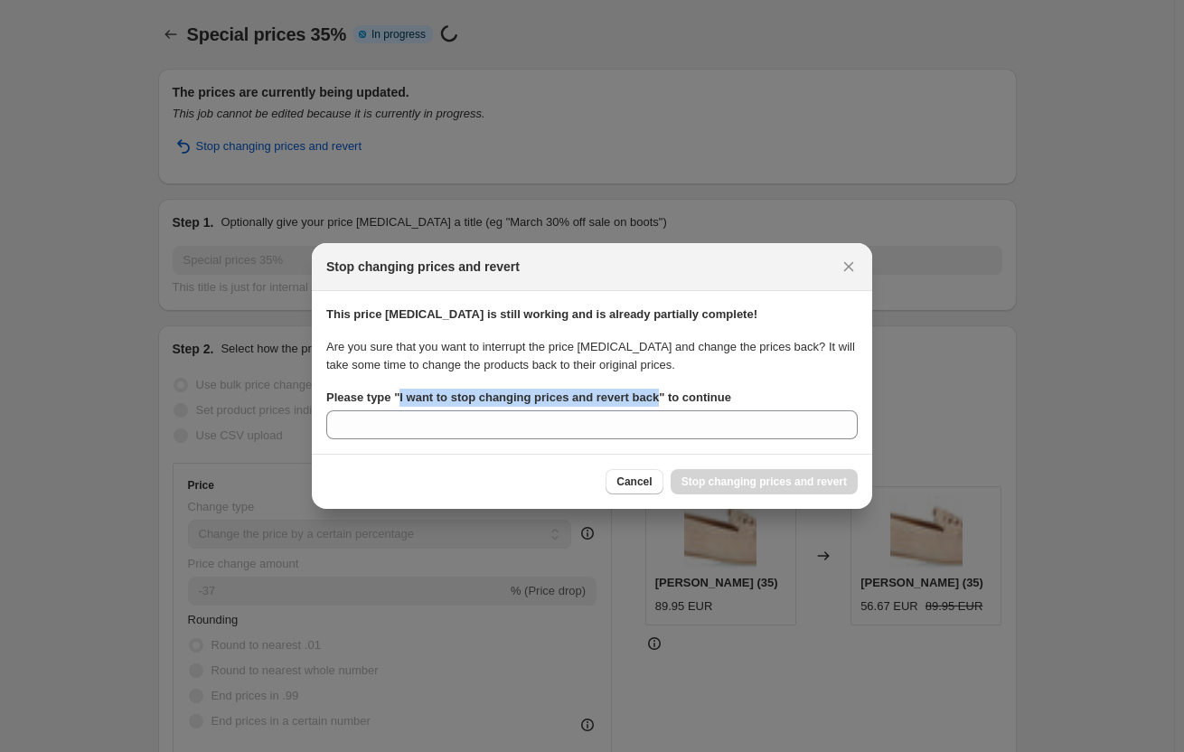
drag, startPoint x: 397, startPoint y: 396, endPoint x: 653, endPoint y: 395, distance: 255.8
click at [653, 395] on b "Please type " I want to stop changing prices and revert back " to continue" at bounding box center [528, 398] width 405 height 14
copy b "I want to stop changing prices and revert back"
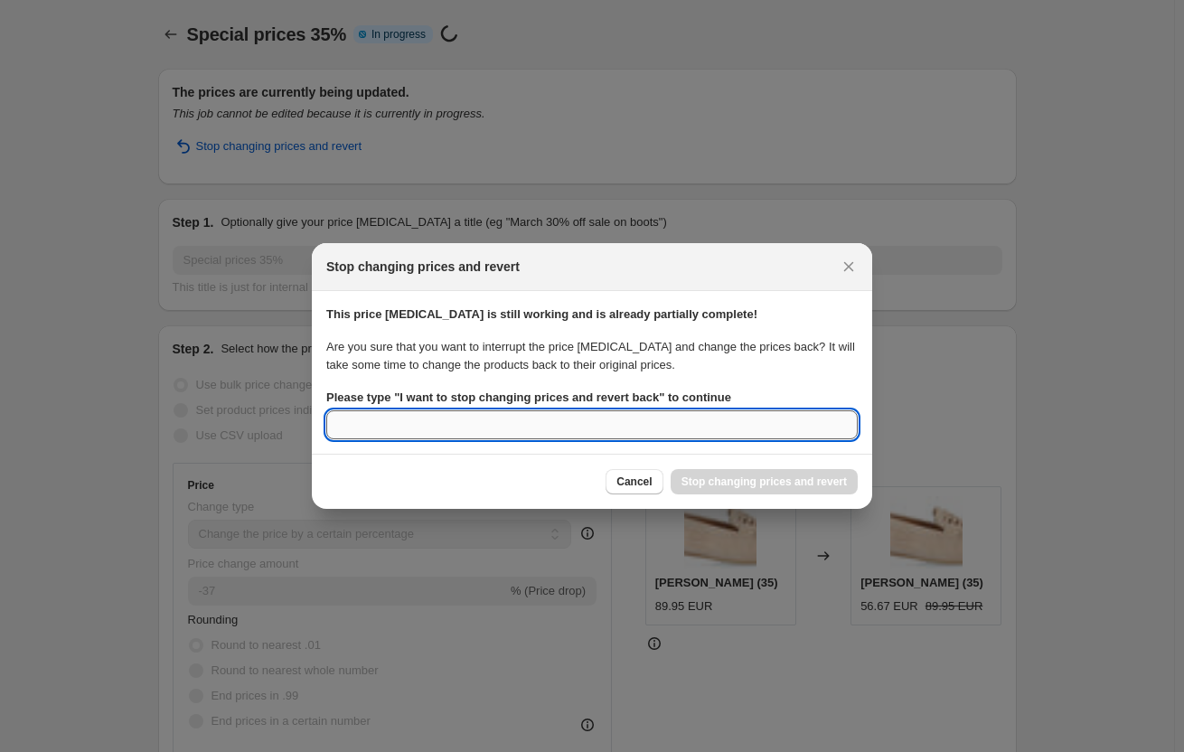
click at [593, 424] on input "Please type " I want to stop changing prices and revert back " to continue" at bounding box center [592, 424] width 532 height 29
paste input "I want to stop changing prices and revert back"
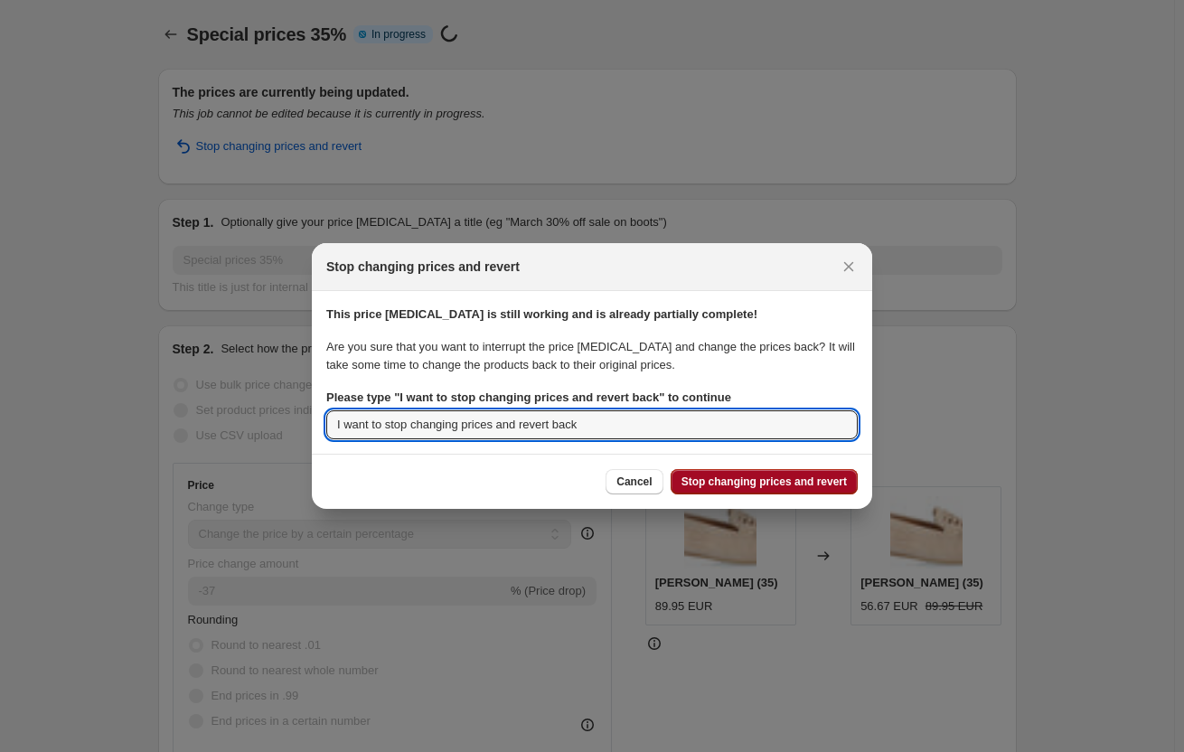
type input "I want to stop changing prices and revert back"
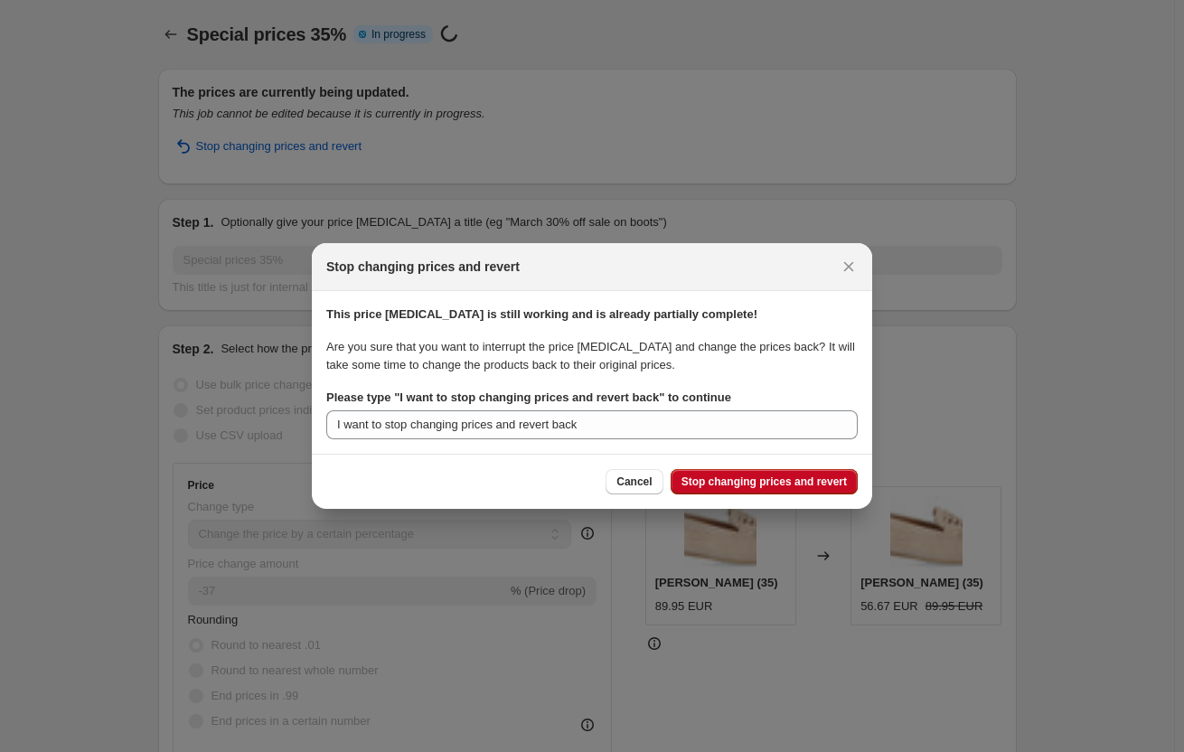
click at [773, 483] on span "Stop changing prices and revert" at bounding box center [764, 482] width 165 height 14
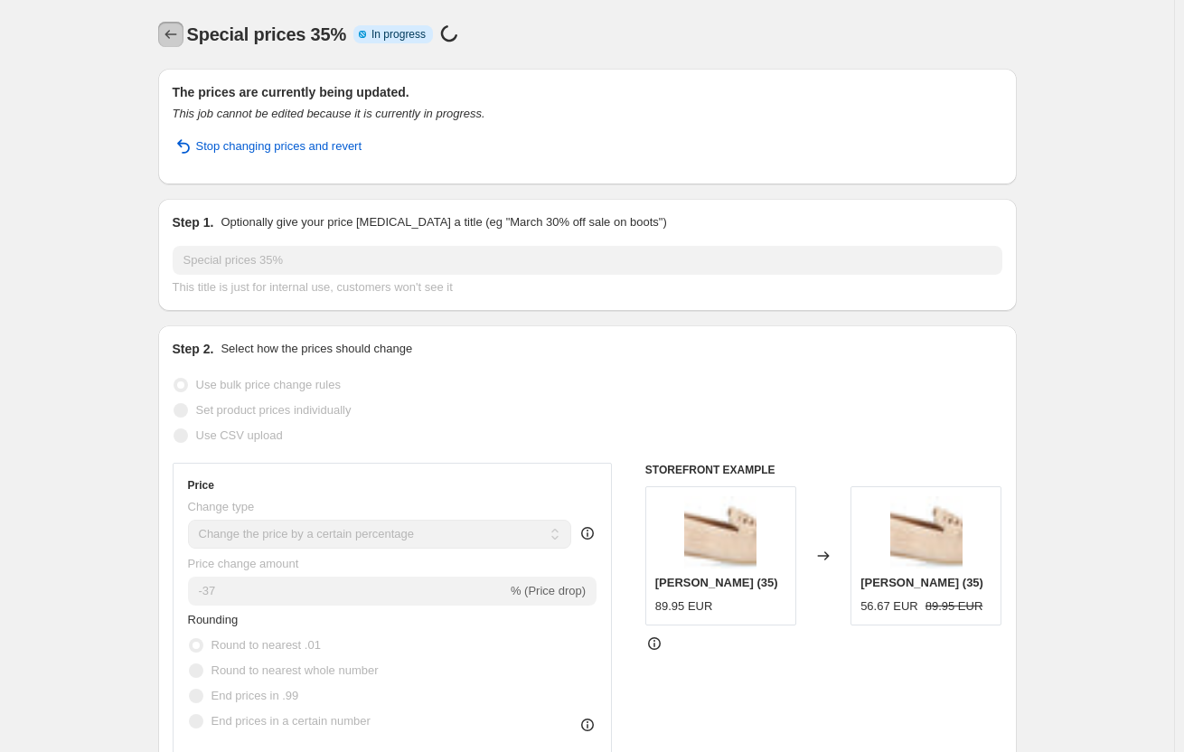
click at [174, 36] on icon "Price change jobs" at bounding box center [171, 34] width 18 height 18
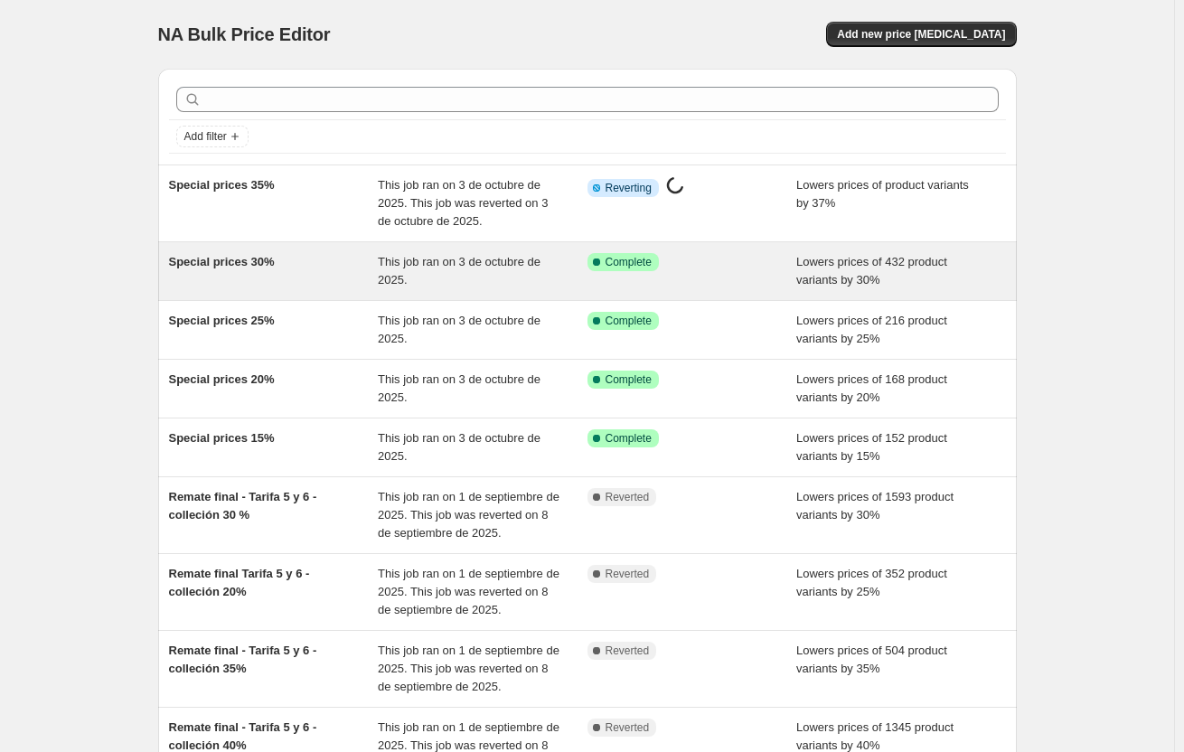
click at [312, 265] on div "Special prices 30%" at bounding box center [274, 271] width 210 height 36
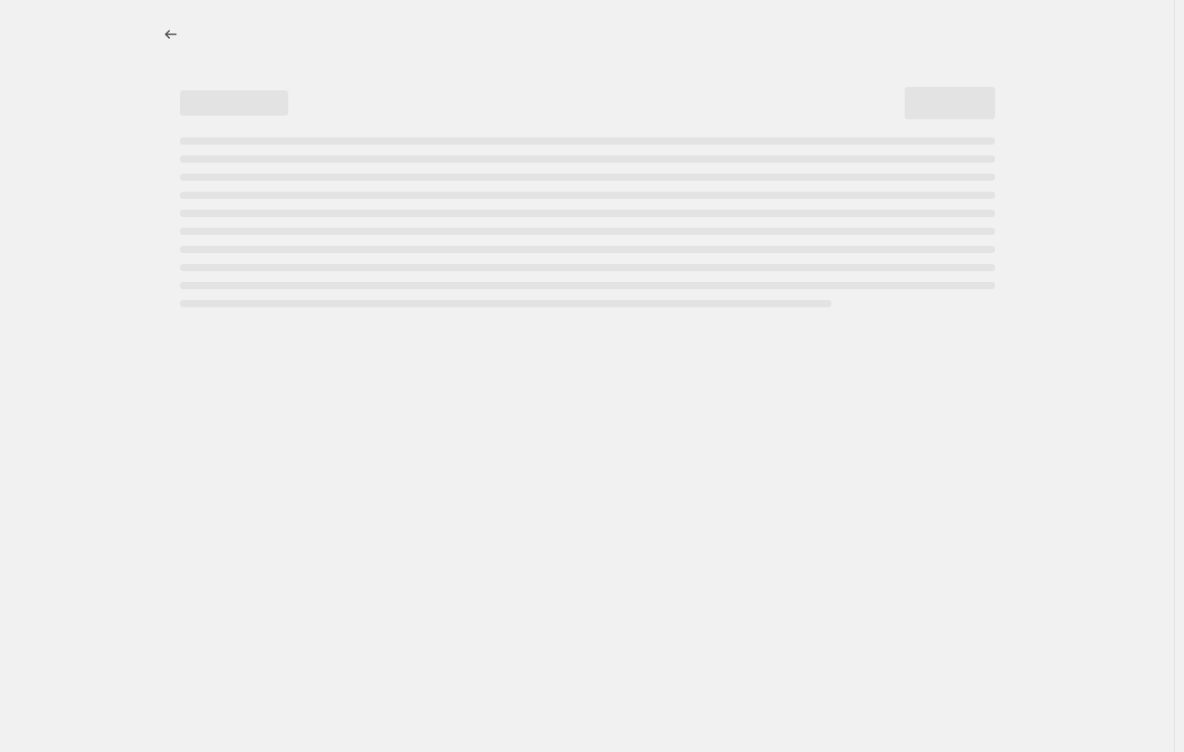
select select "percentage"
select select "collection"
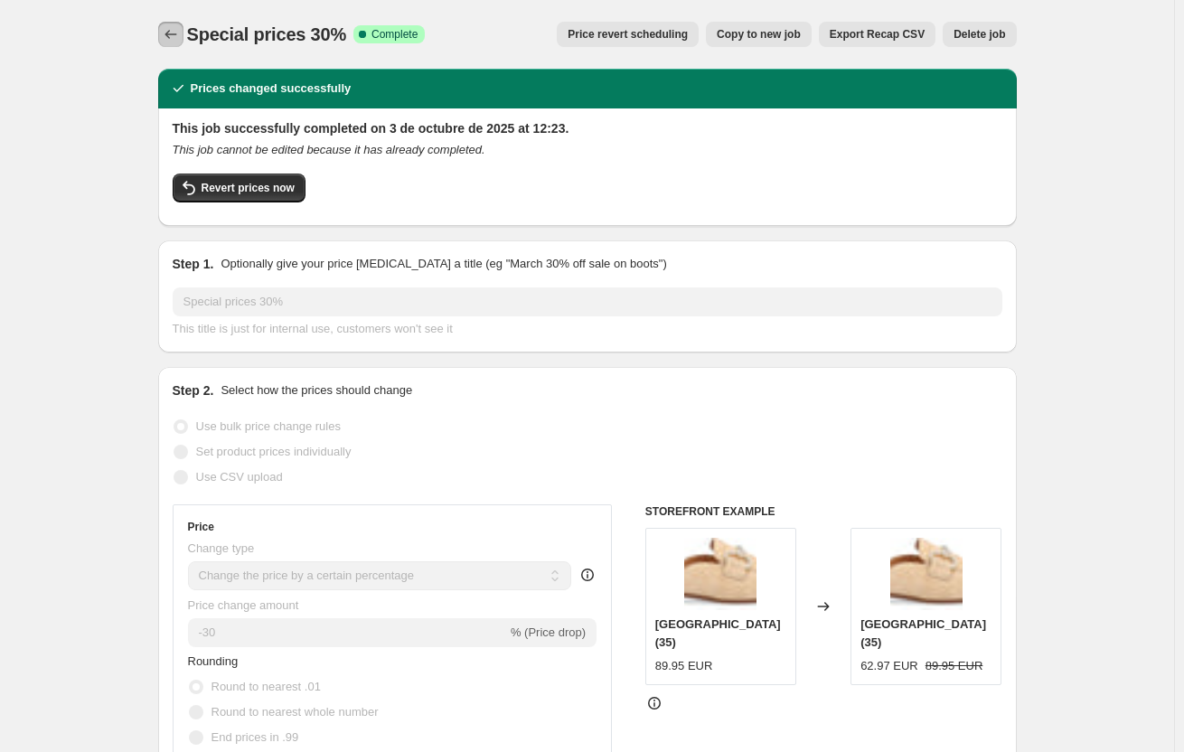
click at [175, 35] on icon "Price change jobs" at bounding box center [171, 34] width 18 height 18
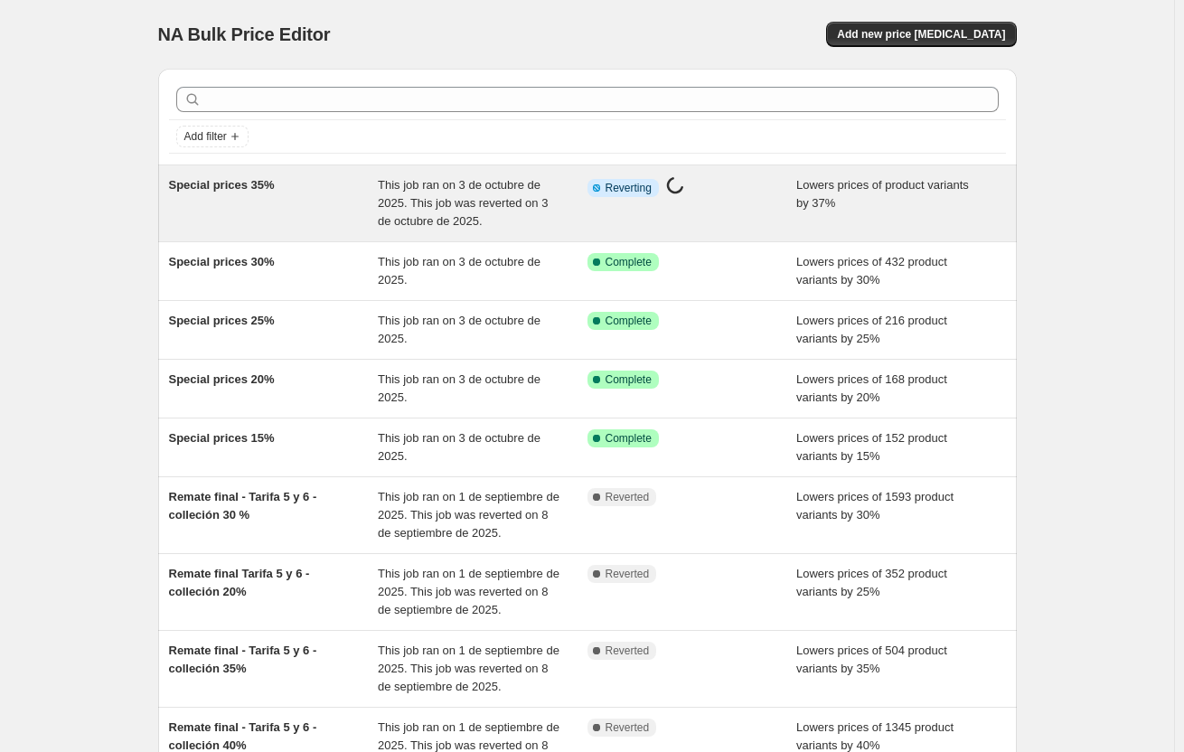
click at [325, 191] on div "Special prices 35%" at bounding box center [274, 203] width 210 height 54
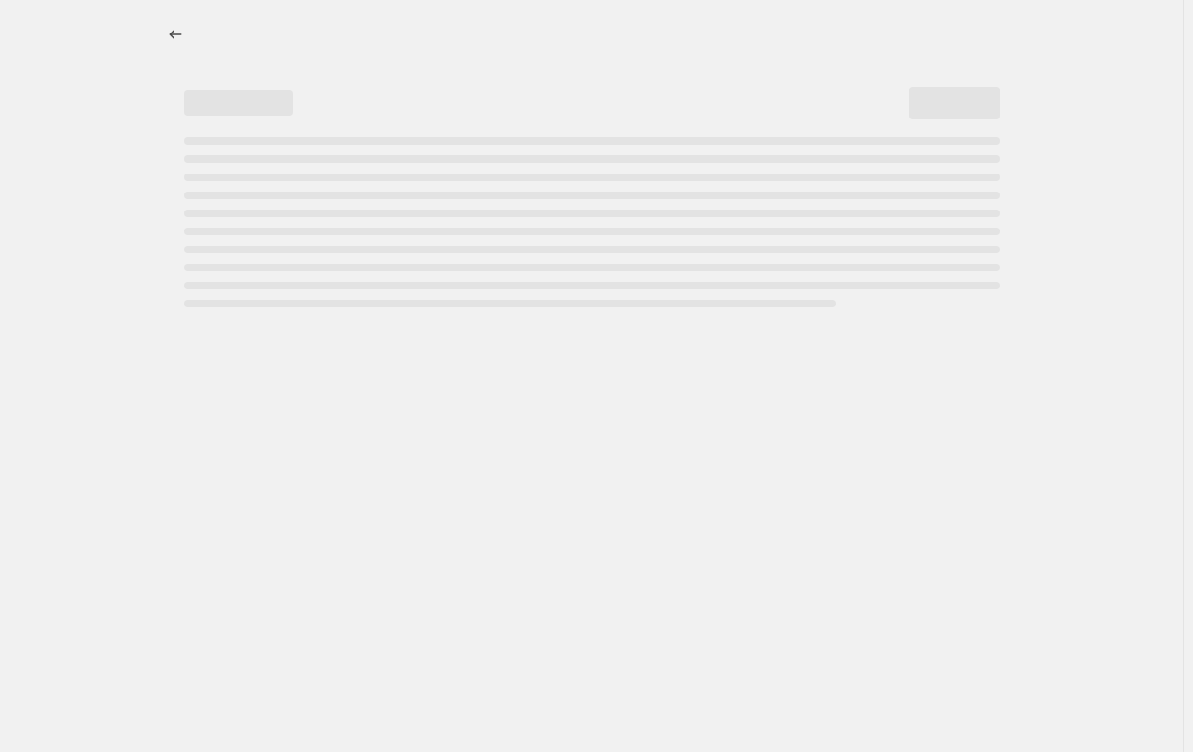
select select "percentage"
select select "collection"
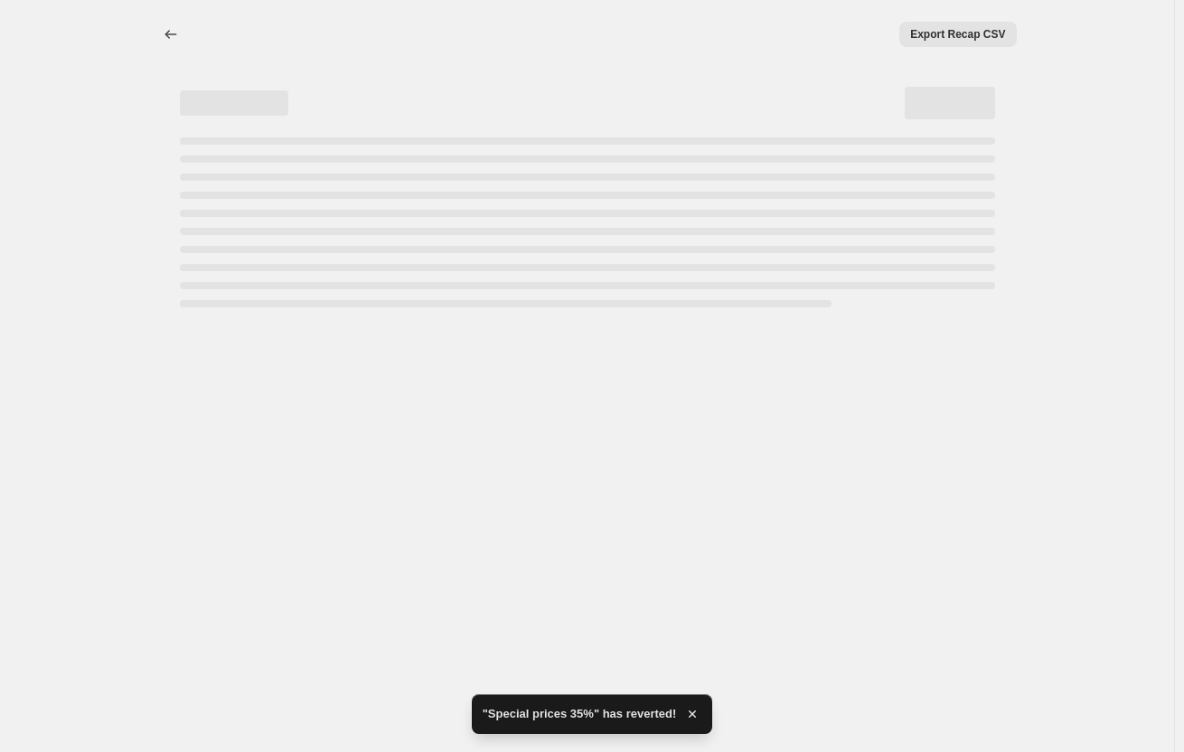
select select "percentage"
select select "collection"
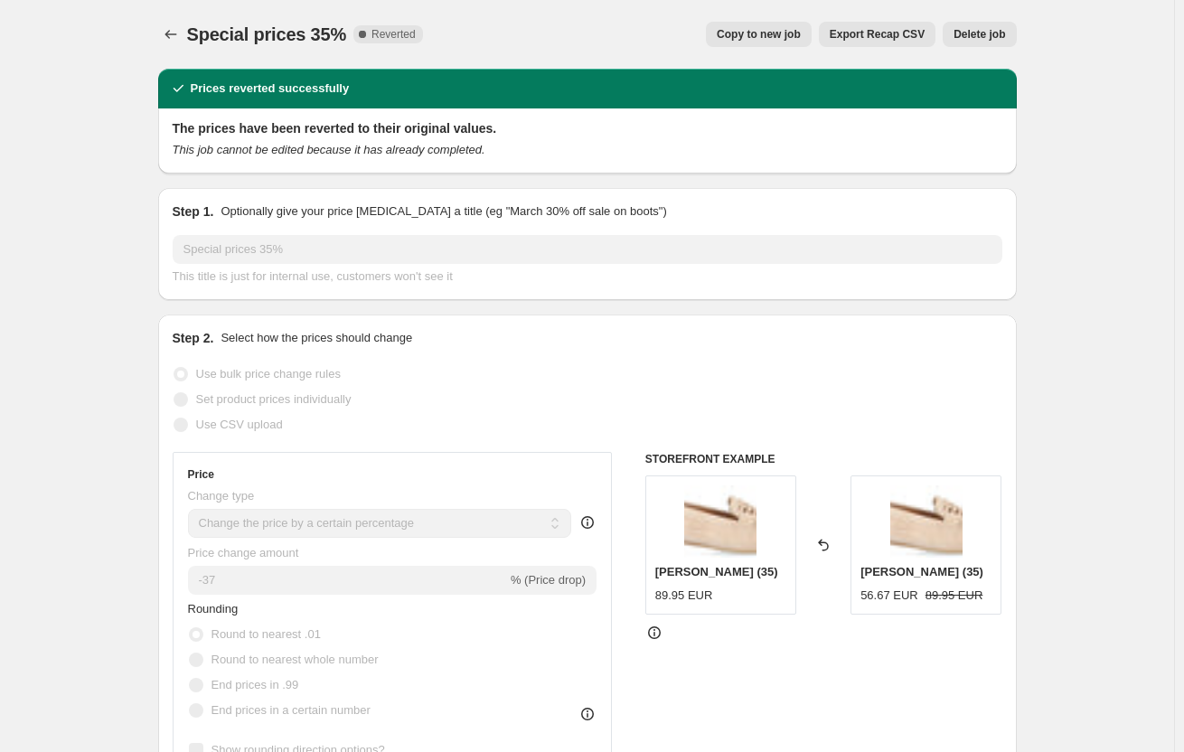
click at [764, 36] on span "Copy to new job" at bounding box center [759, 34] width 84 height 14
select select "percentage"
select select "collection"
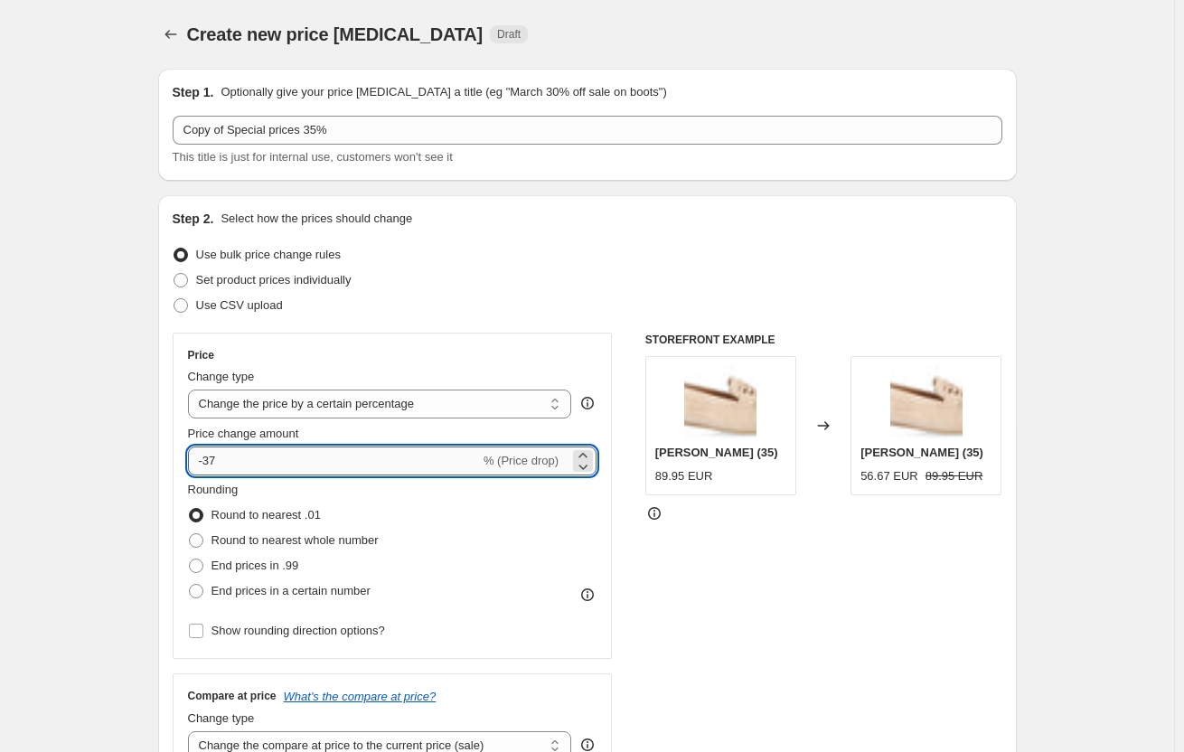
click at [275, 461] on input "-37" at bounding box center [334, 461] width 292 height 29
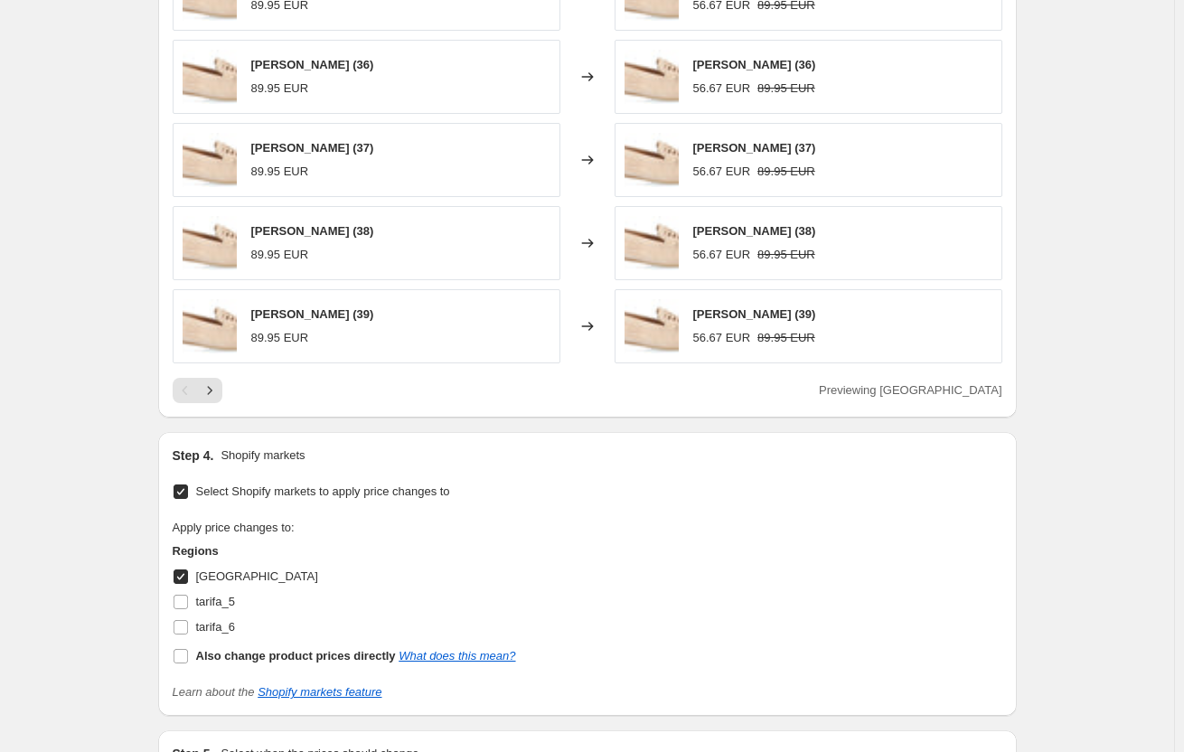
scroll to position [1659, 0]
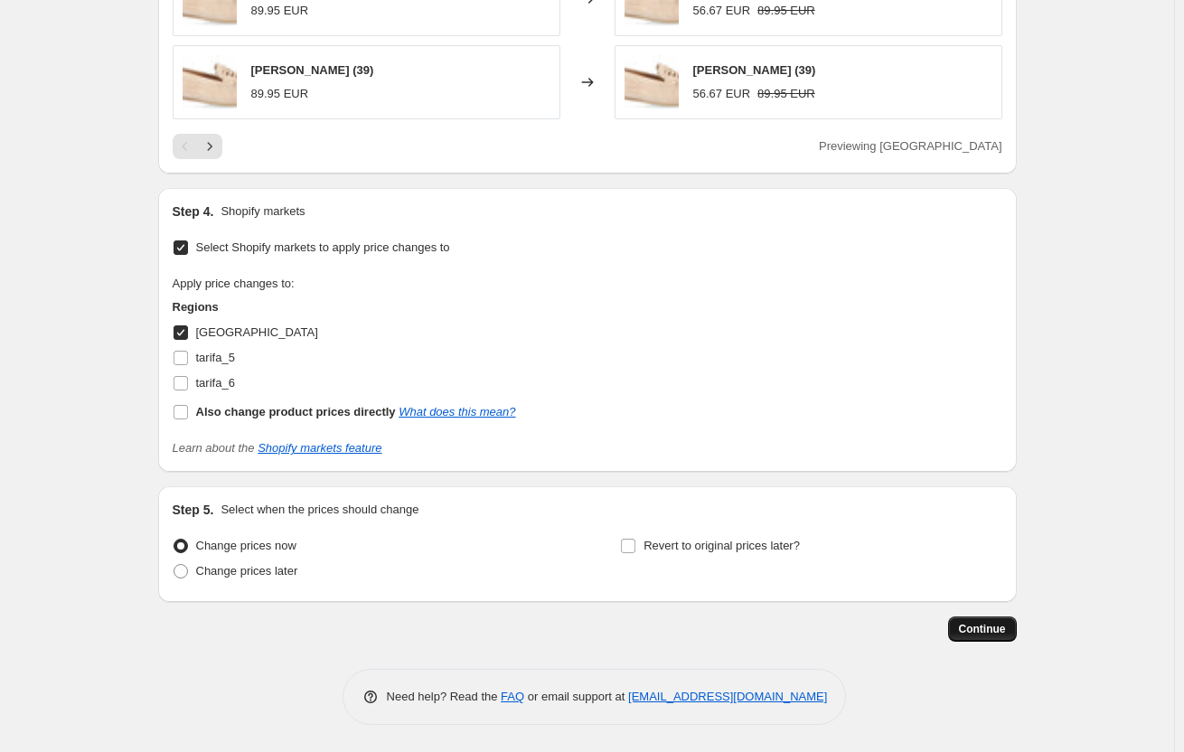
type input "-35"
click at [979, 637] on button "Continue" at bounding box center [982, 628] width 69 height 25
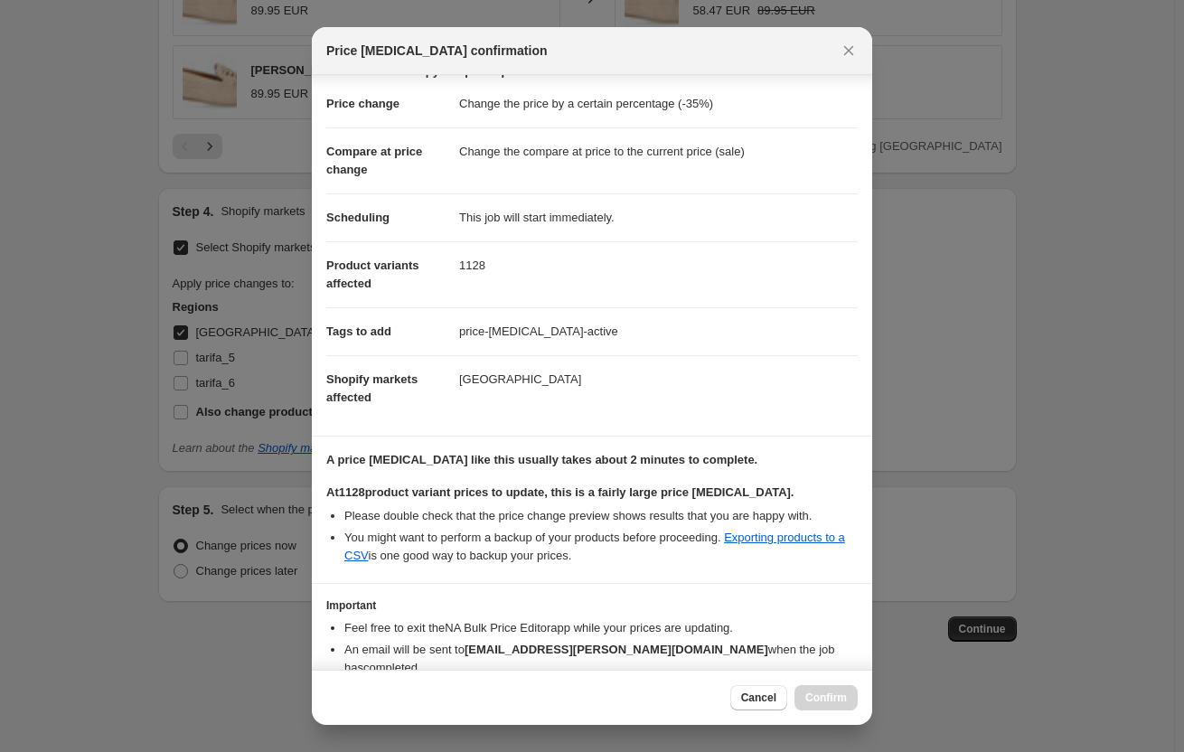
scroll to position [111, 0]
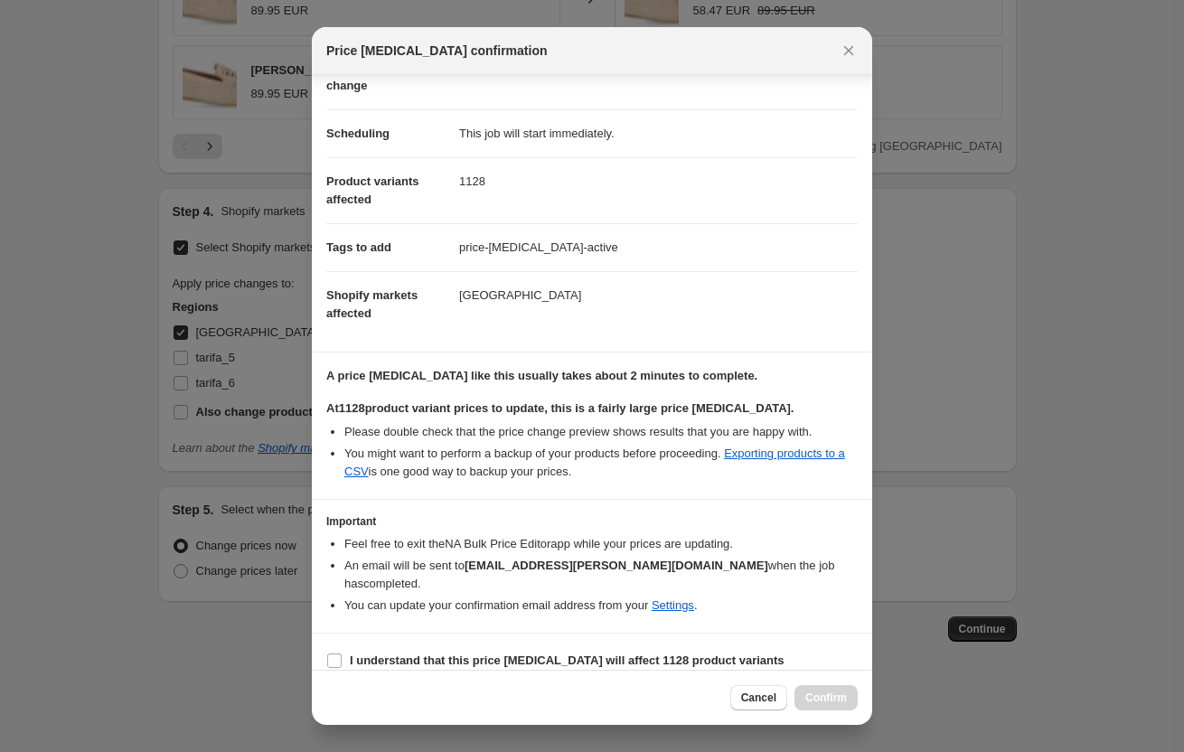
click at [411, 655] on section "I understand that this price [MEDICAL_DATA] will affect 1128 product variants" at bounding box center [592, 661] width 560 height 54
click at [420, 654] on b "I understand that this price [MEDICAL_DATA] will affect 1128 product variants" at bounding box center [567, 661] width 435 height 14
click at [342, 654] on input "I understand that this price [MEDICAL_DATA] will affect 1128 product variants" at bounding box center [334, 661] width 14 height 14
checkbox input "true"
click at [829, 702] on span "Confirm" at bounding box center [826, 698] width 42 height 14
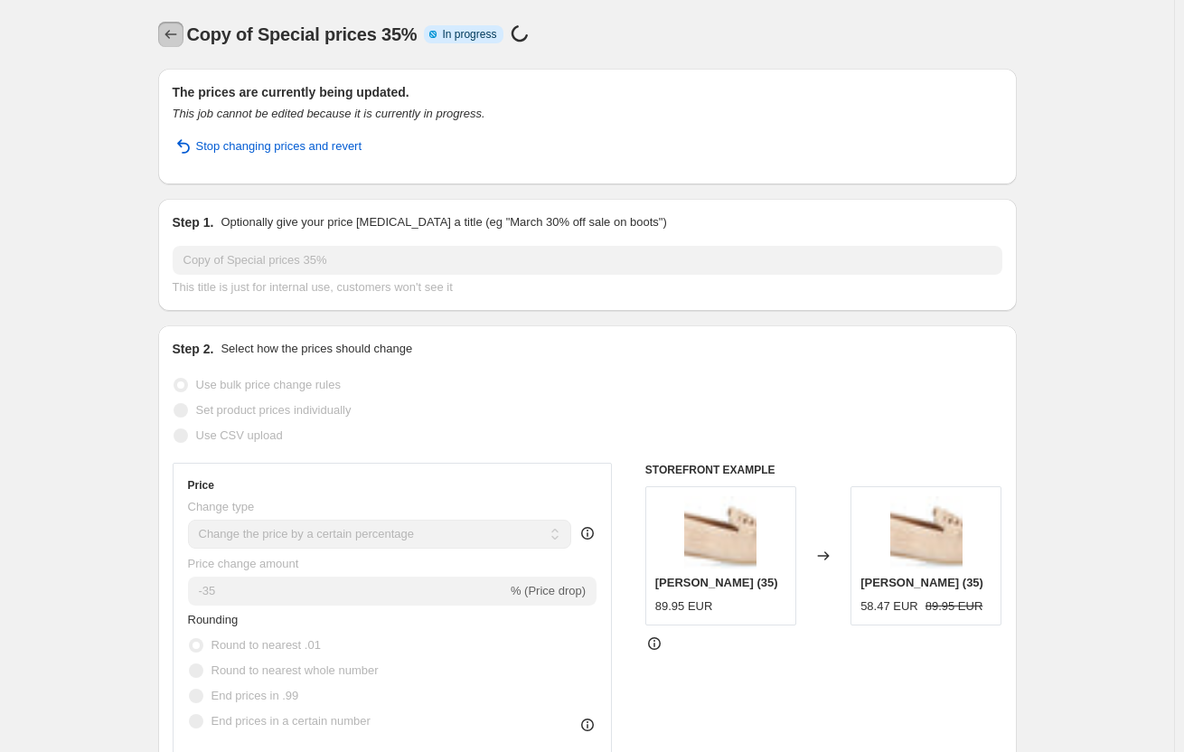
click at [165, 30] on button "Price change jobs" at bounding box center [170, 34] width 25 height 25
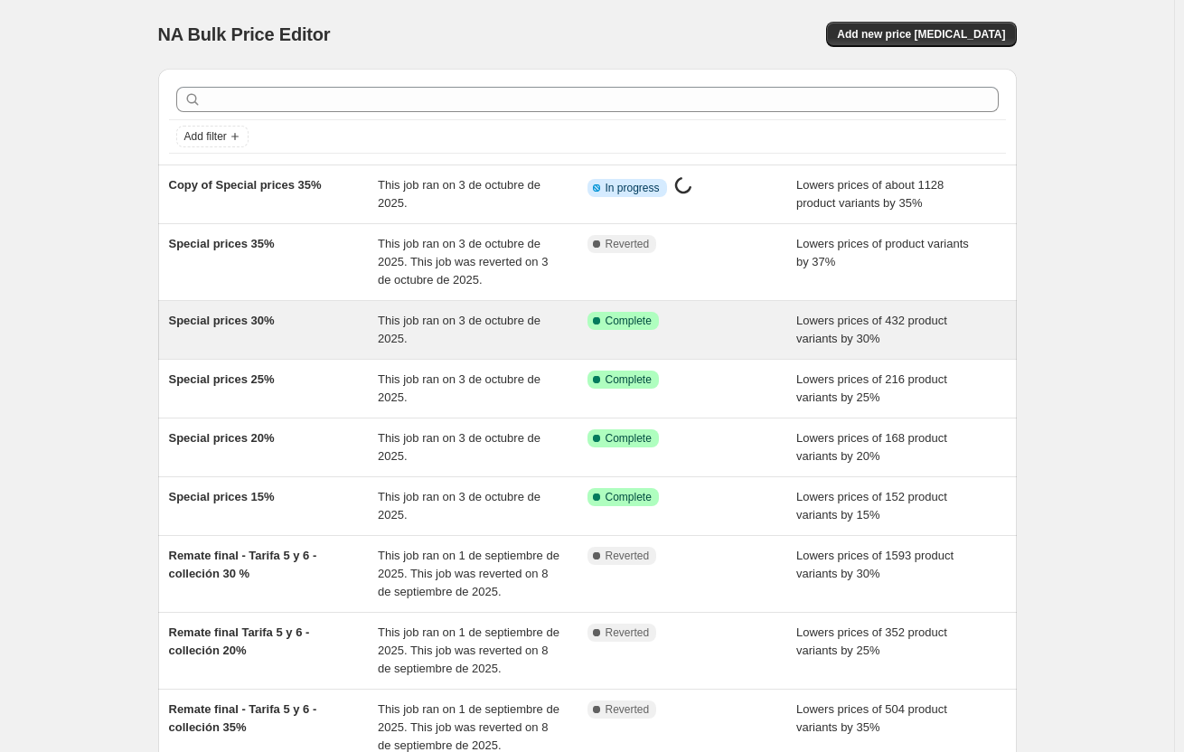
click at [262, 322] on span "Special prices 30%" at bounding box center [222, 321] width 106 height 14
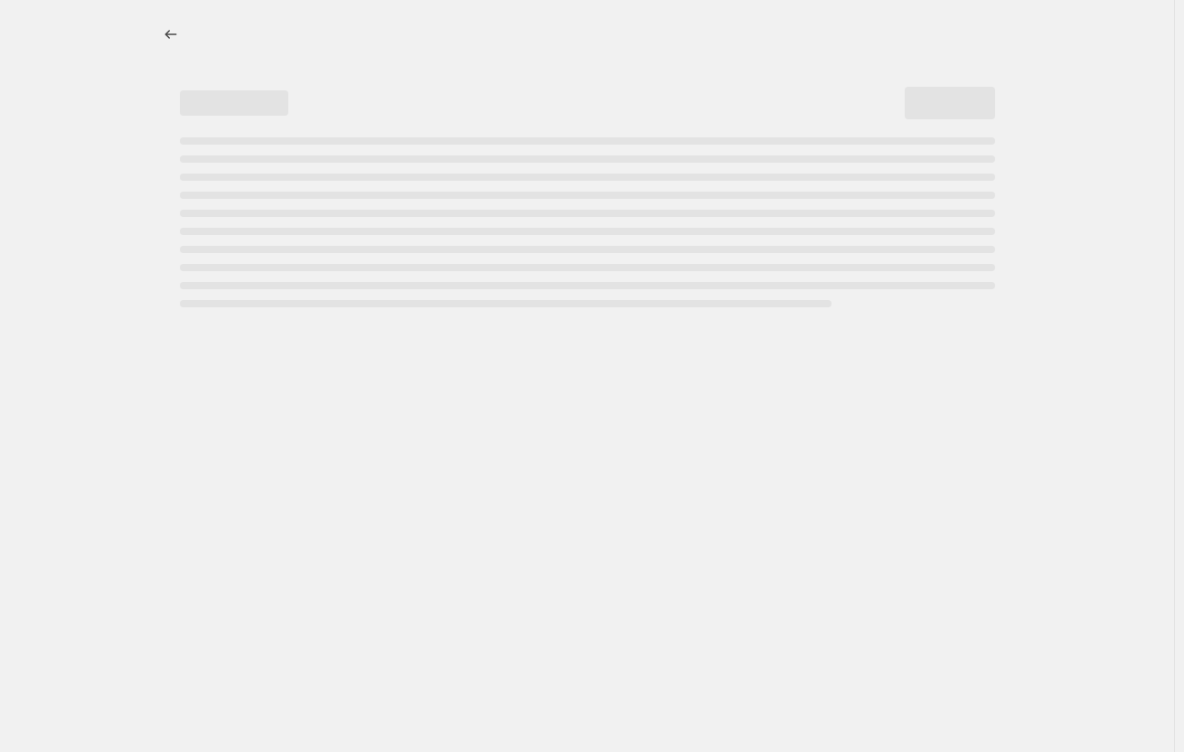
select select "percentage"
select select "collection"
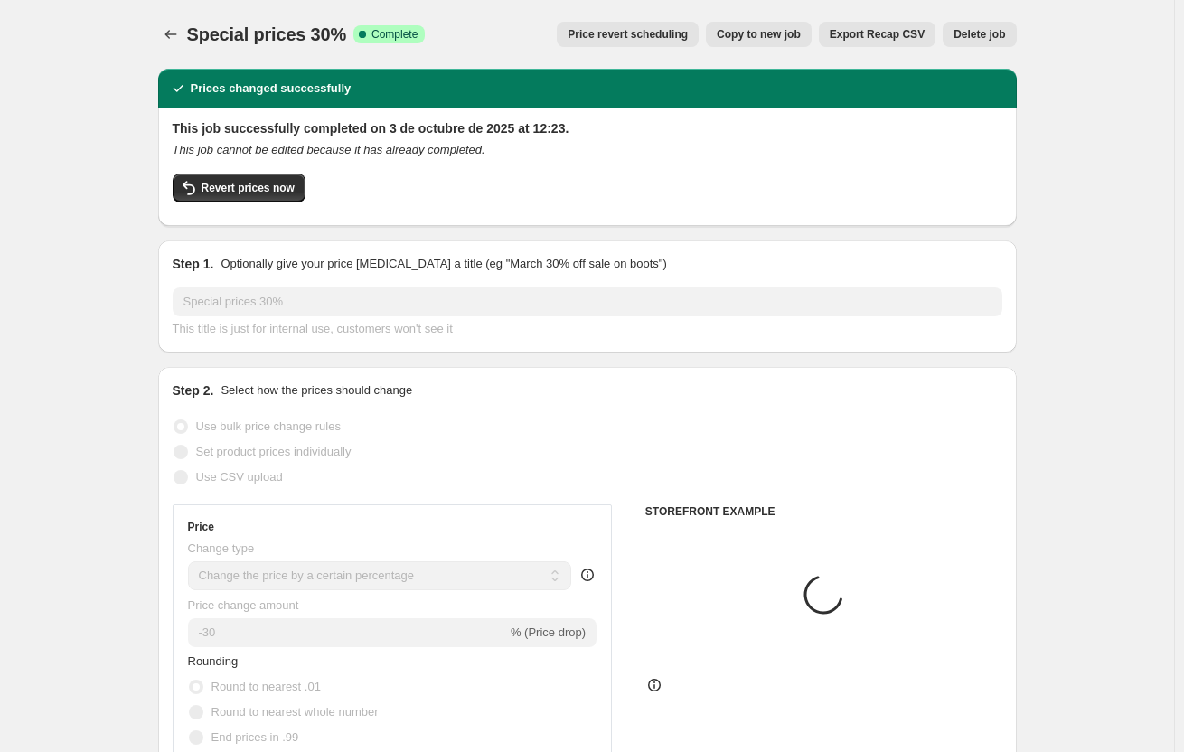
click at [760, 34] on span "Copy to new job" at bounding box center [759, 34] width 84 height 14
select select "percentage"
select select "collection"
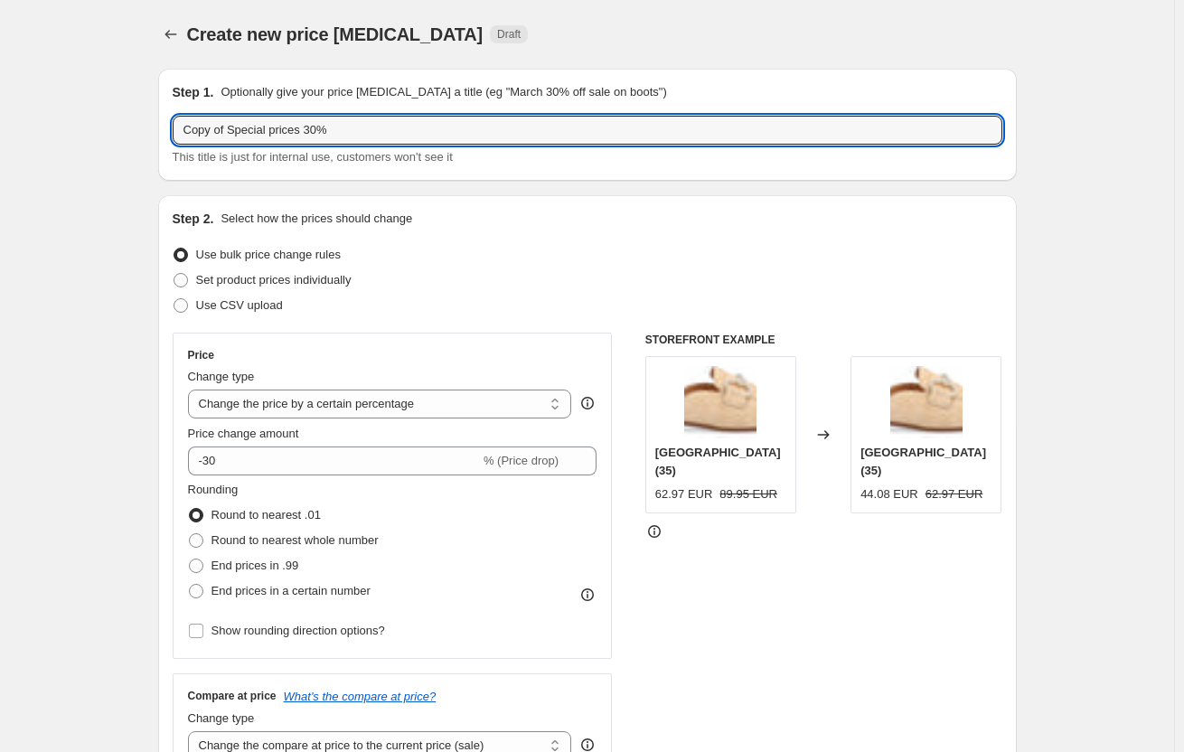
drag, startPoint x: 232, startPoint y: 130, endPoint x: 80, endPoint y: 115, distance: 153.5
click at [329, 135] on input "Special prices 30%" at bounding box center [588, 130] width 830 height 29
drag, startPoint x: 286, startPoint y: 130, endPoint x: 264, endPoint y: 130, distance: 21.7
click at [264, 130] on input "Special prices 30%" at bounding box center [588, 130] width 830 height 29
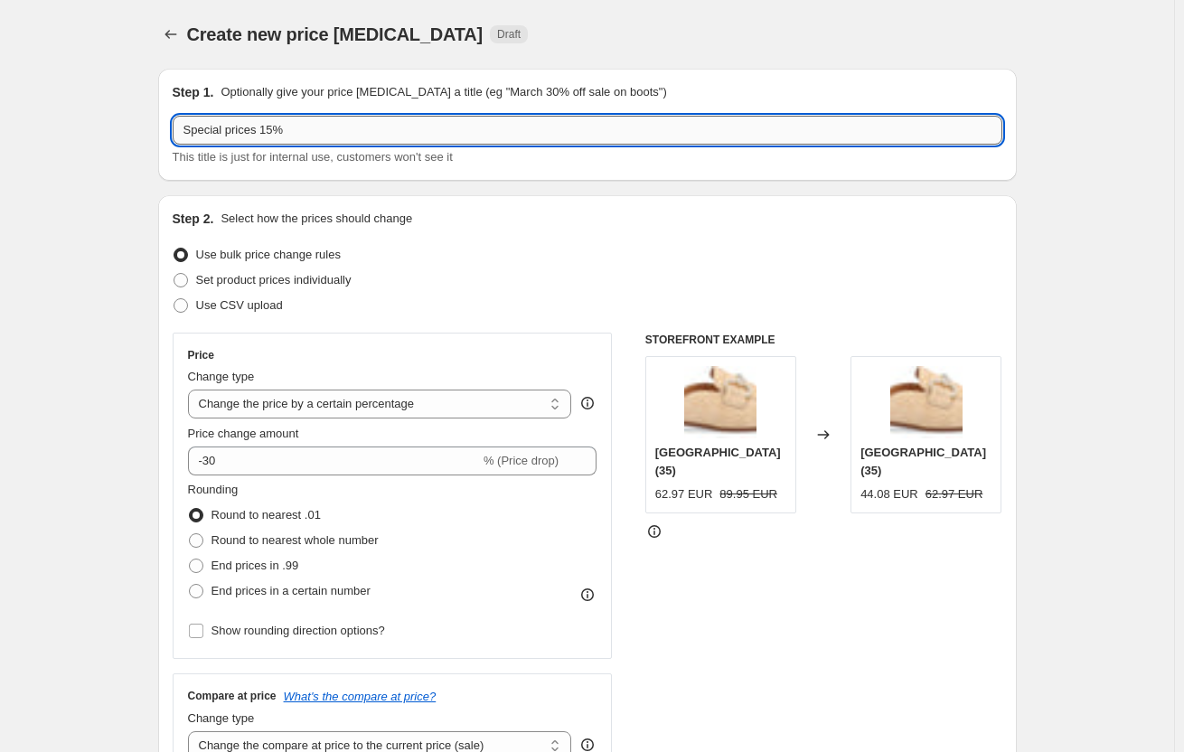
click at [309, 131] on input "Special prices 15%" at bounding box center [588, 130] width 830 height 29
type input "Special prices 15% Tarifa 5 y 6"
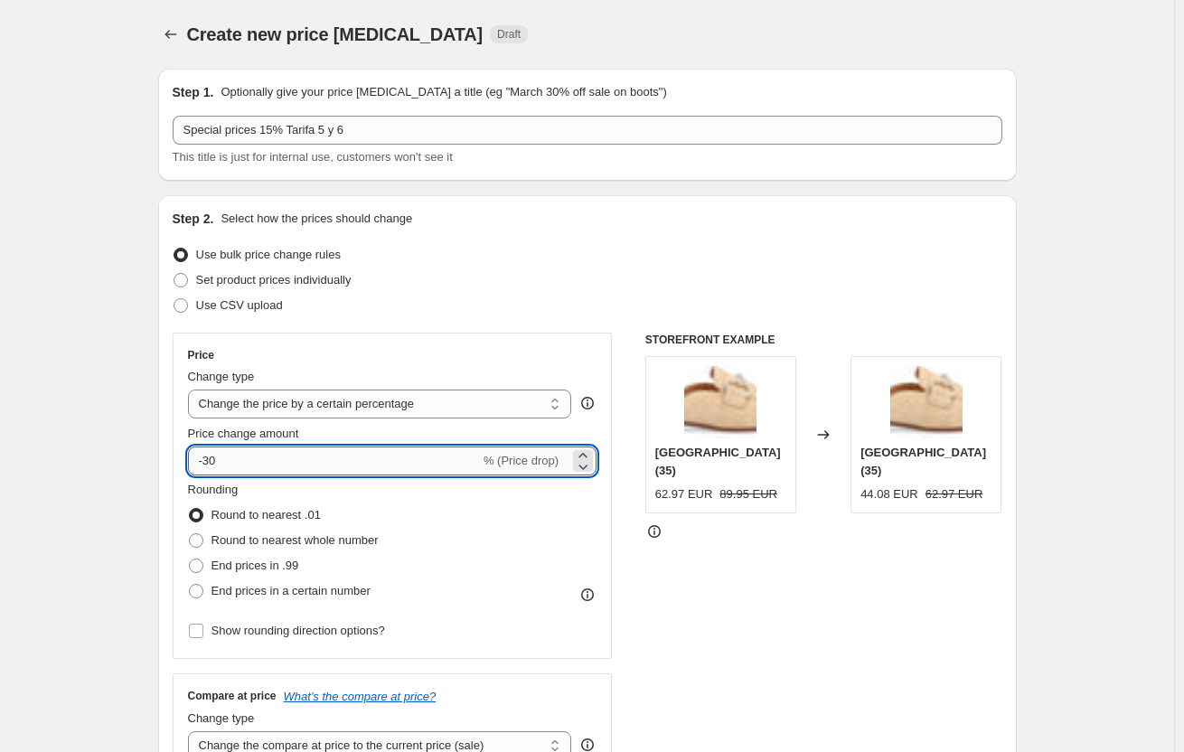
drag, startPoint x: 256, startPoint y: 455, endPoint x: 208, endPoint y: 453, distance: 47.9
click at [208, 453] on input "-30" at bounding box center [334, 461] width 292 height 29
type input "-15"
click at [714, 580] on div "STOREFRONT EXAMPLE [GEOGRAPHIC_DATA] (35) 62.97 EUR 89.95 EUR Changed to [GEOGR…" at bounding box center [823, 554] width 357 height 443
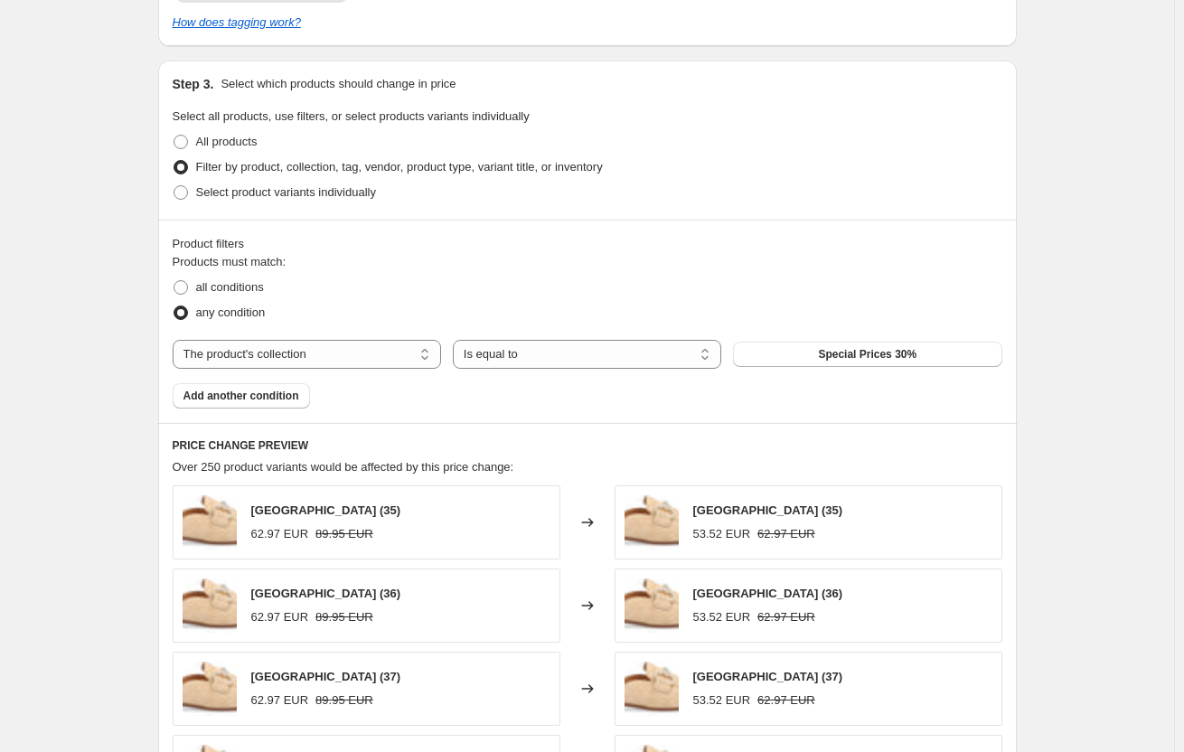
scroll to position [994, 0]
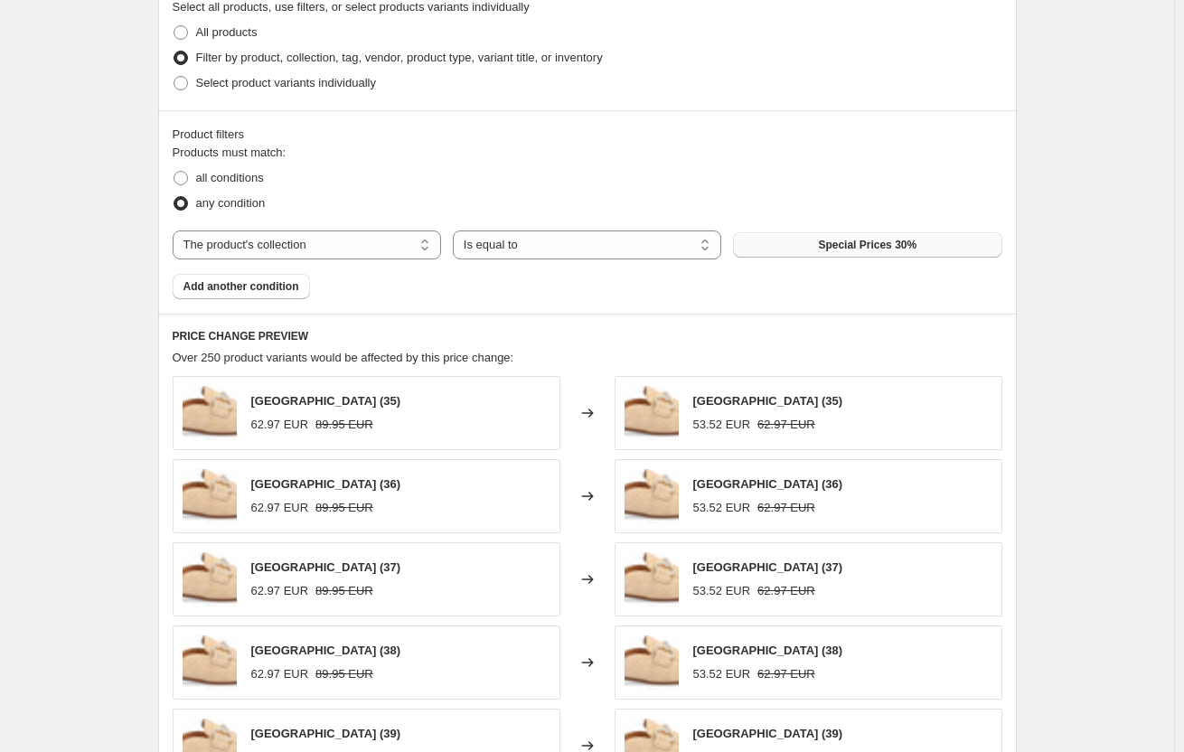
click at [819, 247] on button "Special Prices 30%" at bounding box center [867, 244] width 268 height 25
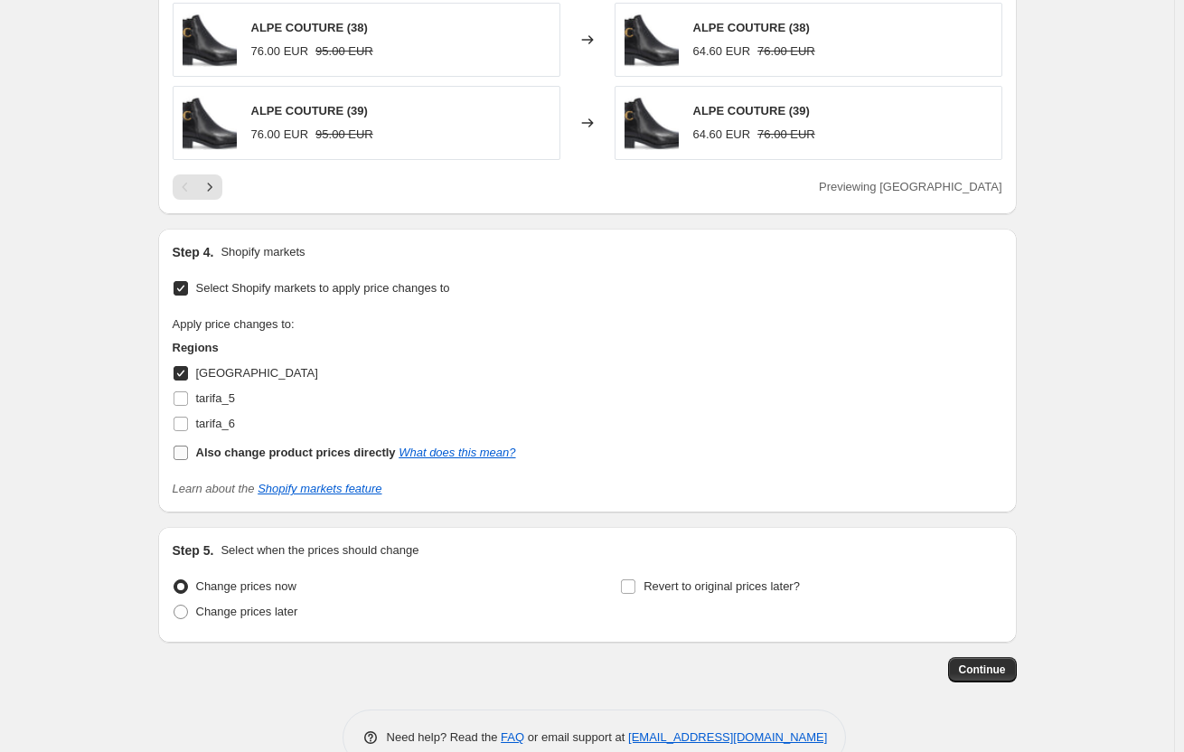
scroll to position [1659, 0]
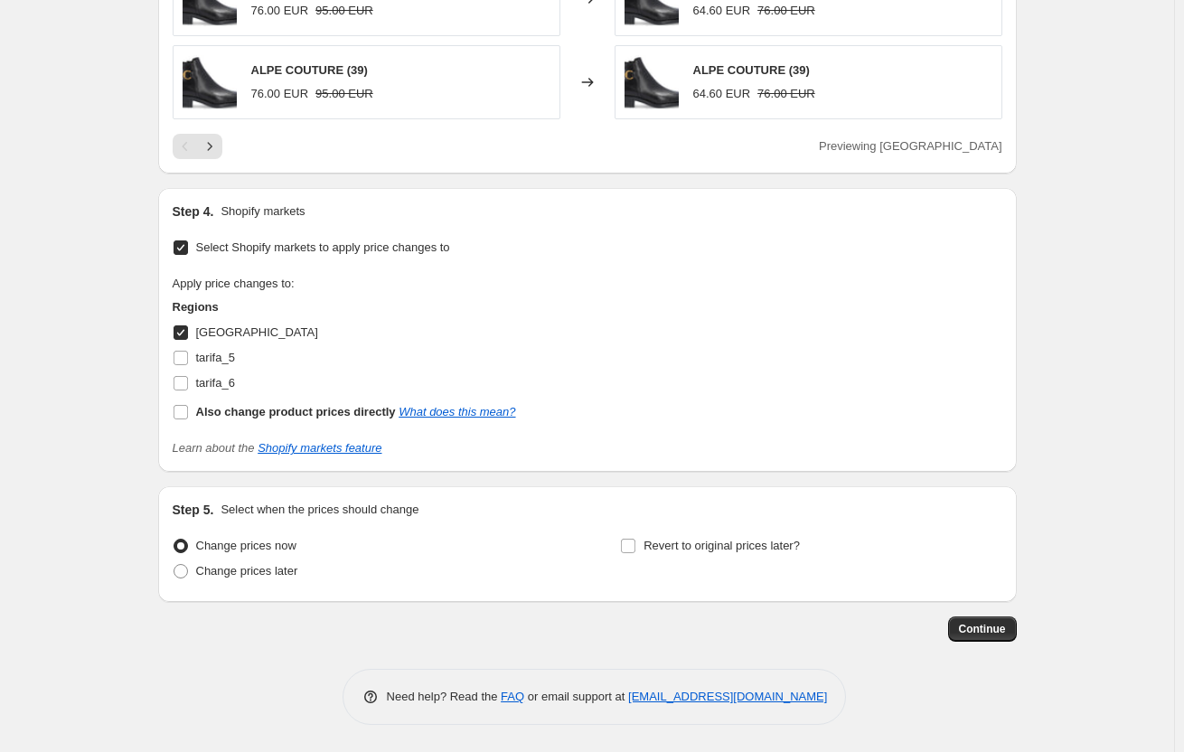
click at [183, 327] on input "[GEOGRAPHIC_DATA]" at bounding box center [181, 332] width 14 height 14
checkbox input "false"
click at [184, 356] on input "tarifa_5" at bounding box center [181, 358] width 14 height 14
checkbox input "true"
click at [187, 379] on input "tarifa_6" at bounding box center [181, 383] width 14 height 14
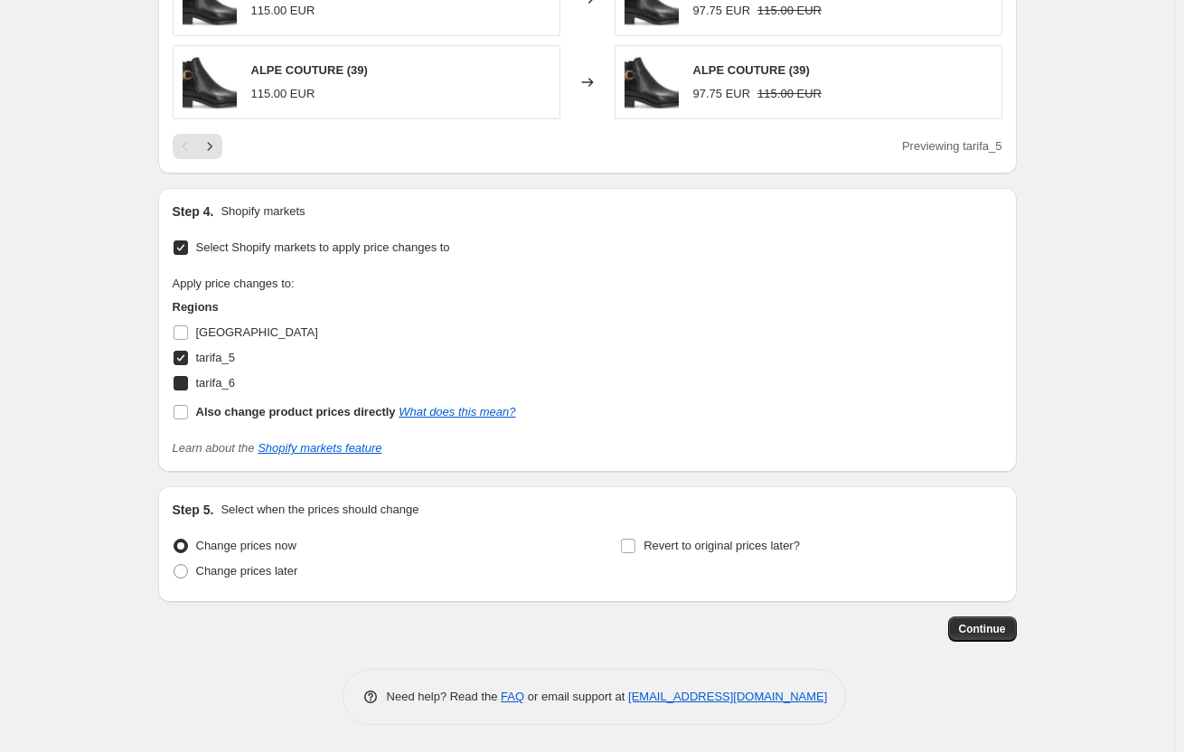
checkbox input "true"
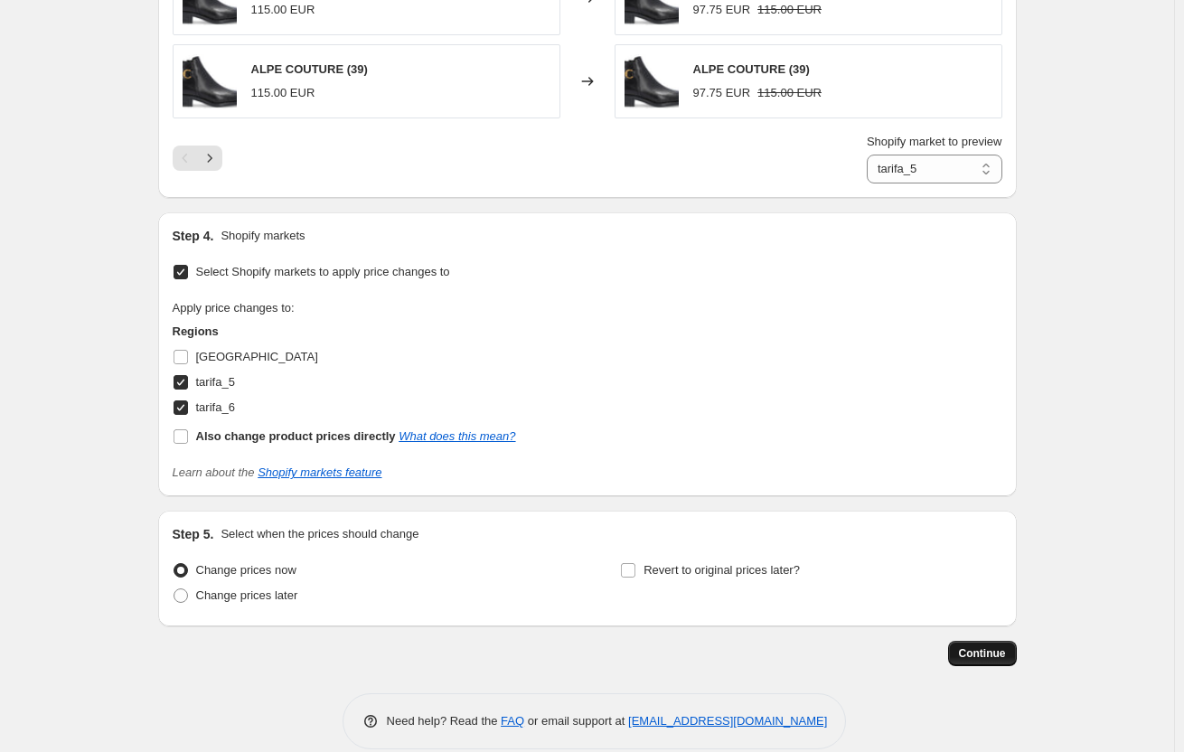
click at [968, 654] on span "Continue" at bounding box center [982, 653] width 47 height 14
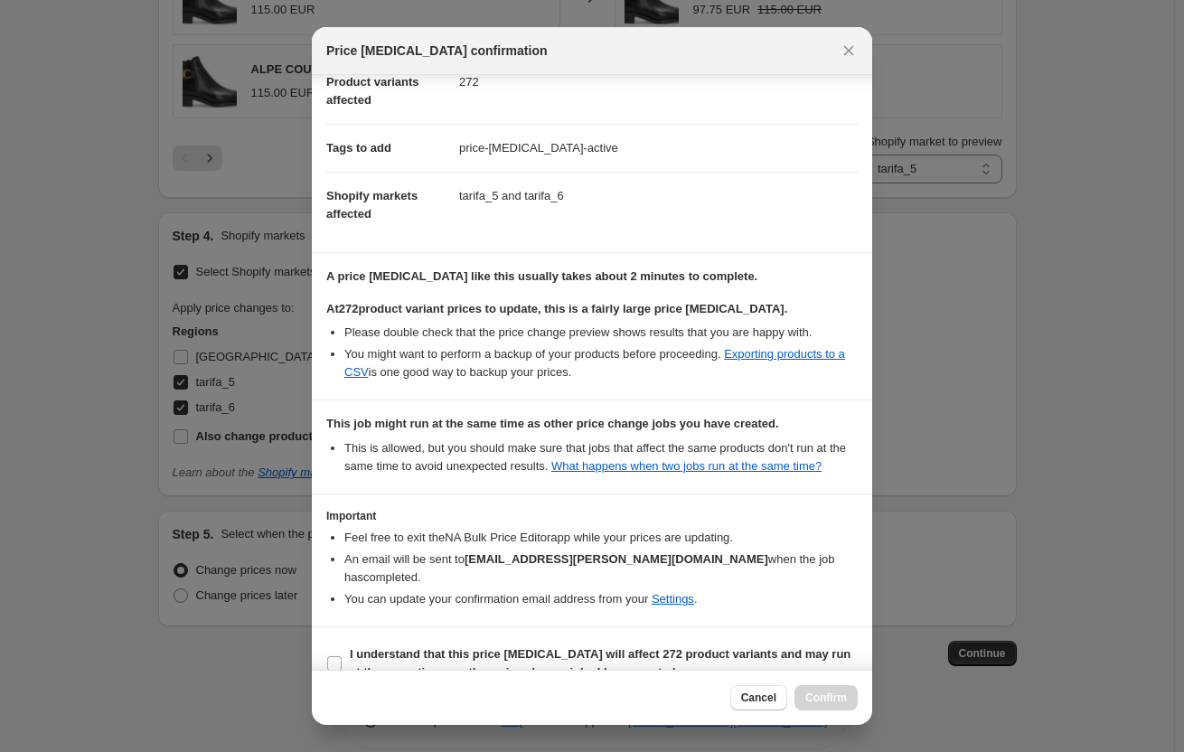
scroll to position [222, 0]
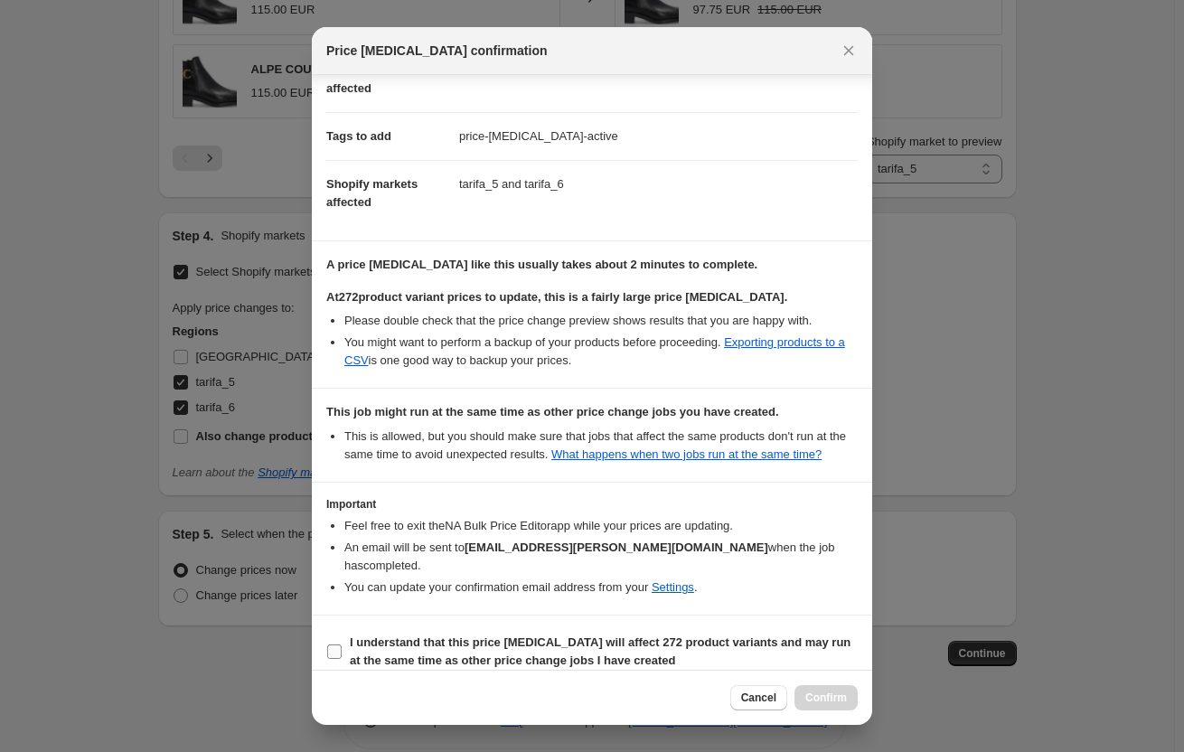
click at [344, 634] on label "I understand that this price [MEDICAL_DATA] will affect 272 product variants an…" at bounding box center [592, 651] width 532 height 43
click at [342, 645] on input "I understand that this price [MEDICAL_DATA] will affect 272 product variants an…" at bounding box center [334, 652] width 14 height 14
checkbox input "true"
click at [828, 708] on button "Confirm" at bounding box center [826, 697] width 63 height 25
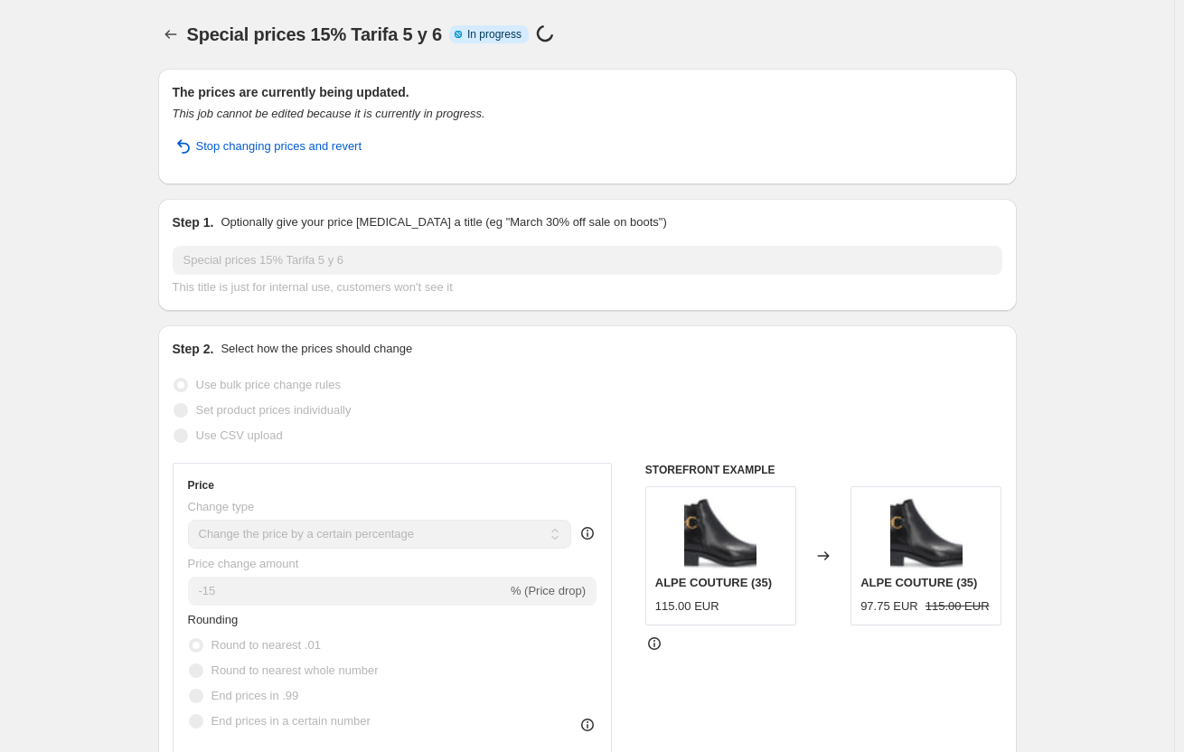
select select "percentage"
select select "collection"
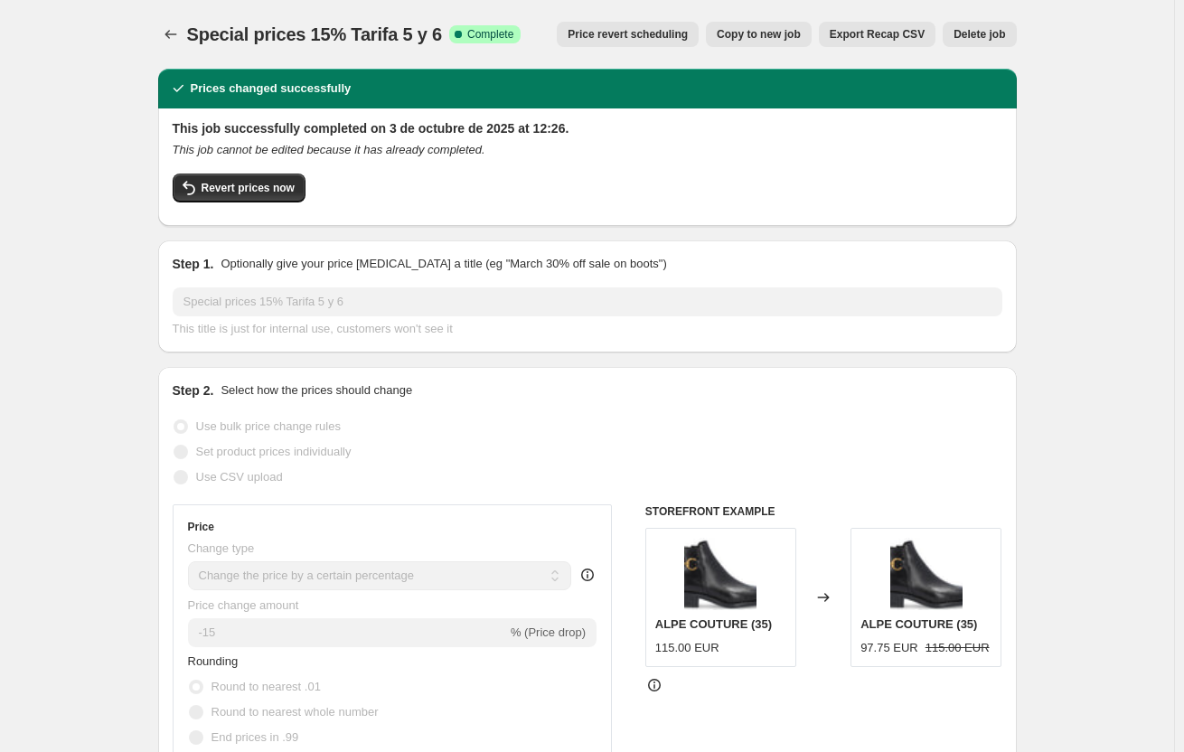
click at [795, 42] on button "Copy to new job" at bounding box center [759, 34] width 106 height 25
select select "percentage"
select select "collection"
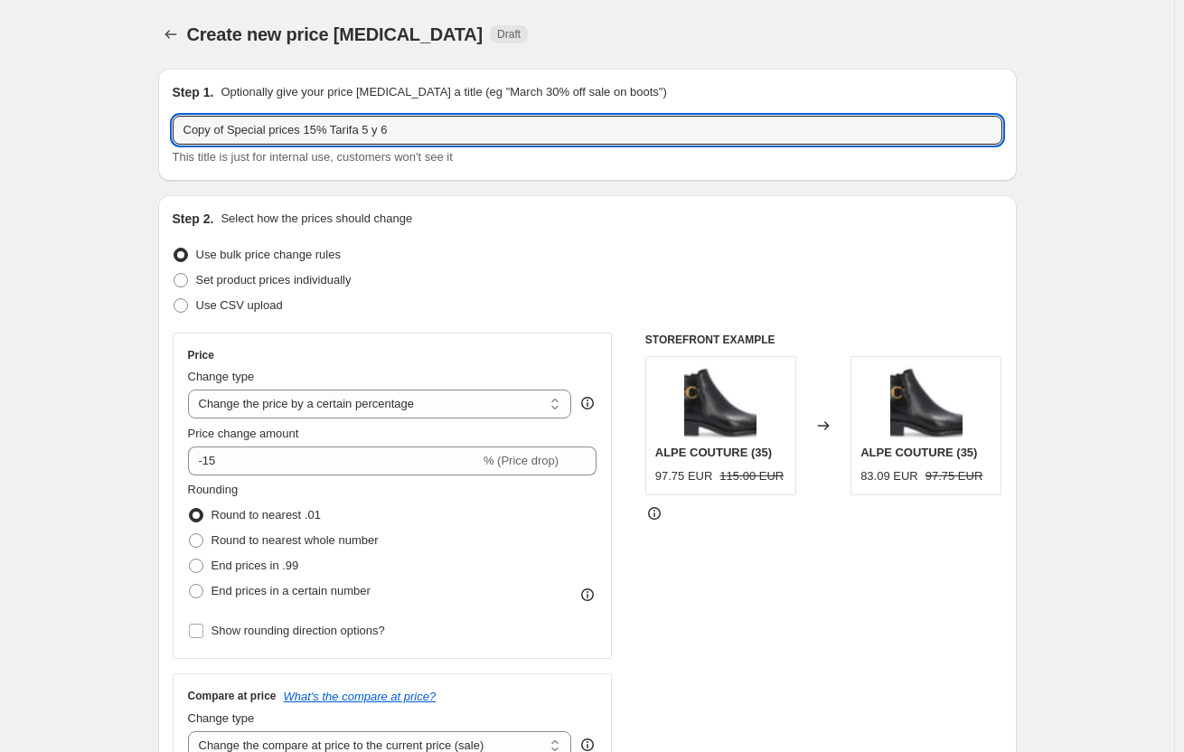
drag, startPoint x: 232, startPoint y: 129, endPoint x: 100, endPoint y: 111, distance: 133.2
drag, startPoint x: 275, startPoint y: 129, endPoint x: 263, endPoint y: 131, distance: 11.9
click at [263, 131] on input "Special prices 15% Tarifa 5 y 6" at bounding box center [588, 130] width 830 height 29
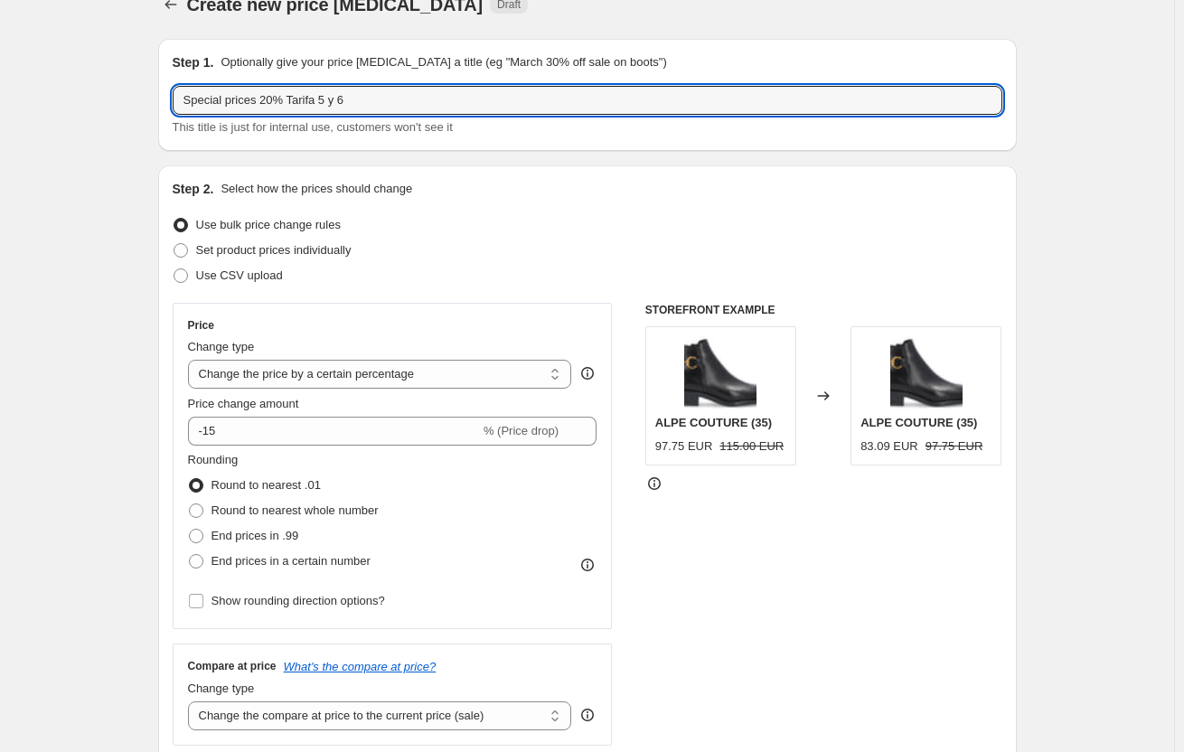
scroll to position [90, 0]
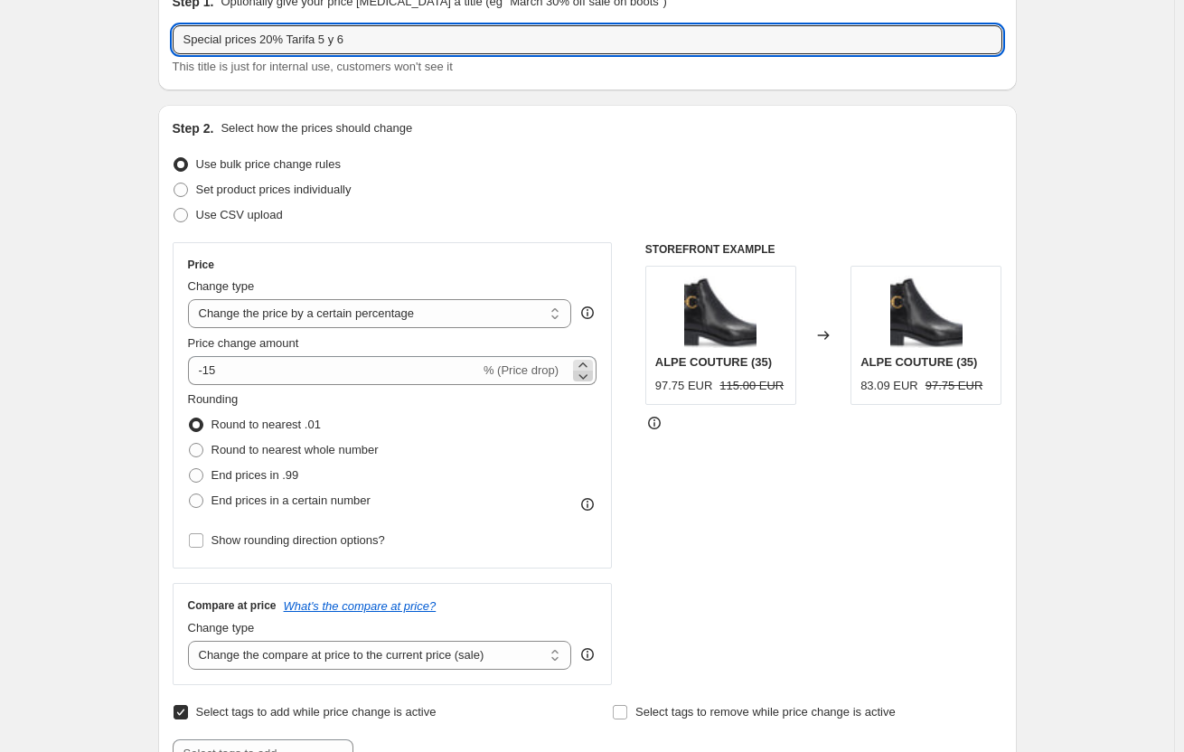
type input "Special prices 20% Tarifa 5 y 6"
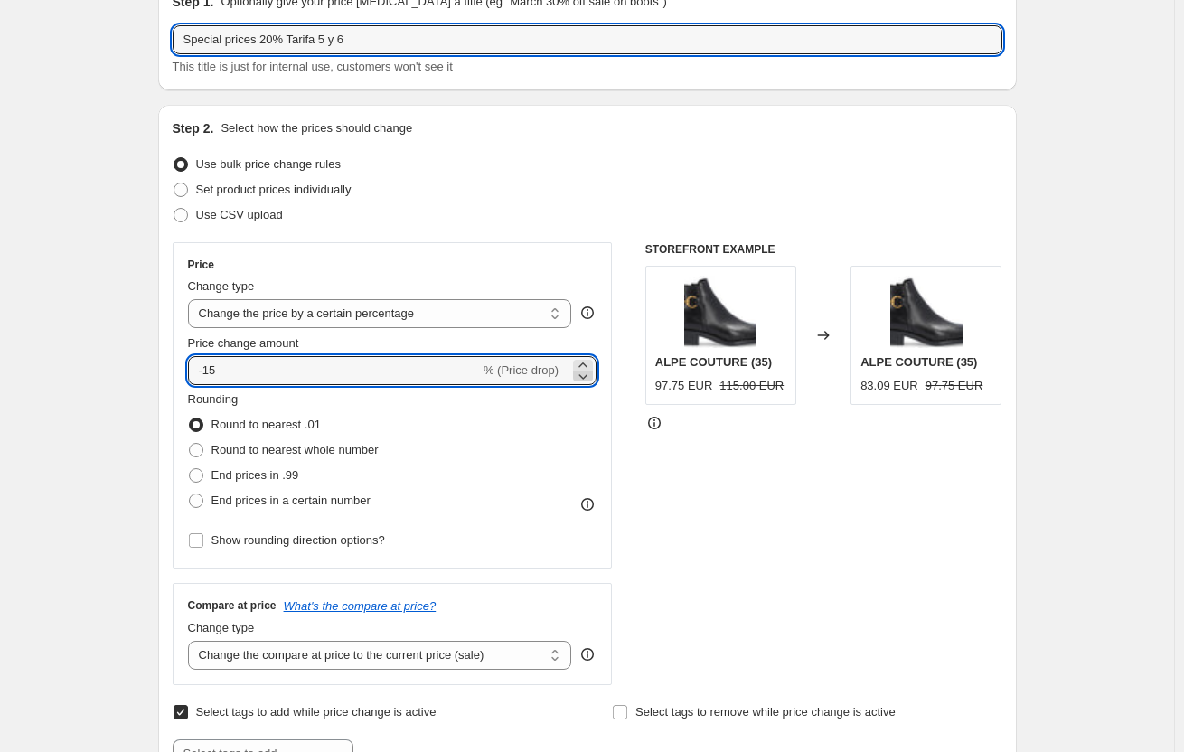
click at [592, 377] on icon at bounding box center [583, 376] width 18 height 18
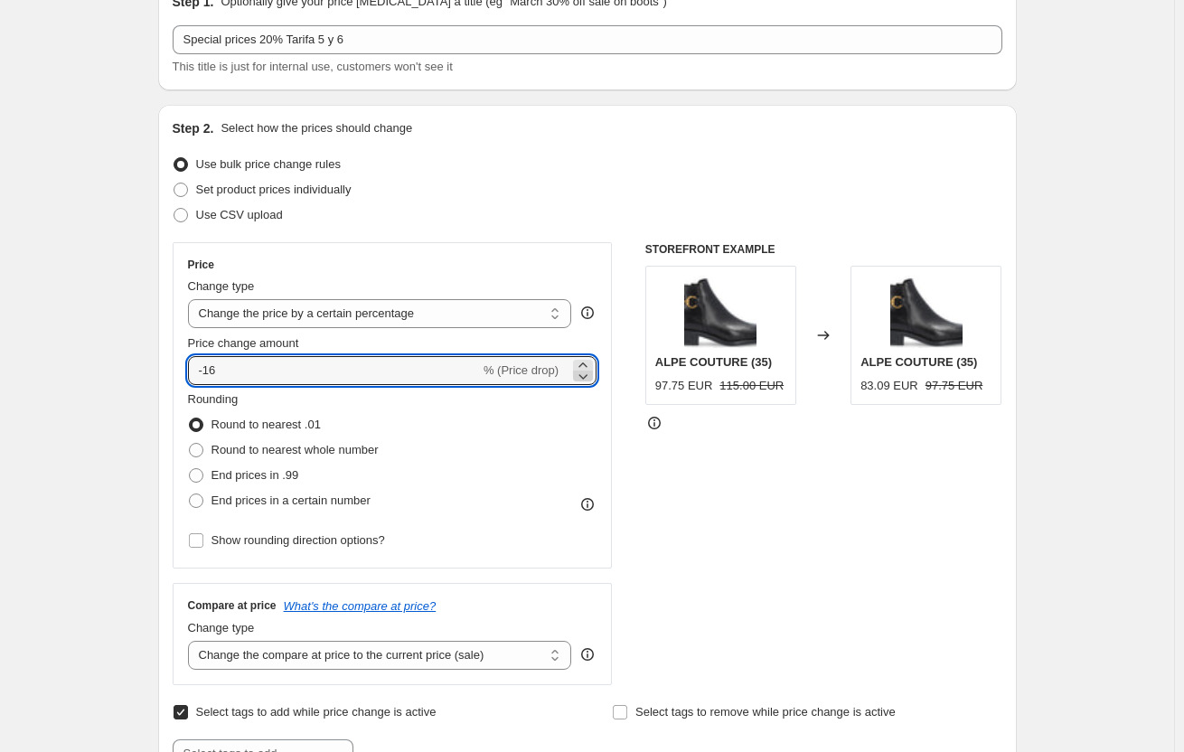
click at [592, 377] on icon at bounding box center [583, 376] width 18 height 18
click at [591, 382] on icon at bounding box center [583, 376] width 18 height 18
type input "-20"
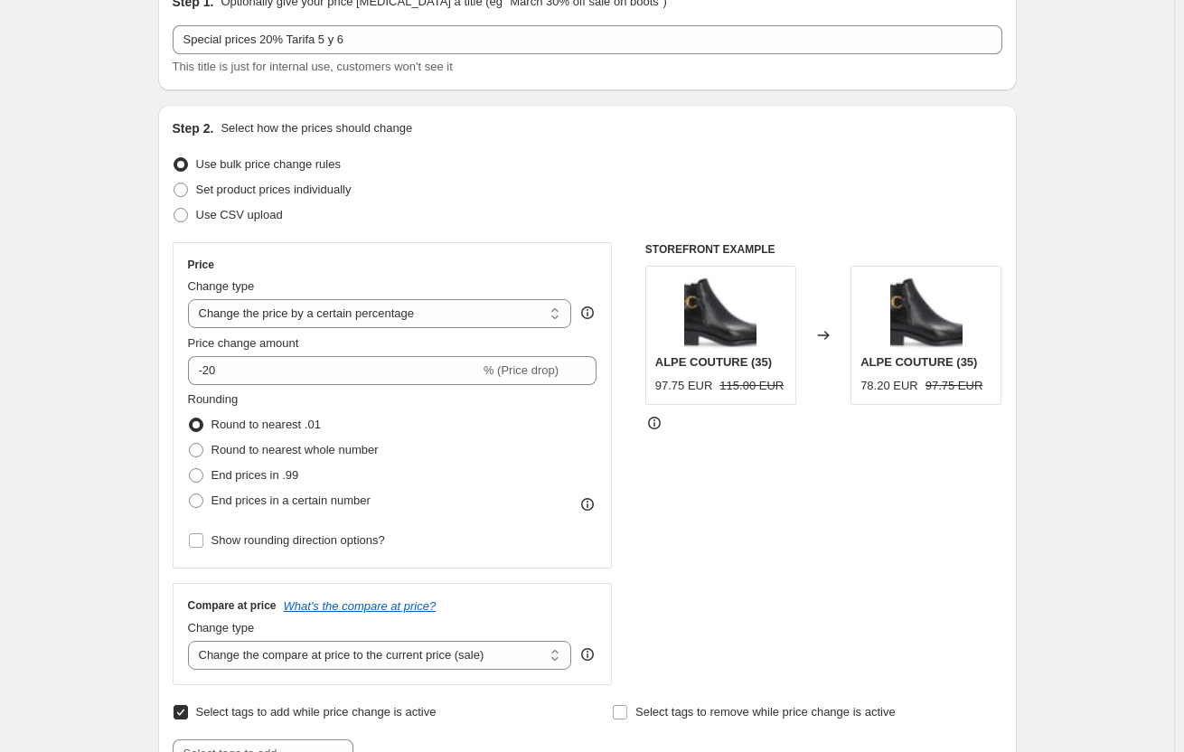
click at [643, 442] on div "Price Change type Change the price to a certain amount Change the price by a ce…" at bounding box center [588, 463] width 830 height 443
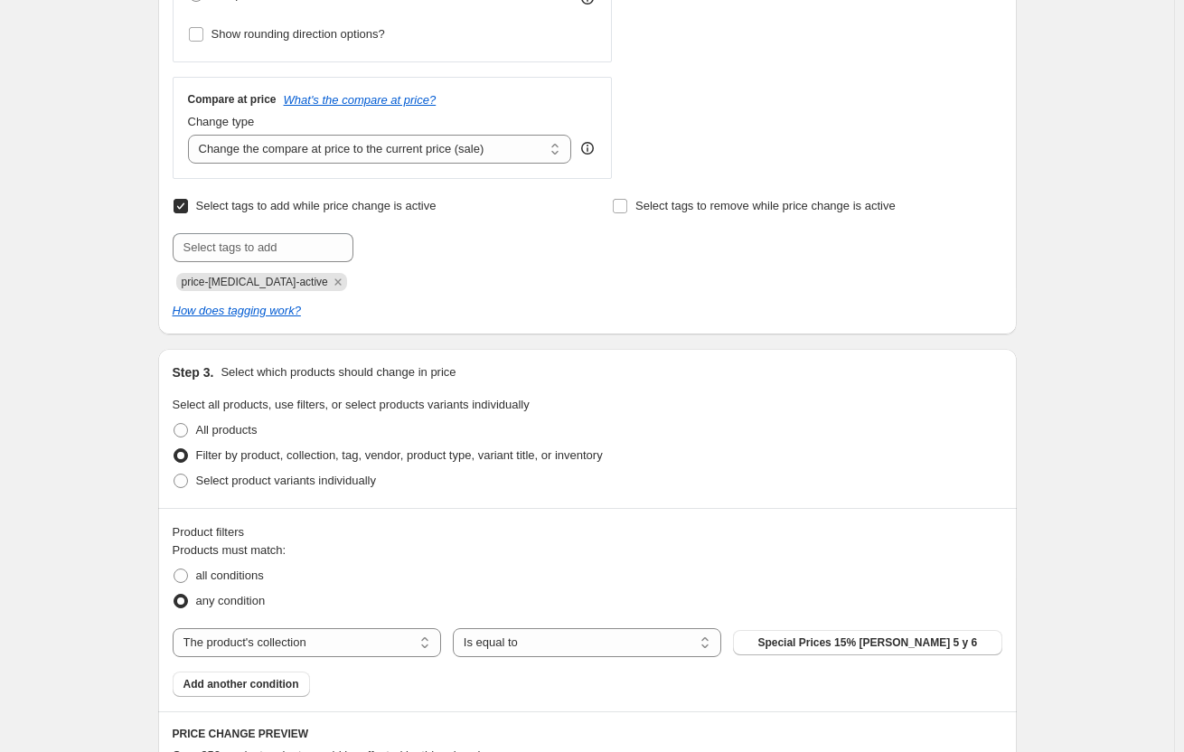
scroll to position [723, 0]
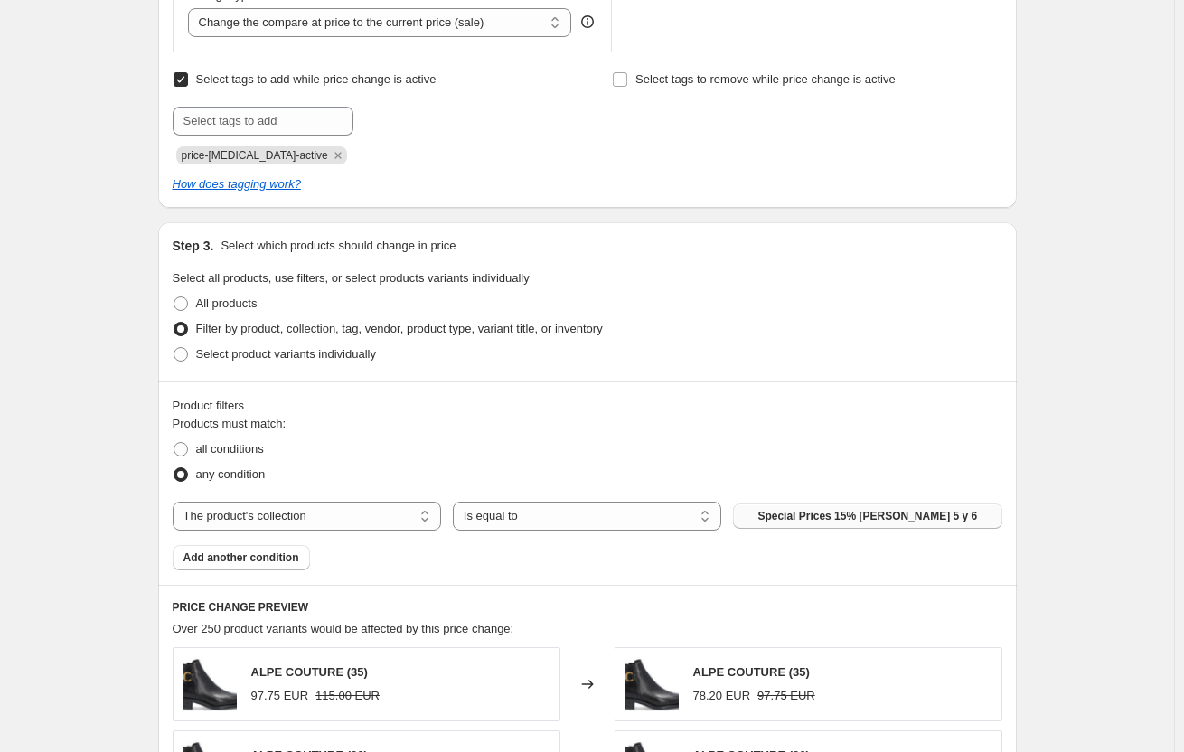
click at [841, 508] on button "Special Prices 15% [PERSON_NAME] 5 y 6" at bounding box center [867, 516] width 268 height 25
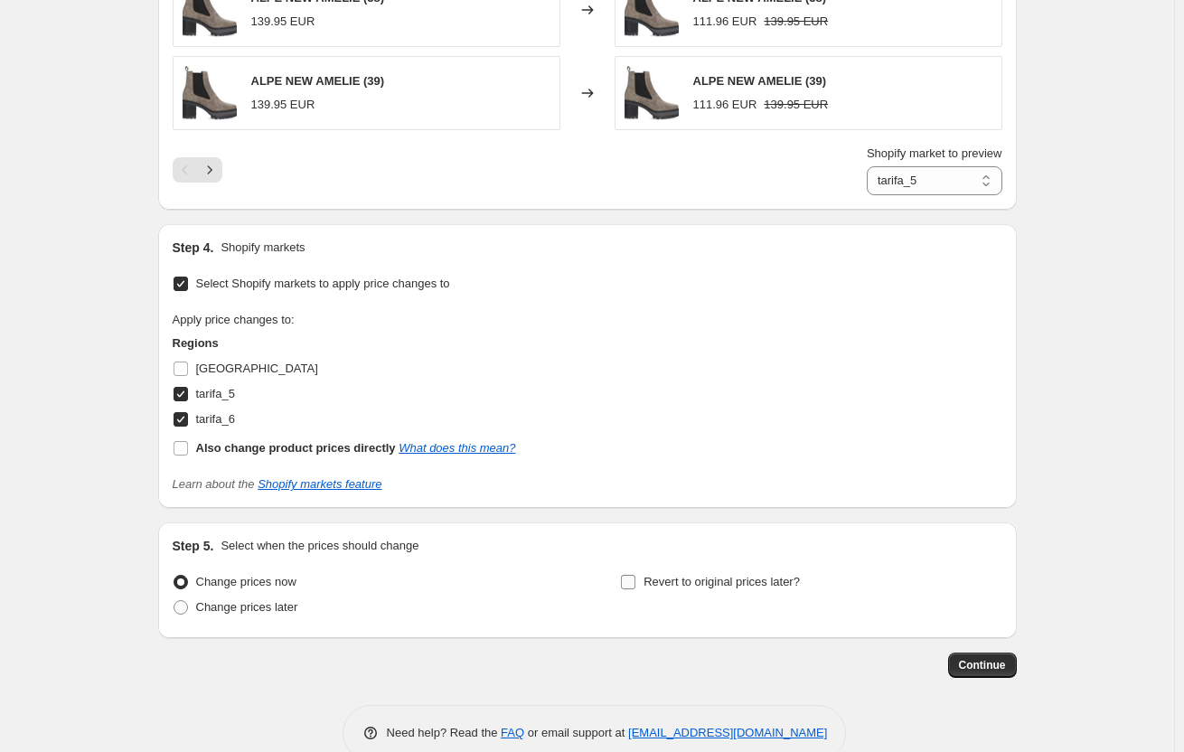
scroll to position [1684, 0]
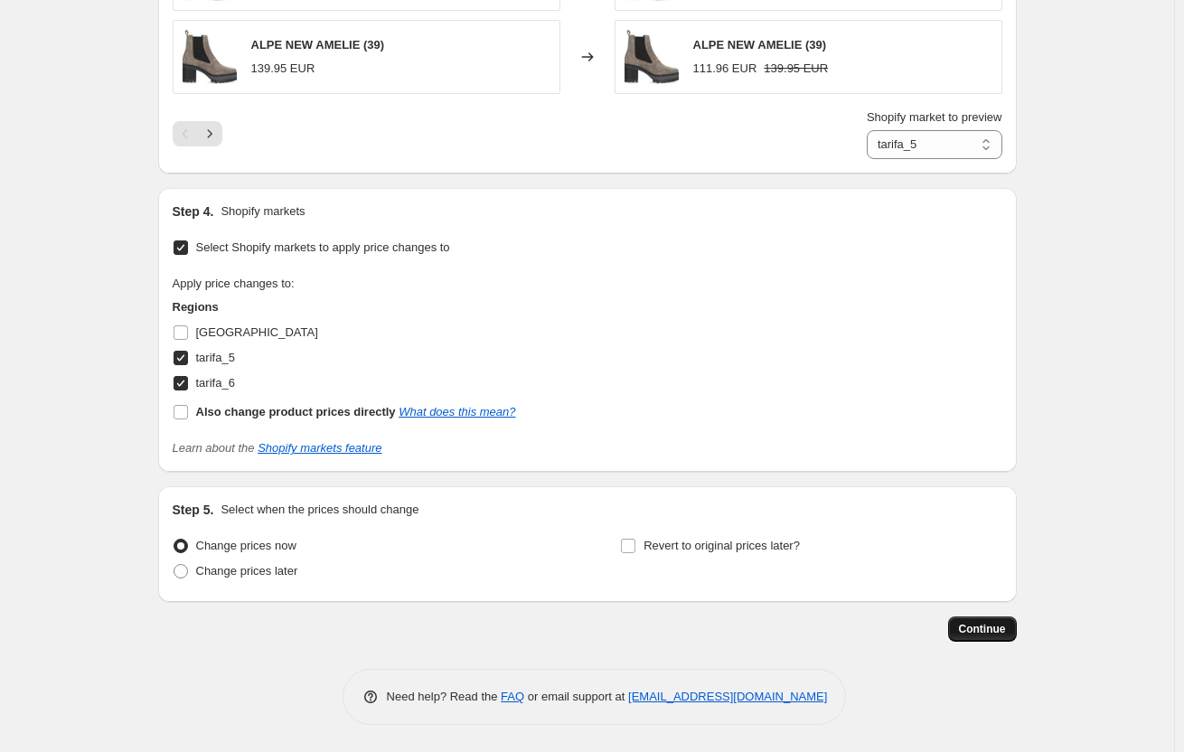
click at [994, 626] on span "Continue" at bounding box center [982, 629] width 47 height 14
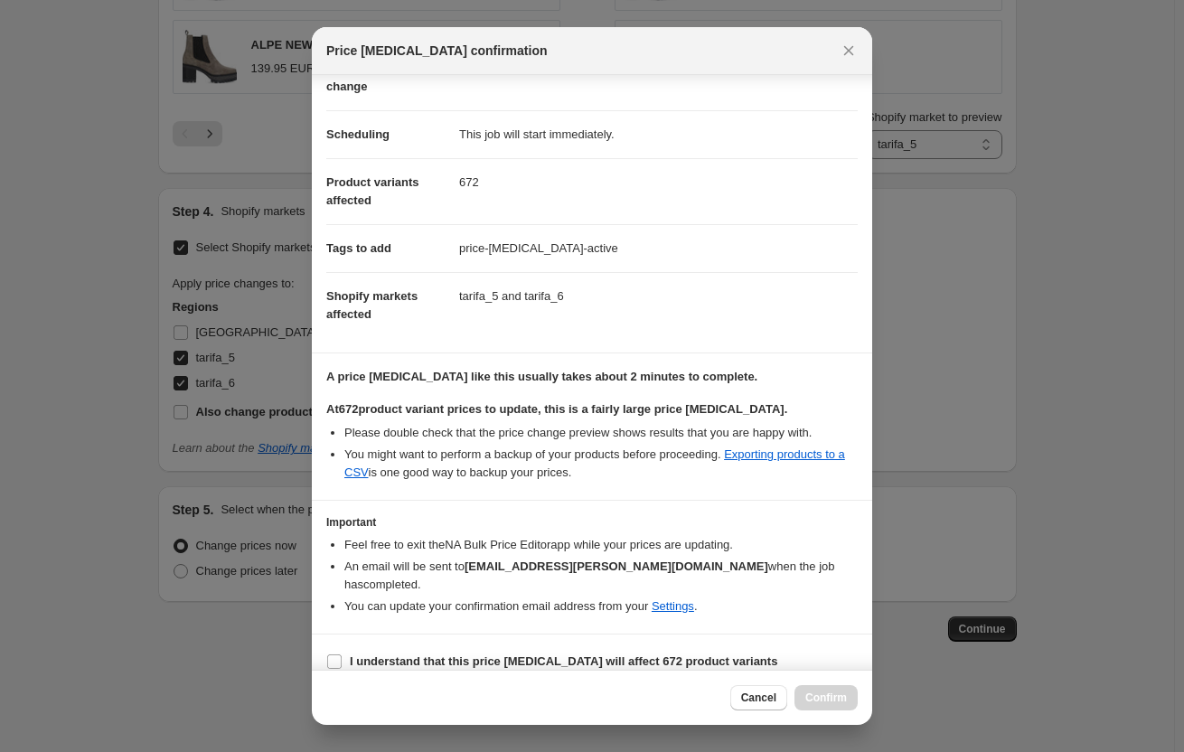
scroll to position [111, 0]
click at [419, 654] on b "I understand that this price [MEDICAL_DATA] will affect 672 product variants" at bounding box center [564, 661] width 428 height 14
click at [342, 654] on input "I understand that this price [MEDICAL_DATA] will affect 672 product variants" at bounding box center [334, 661] width 14 height 14
checkbox input "true"
click at [831, 696] on span "Confirm" at bounding box center [826, 698] width 42 height 14
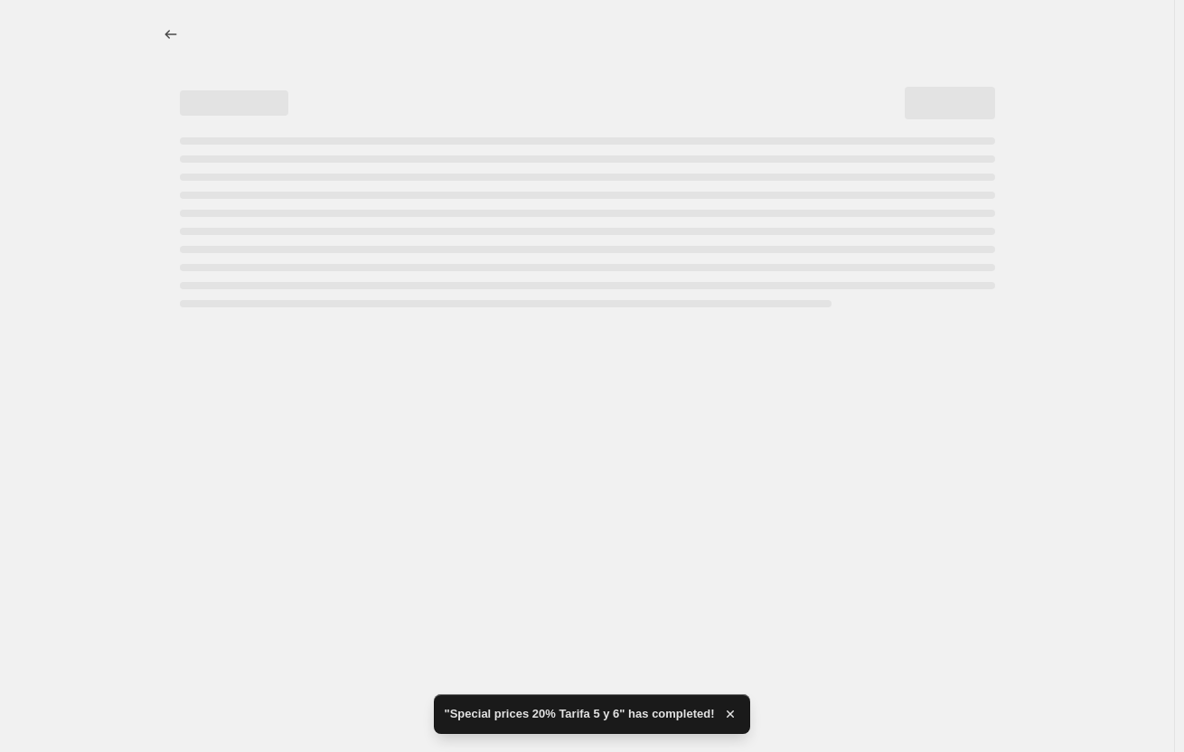
select select "percentage"
select select "collection"
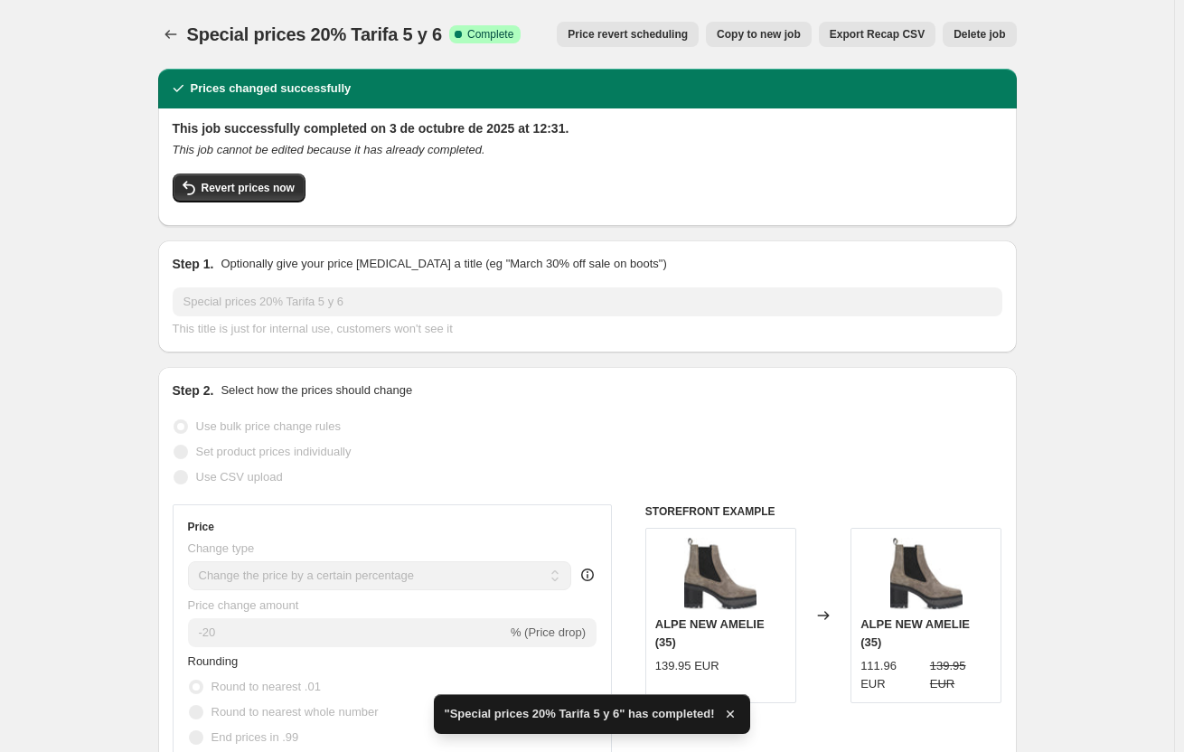
click at [761, 35] on span "Copy to new job" at bounding box center [759, 34] width 84 height 14
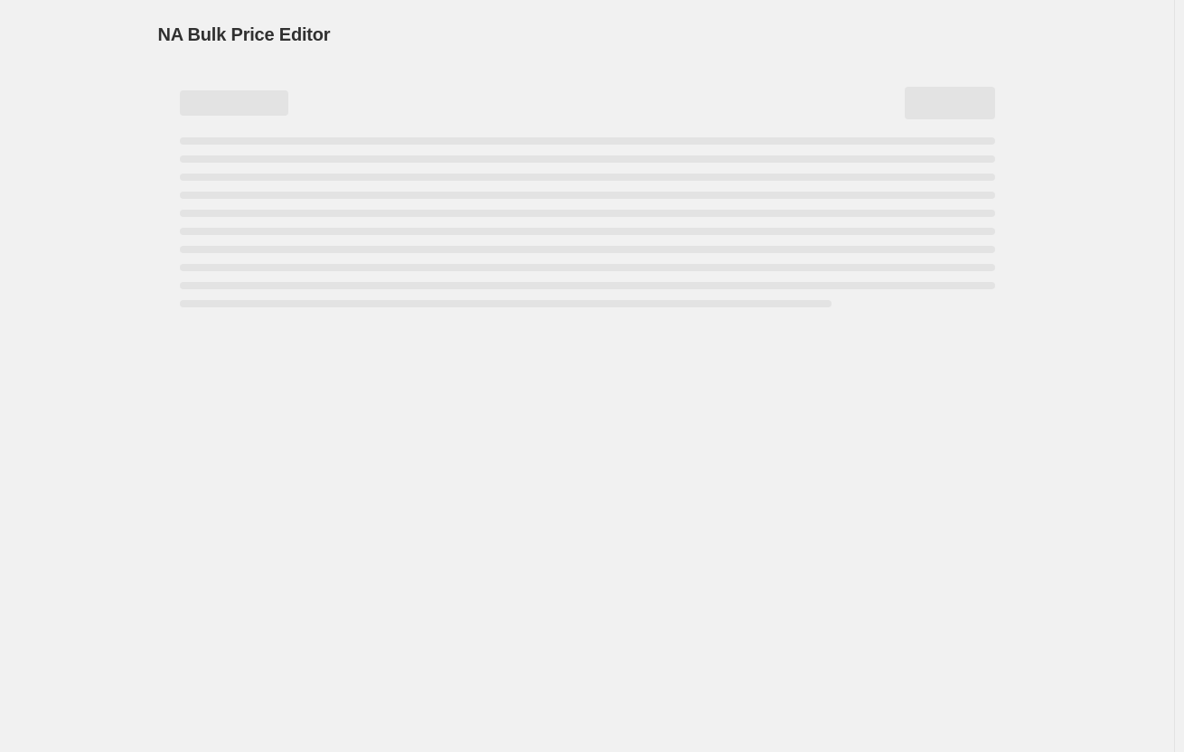
select select "percentage"
select select "collection"
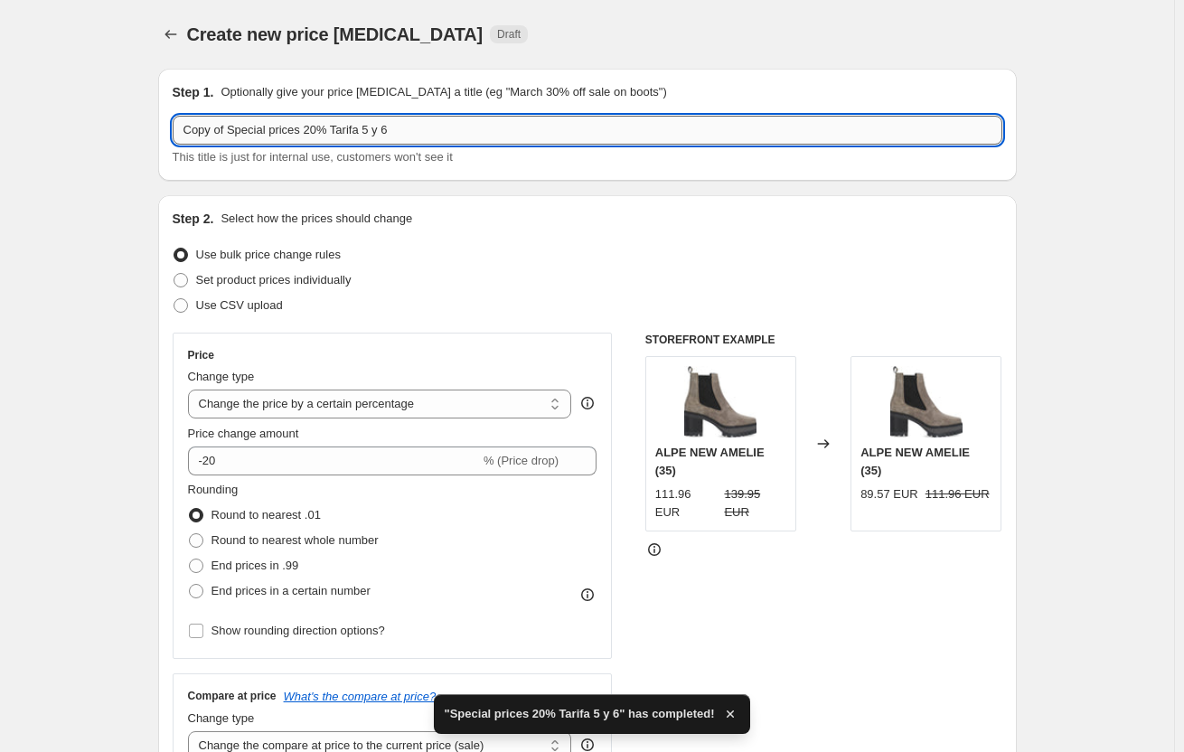
click at [265, 126] on input "Copy of Special prices 20% Tarifa 5 y 6" at bounding box center [588, 130] width 830 height 29
drag, startPoint x: 236, startPoint y: 124, endPoint x: 103, endPoint y: 129, distance: 133.0
click at [276, 125] on input "Special prices 20% Tarifa 5 y 6" at bounding box center [588, 130] width 830 height 29
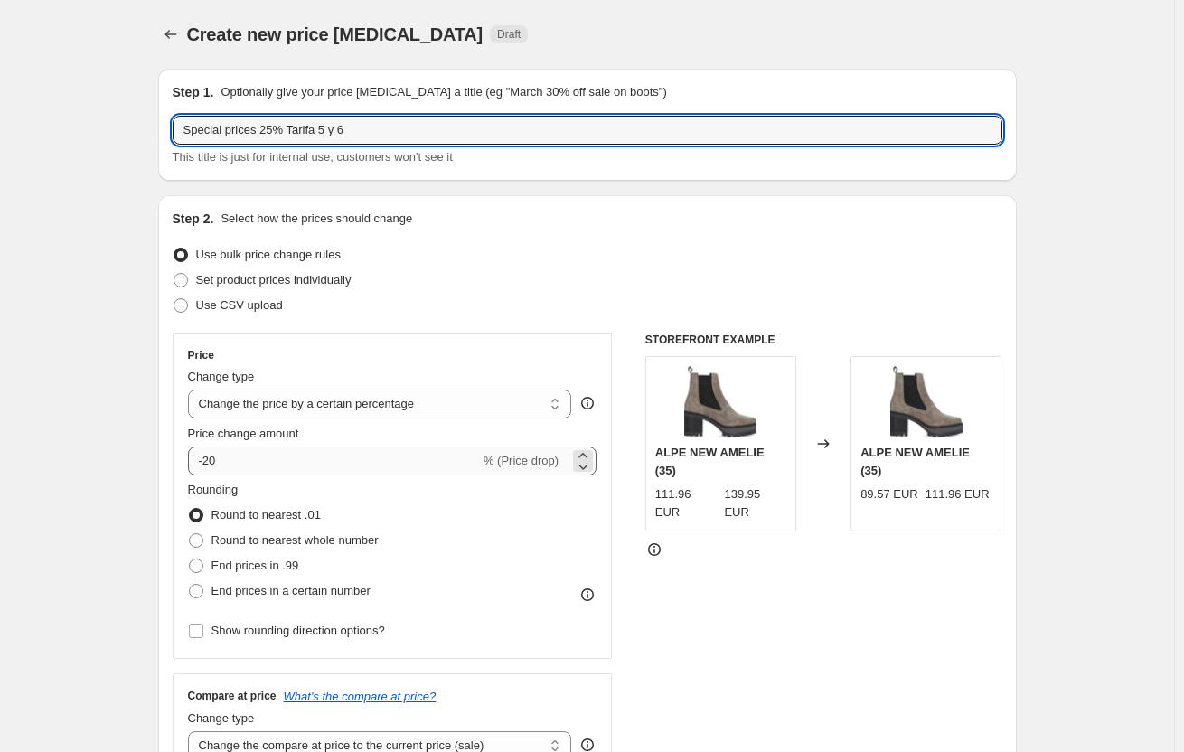
type input "Special prices 25% Tarifa 5 y 6"
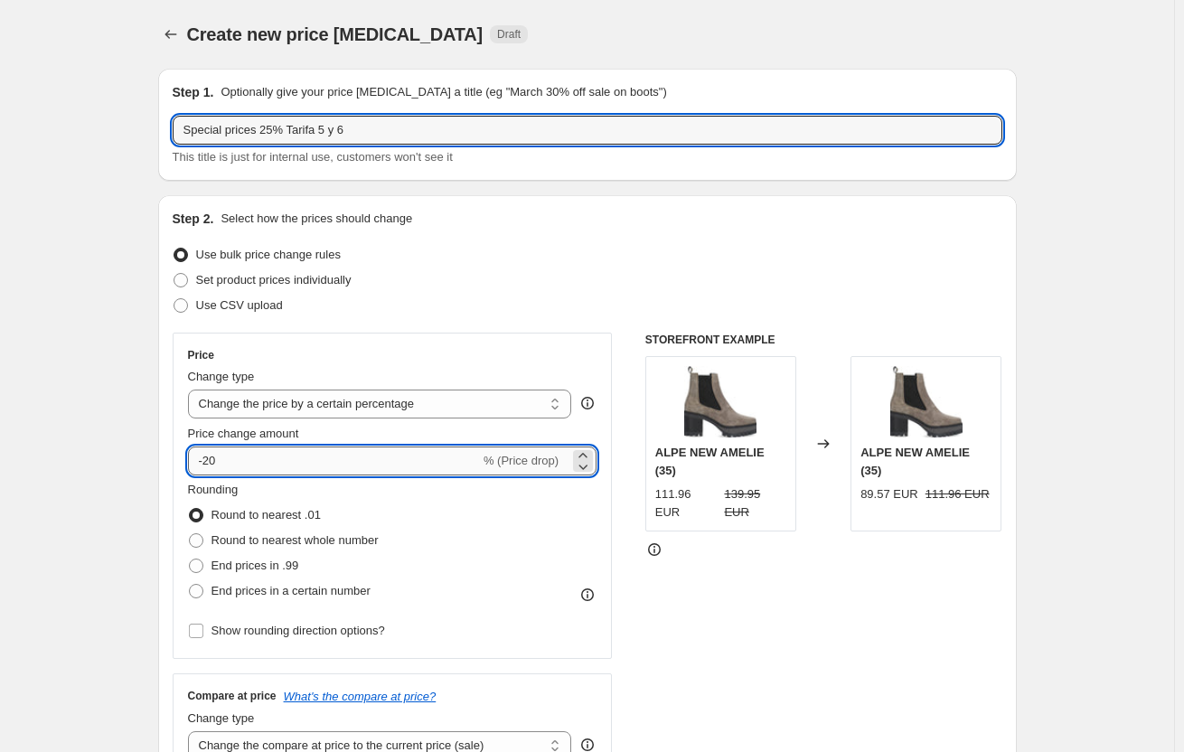
click at [235, 458] on input "-20" at bounding box center [334, 461] width 292 height 29
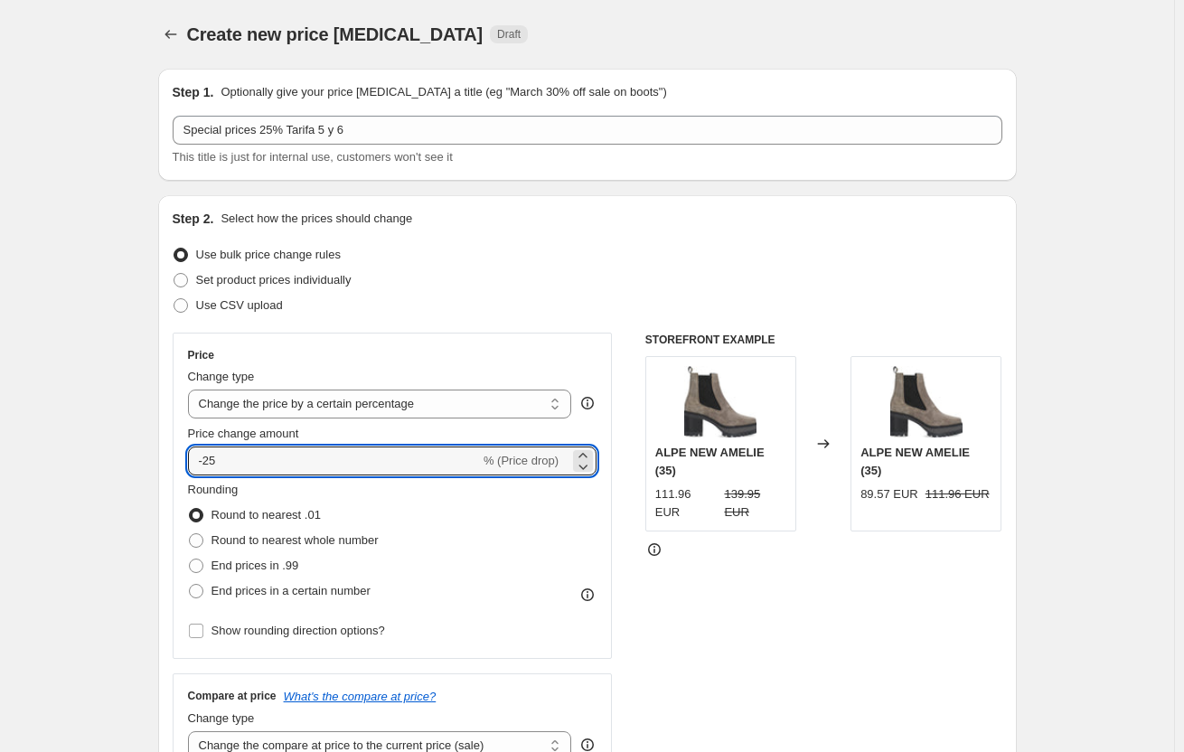
type input "-25"
drag, startPoint x: 96, startPoint y: 457, endPoint x: 88, endPoint y: 466, distance: 11.5
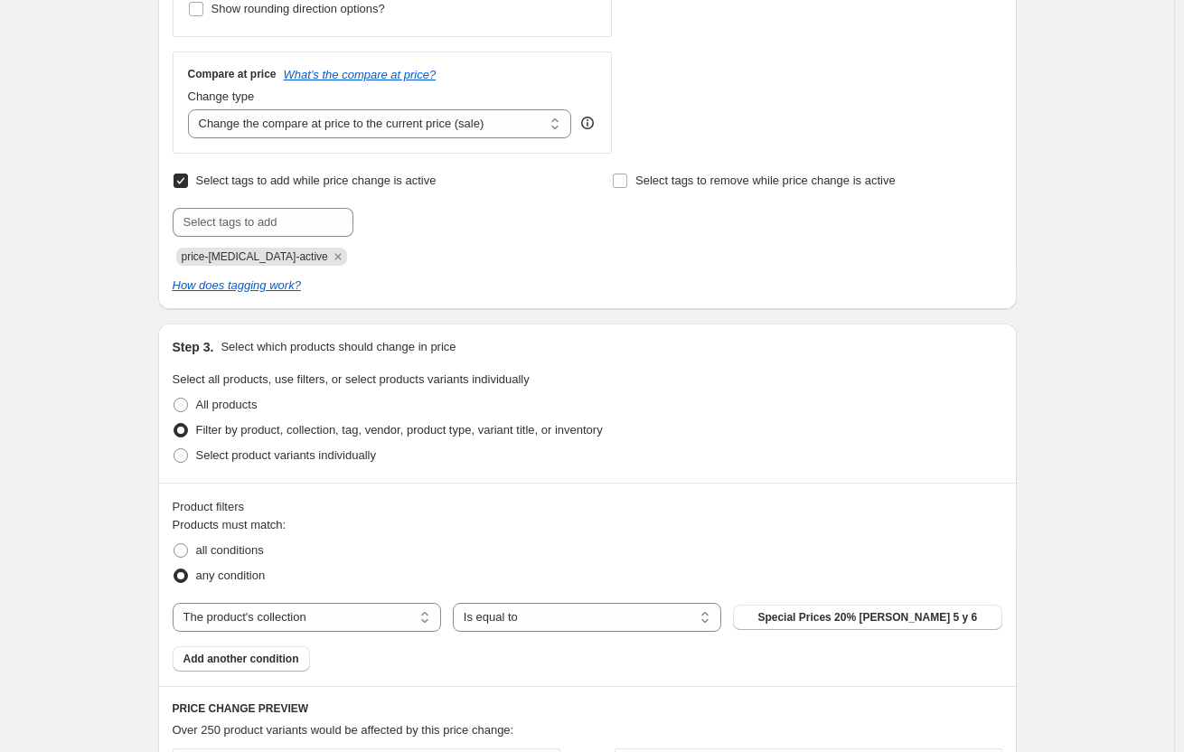
scroll to position [633, 0]
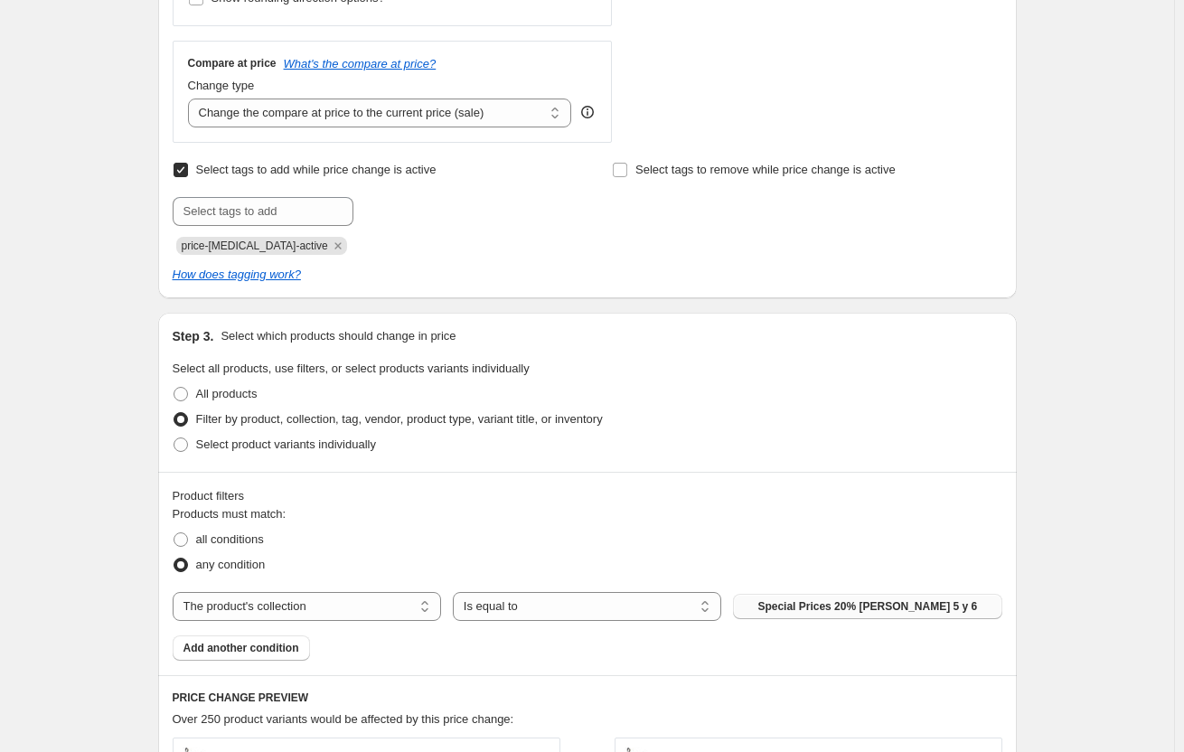
click at [818, 607] on span "Special Prices 20% [PERSON_NAME] 5 y 6" at bounding box center [868, 606] width 220 height 14
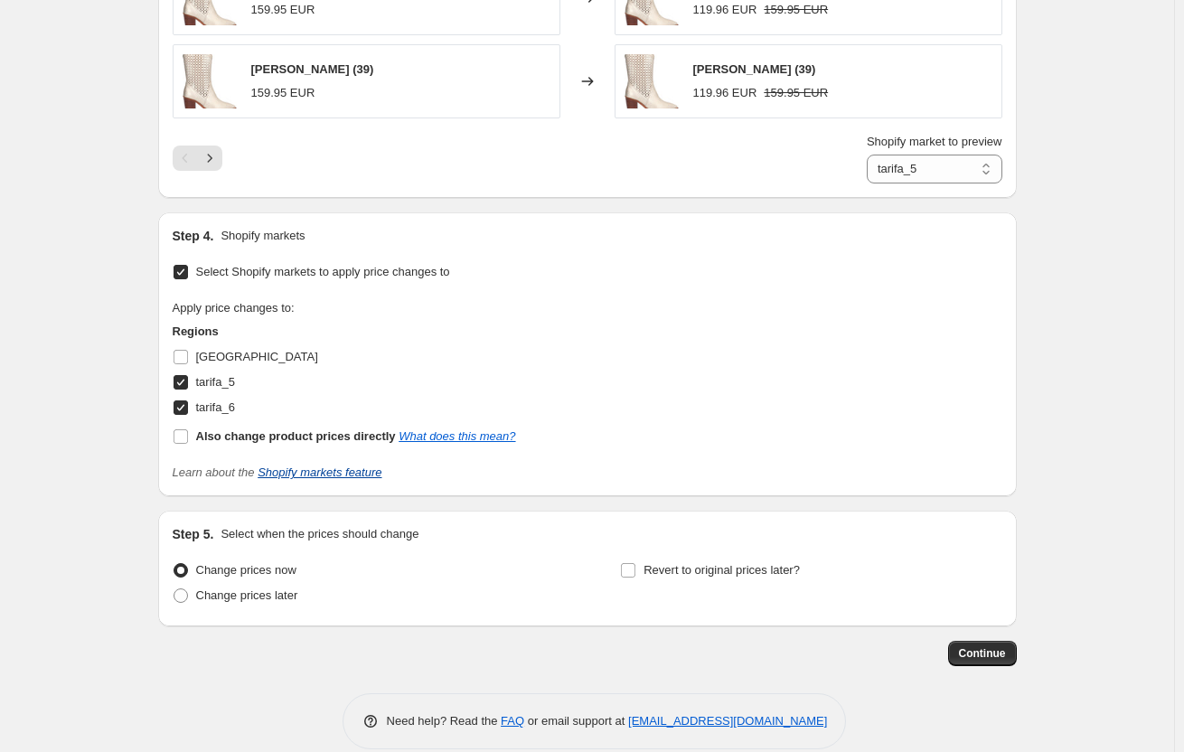
scroll to position [1684, 0]
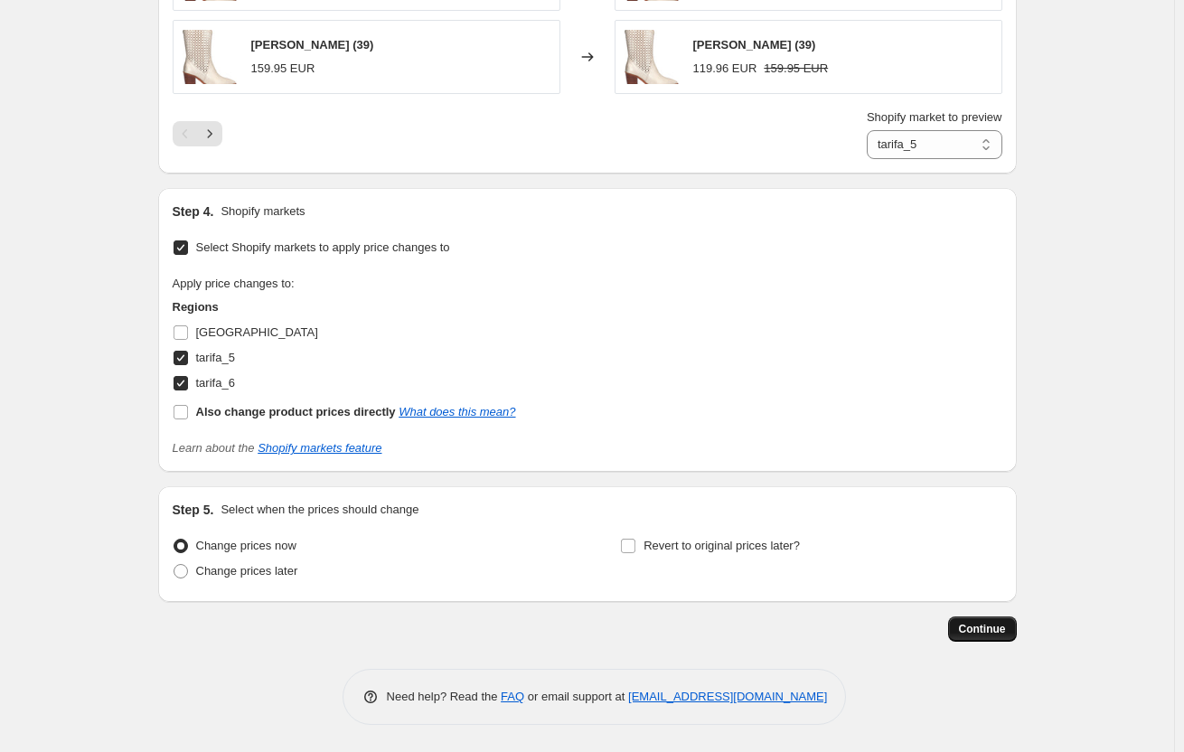
click at [965, 619] on button "Continue" at bounding box center [982, 628] width 69 height 25
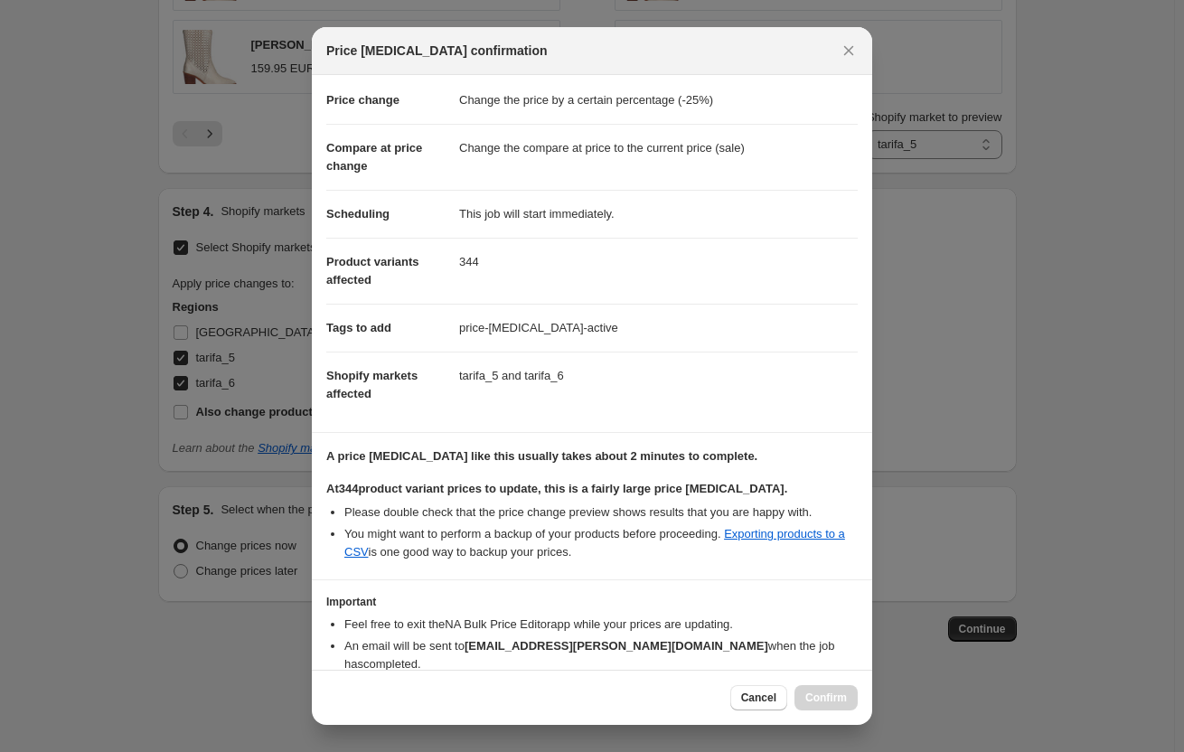
scroll to position [111, 0]
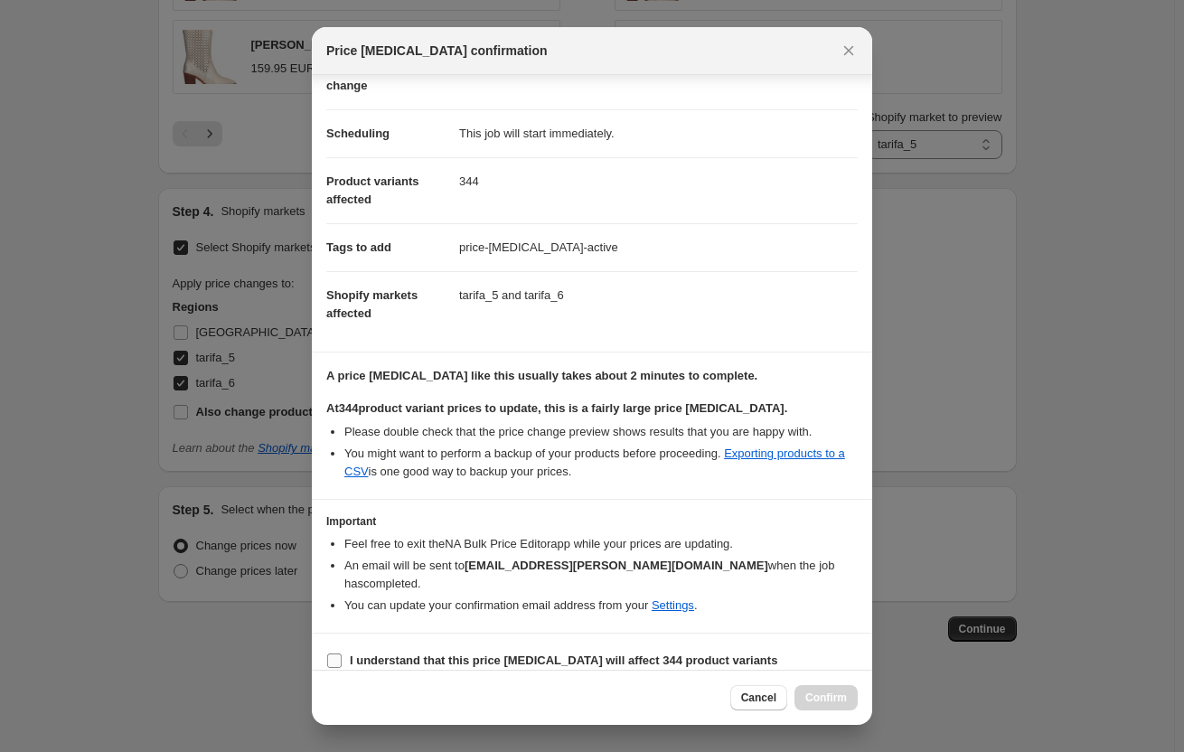
click at [430, 648] on label "I understand that this price [MEDICAL_DATA] will affect 344 product variants" at bounding box center [551, 660] width 451 height 25
click at [342, 654] on input "I understand that this price [MEDICAL_DATA] will affect 344 product variants" at bounding box center [334, 661] width 14 height 14
checkbox input "true"
click at [829, 684] on div "Cancel Confirm" at bounding box center [592, 697] width 560 height 55
click at [830, 693] on span "Confirm" at bounding box center [826, 698] width 42 height 14
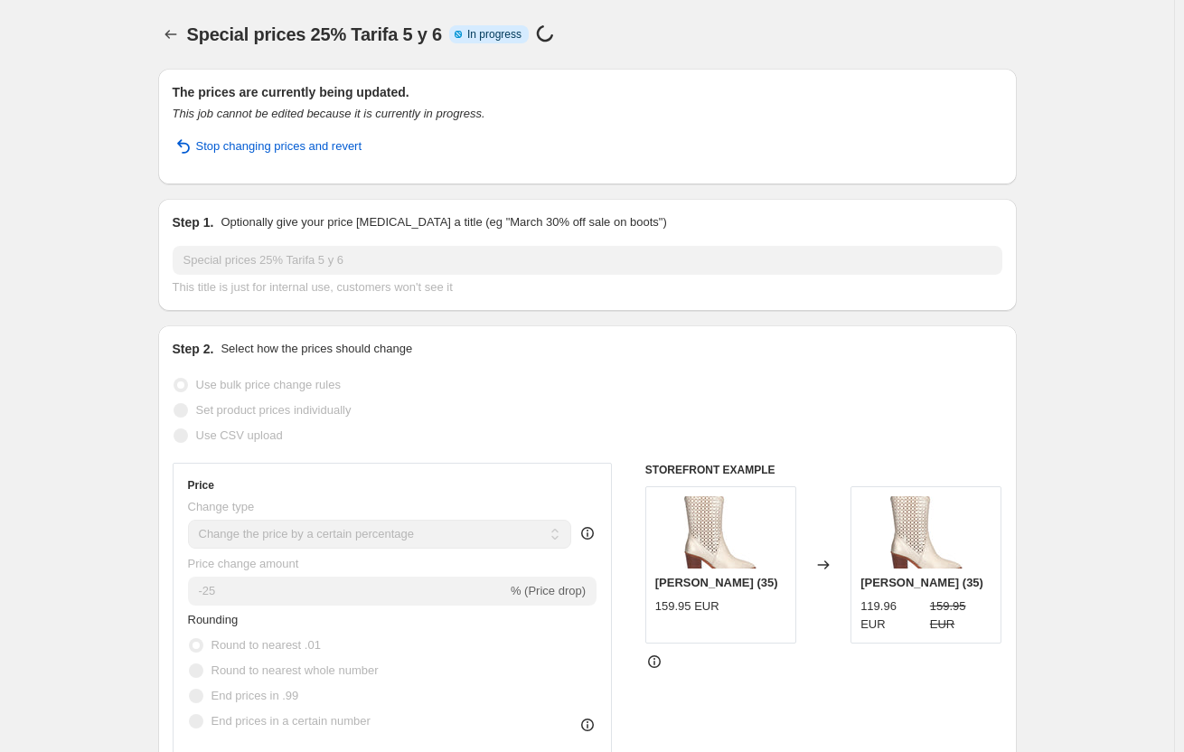
select select "percentage"
select select "collection"
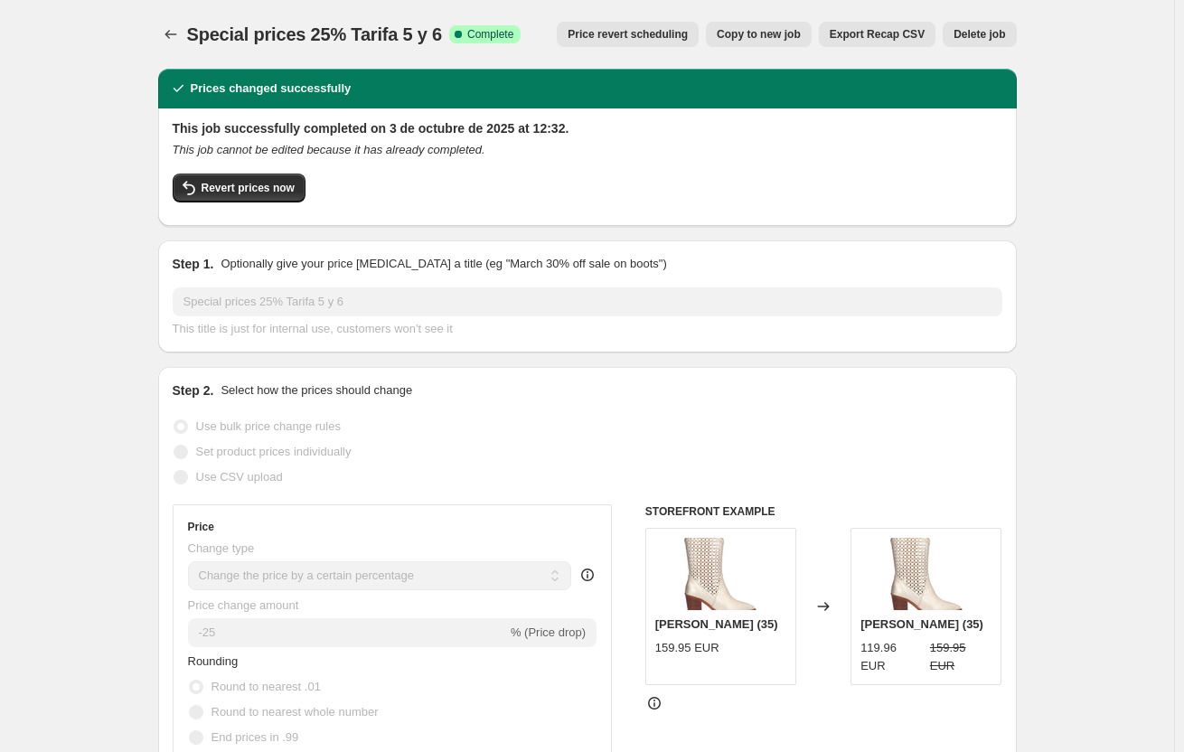
click at [776, 33] on span "Copy to new job" at bounding box center [759, 34] width 84 height 14
select select "percentage"
select select "collection"
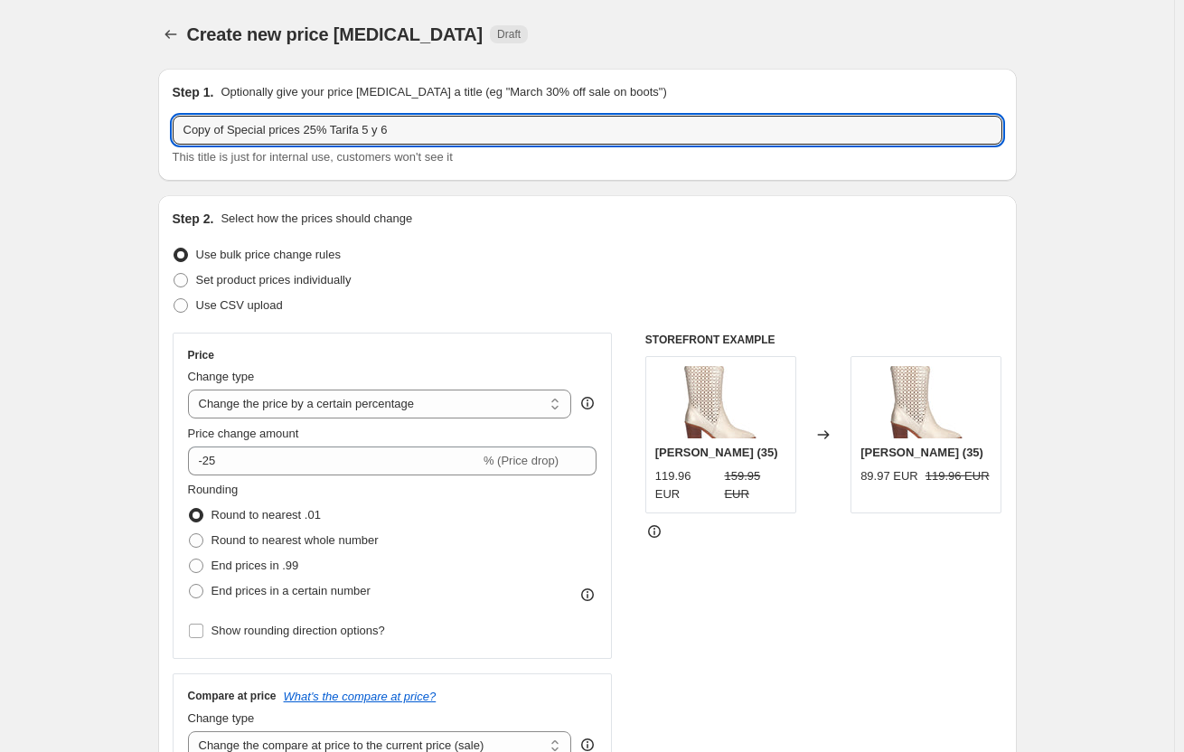
drag, startPoint x: 231, startPoint y: 133, endPoint x: 66, endPoint y: 136, distance: 164.5
click at [276, 125] on input "Special prices 25% Tarifa 5 y 6" at bounding box center [588, 130] width 830 height 29
type input "Special prices 30% Tarifa 5 y 6"
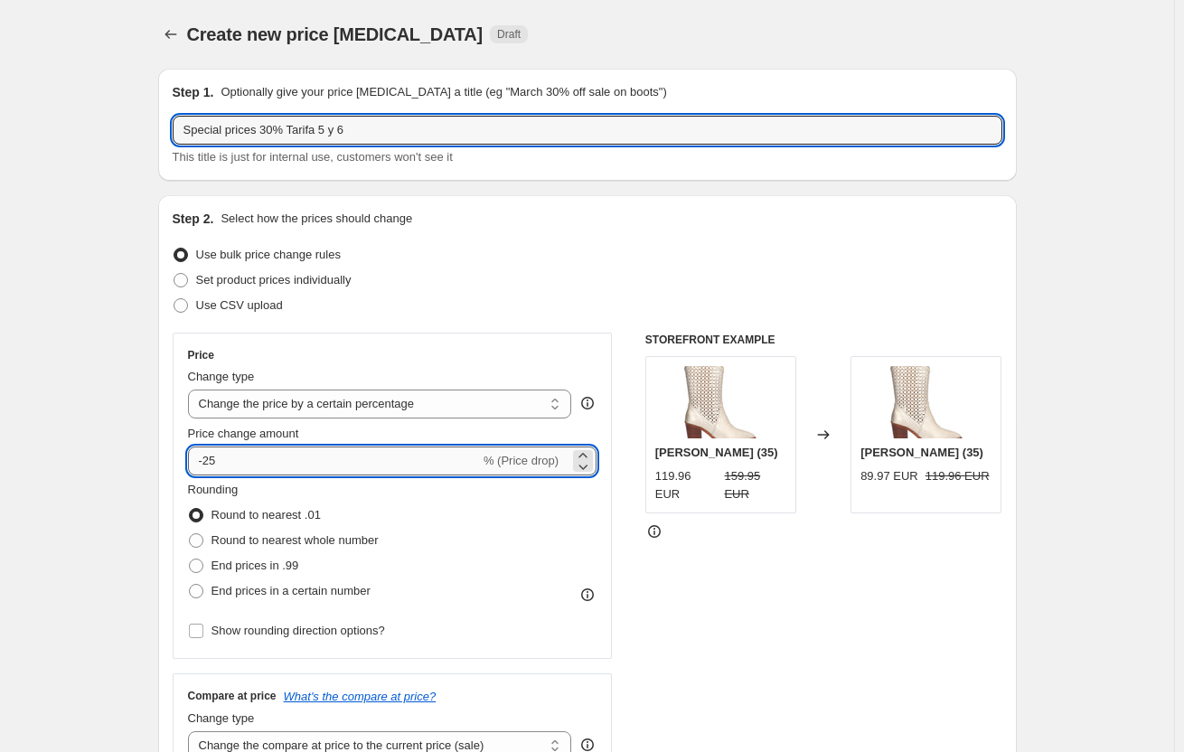
click at [255, 468] on input "-25" at bounding box center [334, 461] width 292 height 29
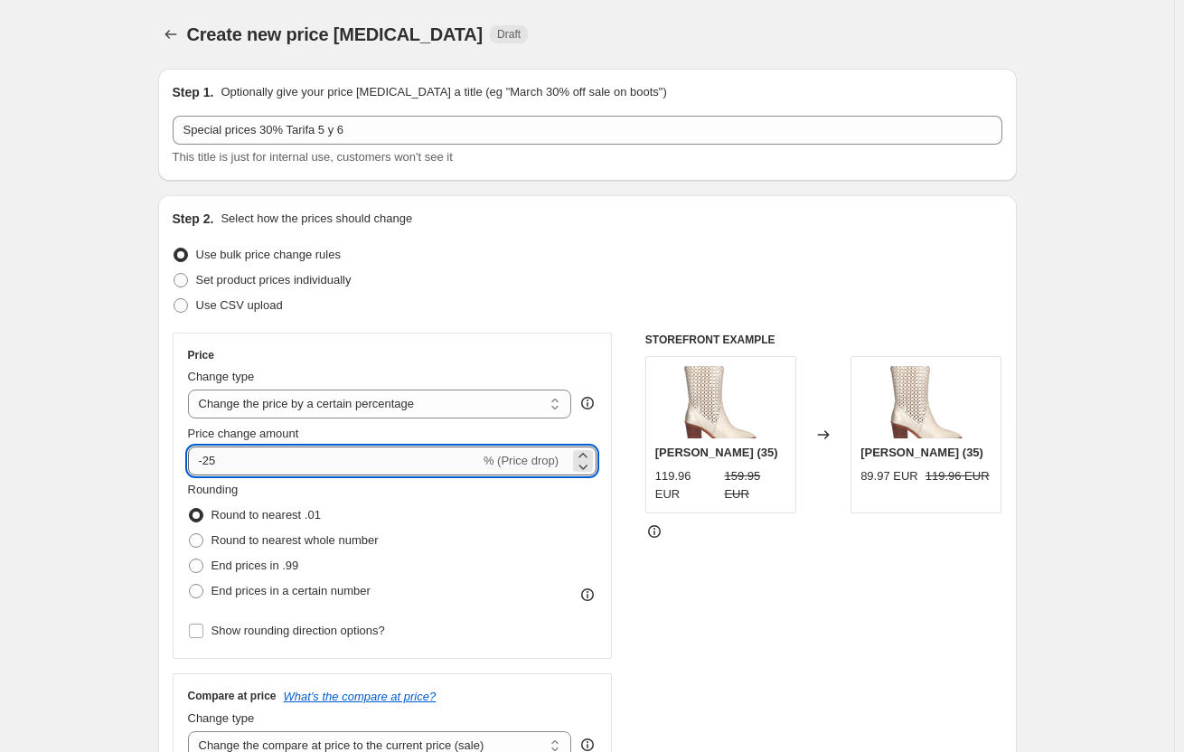
type input "-2"
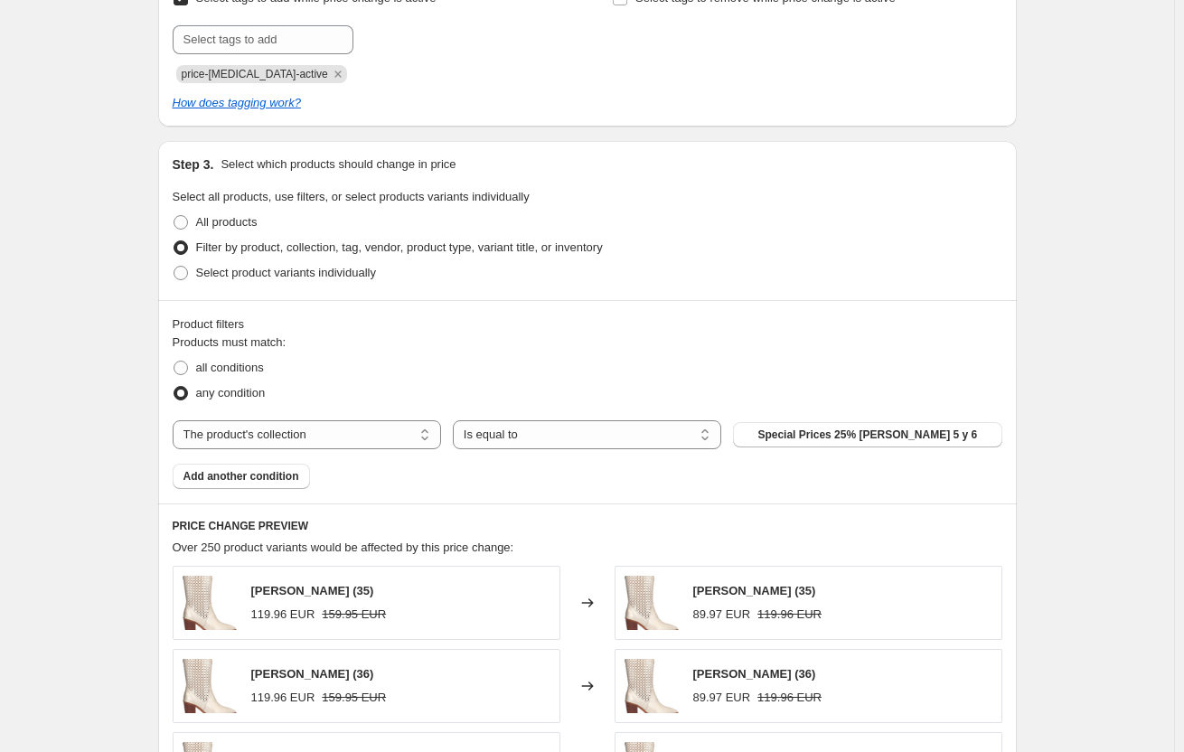
scroll to position [814, 0]
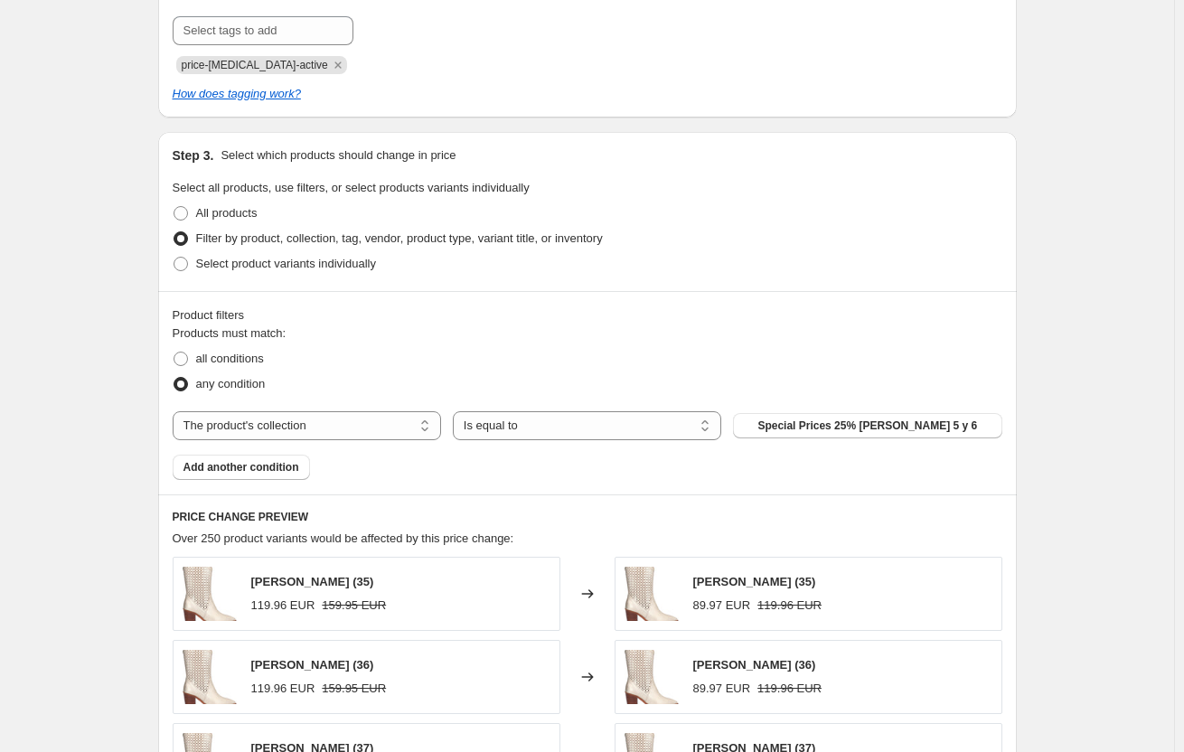
type input "-31"
click at [860, 409] on div "Products must match: all conditions any condition The product The product's col…" at bounding box center [588, 402] width 830 height 155
click at [861, 409] on div "Products must match: all conditions any condition The product The product's col…" at bounding box center [588, 402] width 830 height 155
click at [868, 423] on span "Special Prices 25% [PERSON_NAME] 5 y 6" at bounding box center [868, 426] width 220 height 14
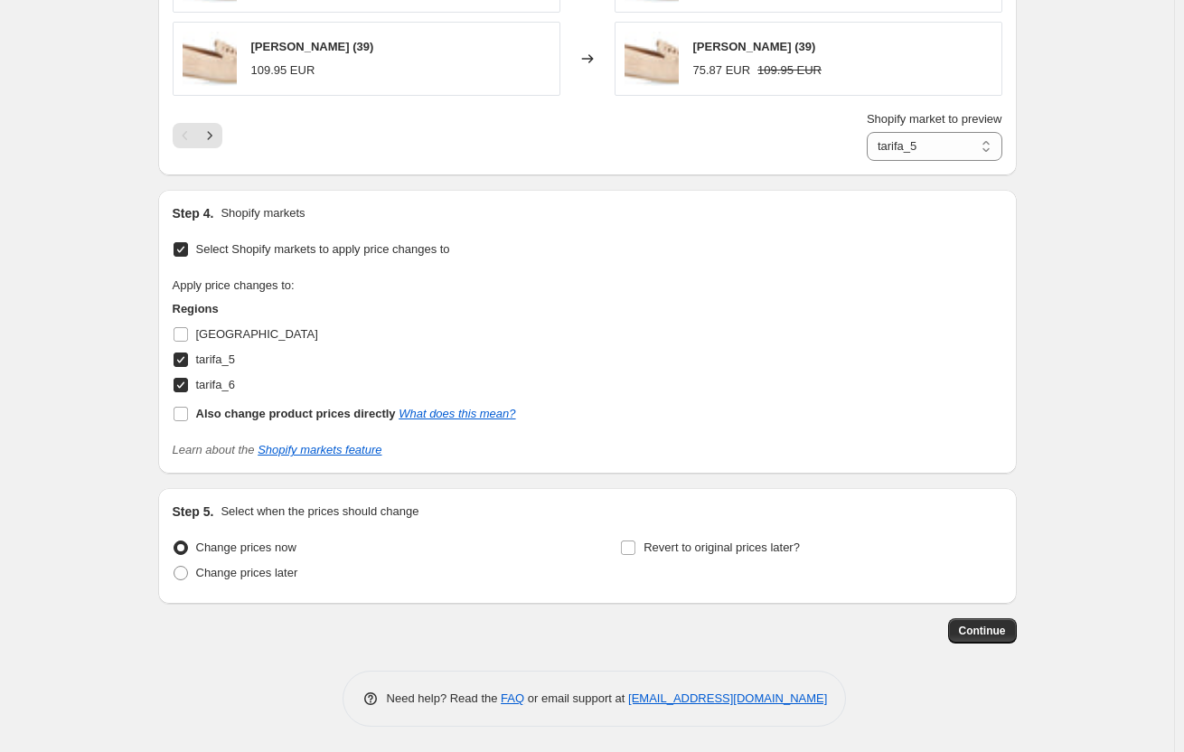
scroll to position [1684, 0]
click at [1014, 631] on button "Continue" at bounding box center [982, 628] width 69 height 25
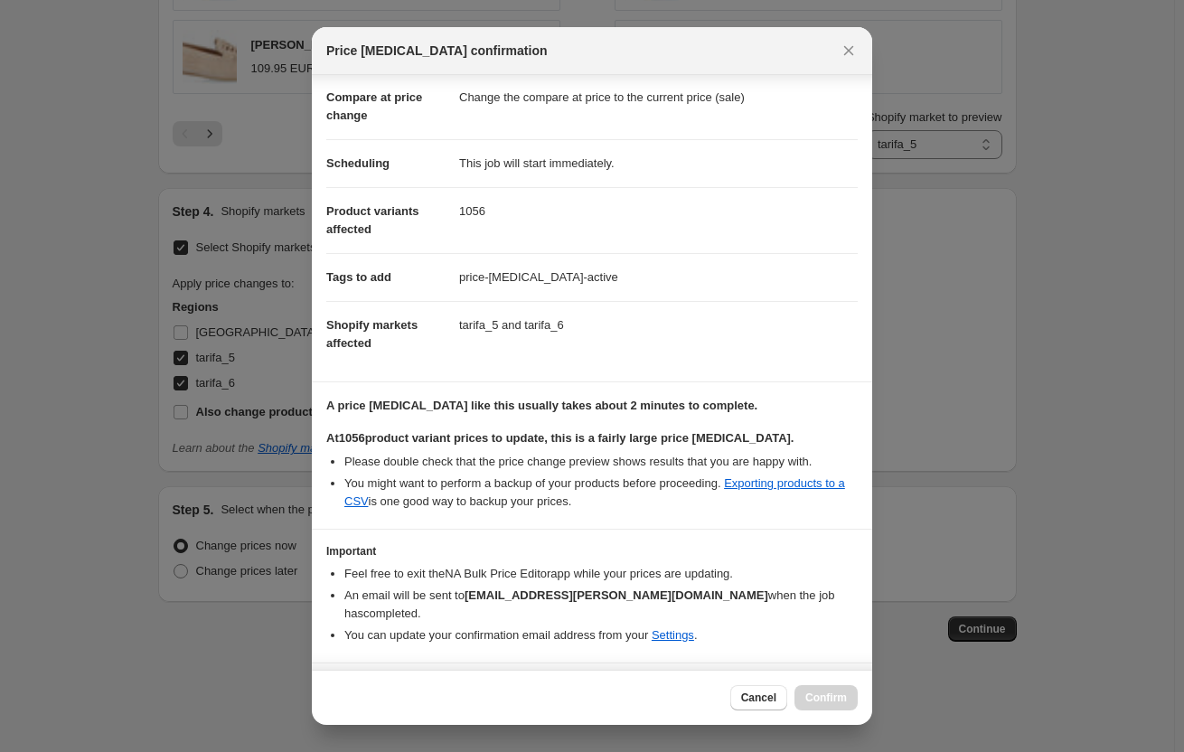
scroll to position [111, 0]
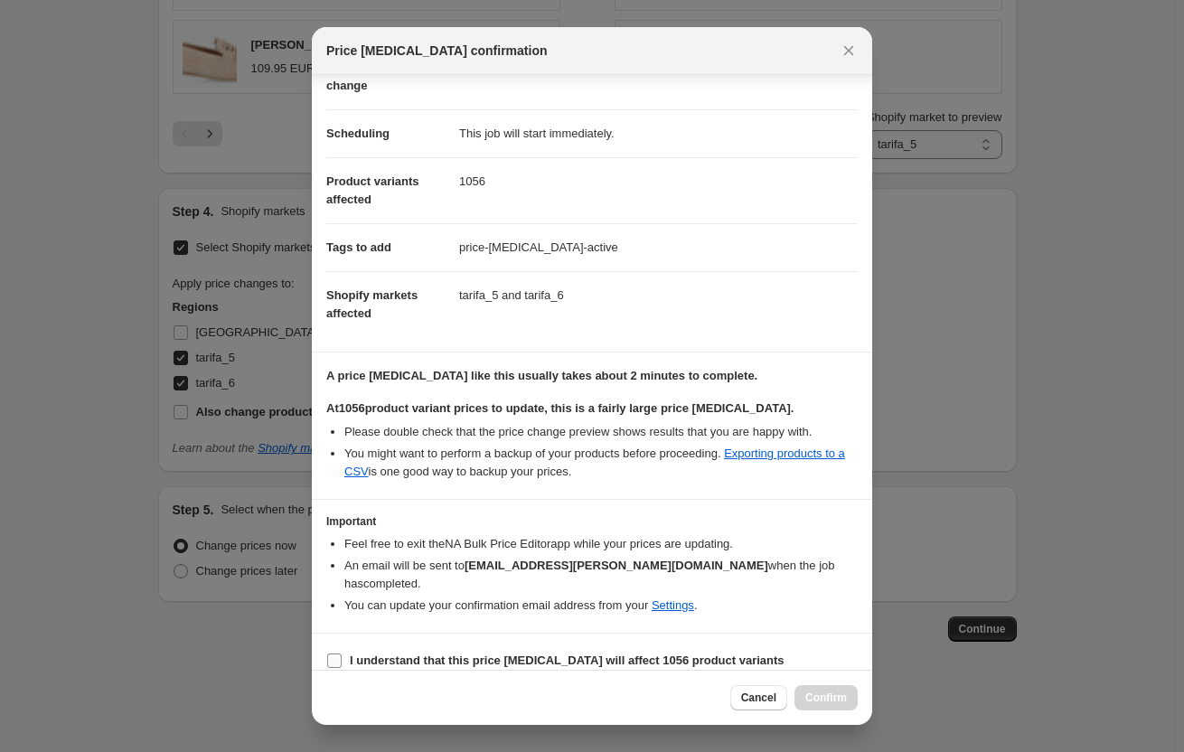
click at [441, 654] on b "I understand that this price [MEDICAL_DATA] will affect 1056 product variants" at bounding box center [567, 661] width 435 height 14
click at [342, 654] on input "I understand that this price [MEDICAL_DATA] will affect 1056 product variants" at bounding box center [334, 661] width 14 height 14
checkbox input "true"
click at [847, 700] on button "Confirm" at bounding box center [826, 697] width 63 height 25
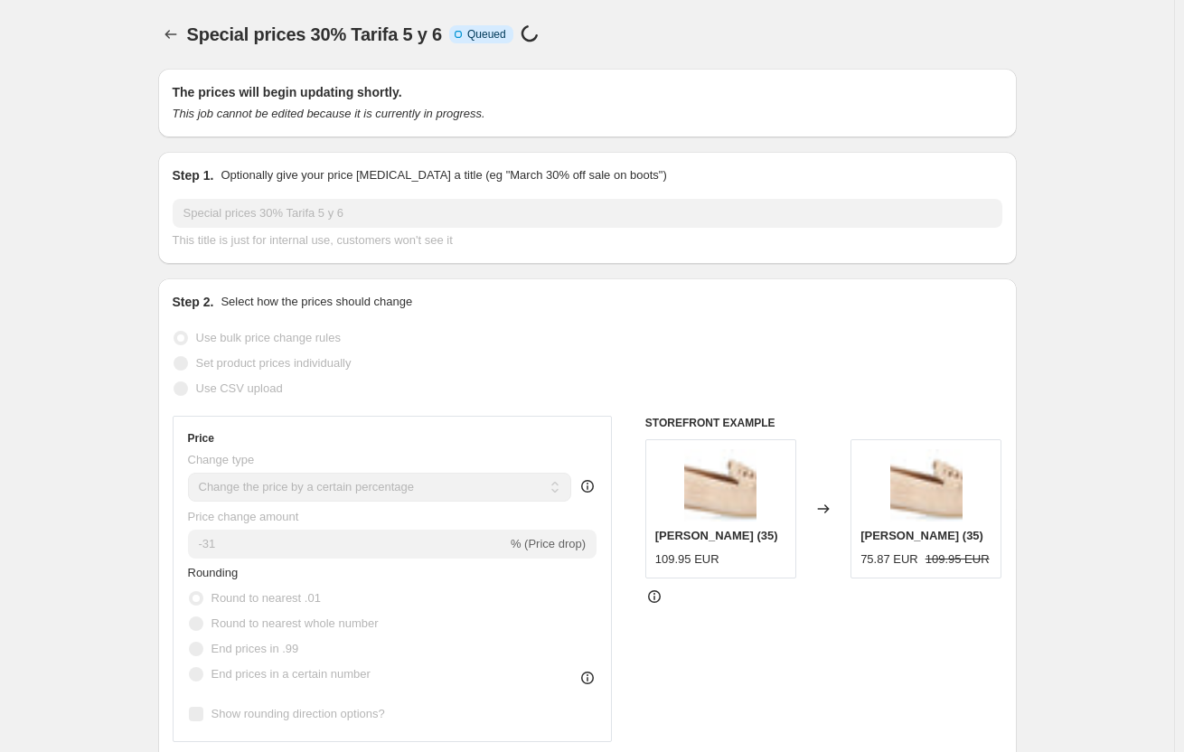
scroll to position [1684, 0]
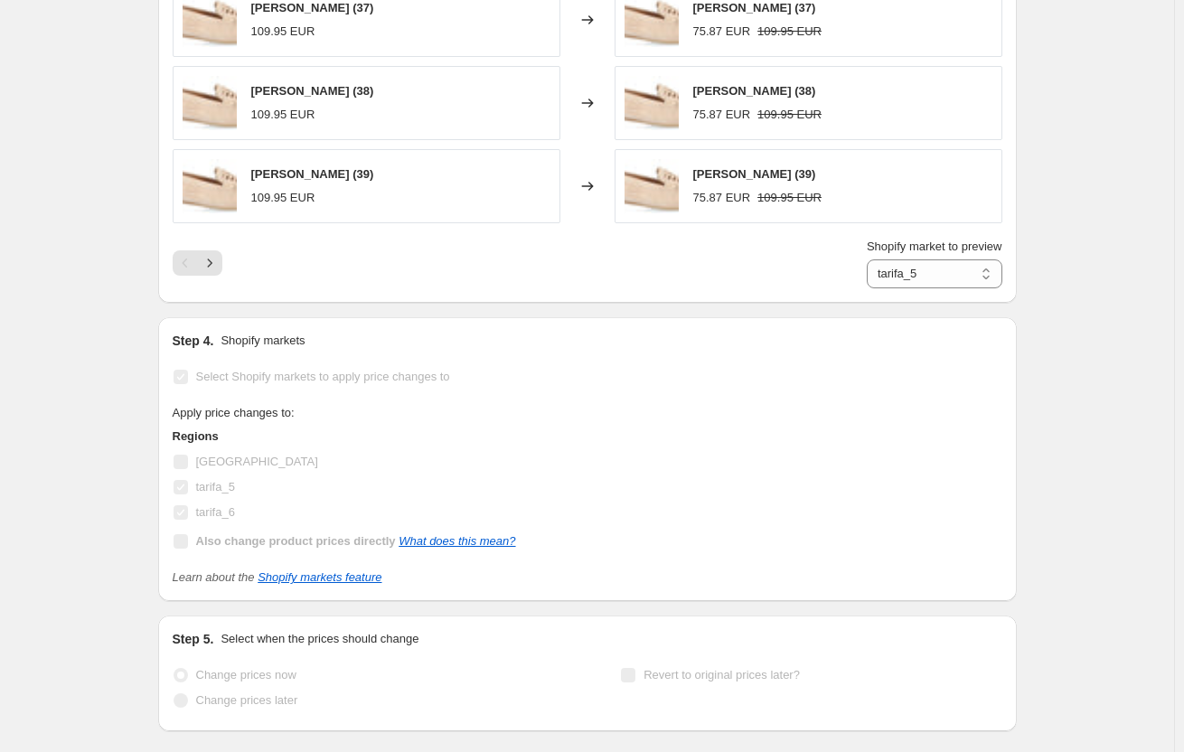
select select "percentage"
select select "collection"
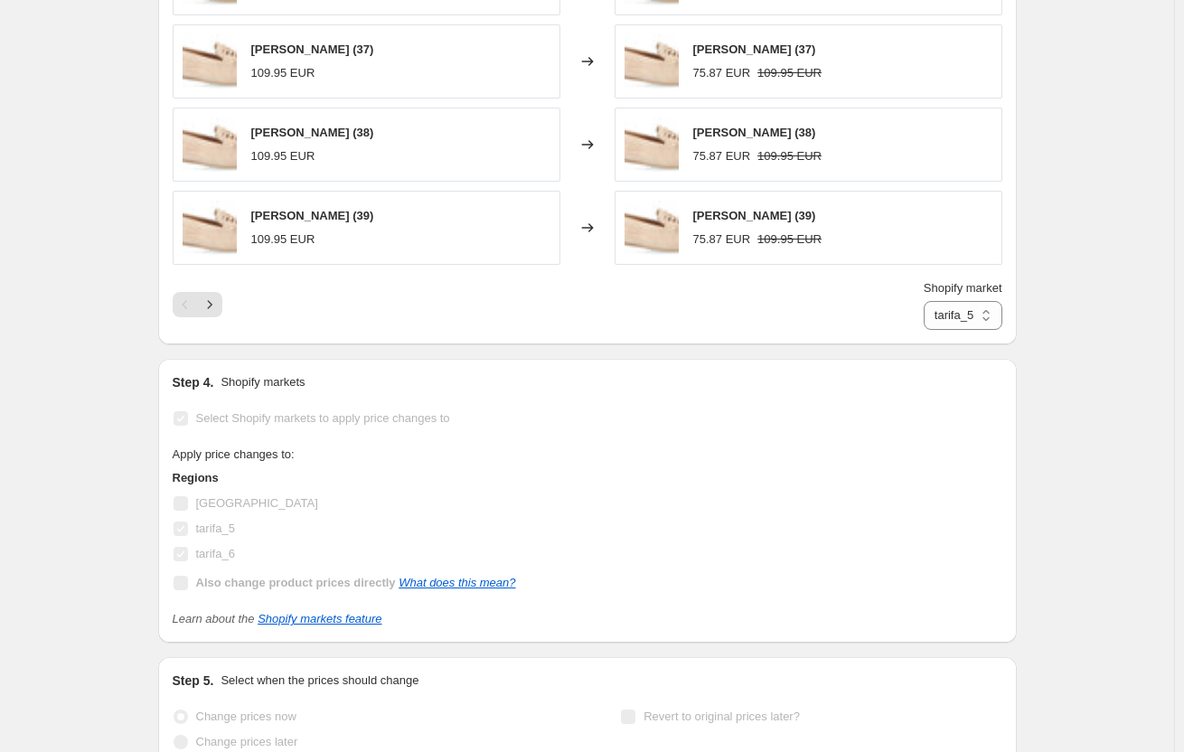
scroll to position [0, 0]
